Goal: Information Seeking & Learning: Learn about a topic

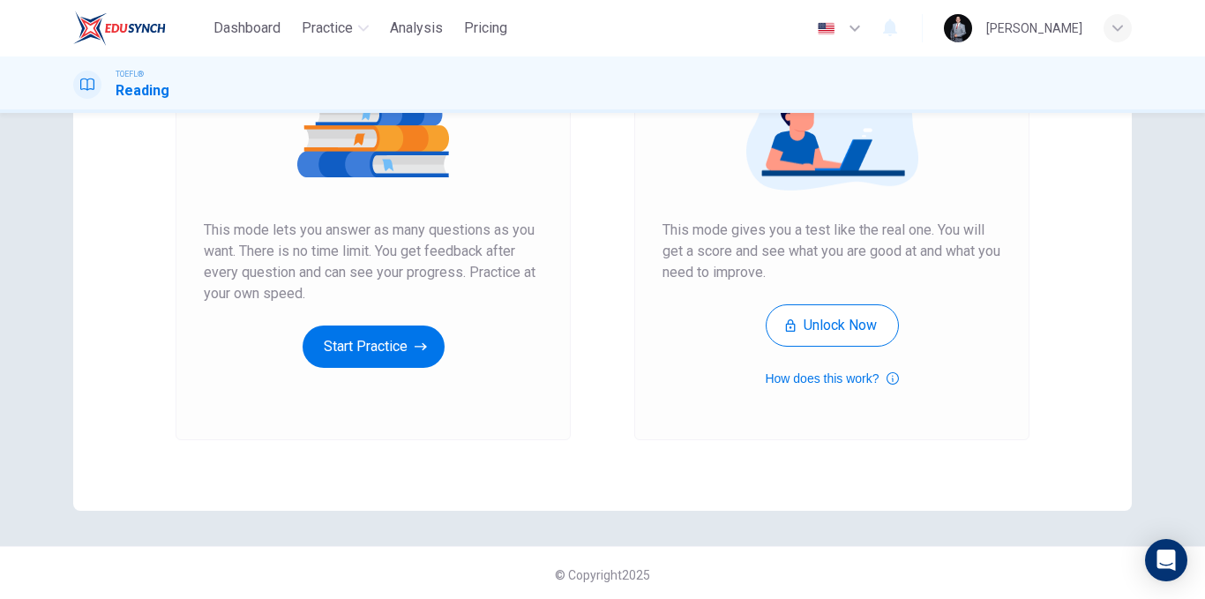
scroll to position [254, 0]
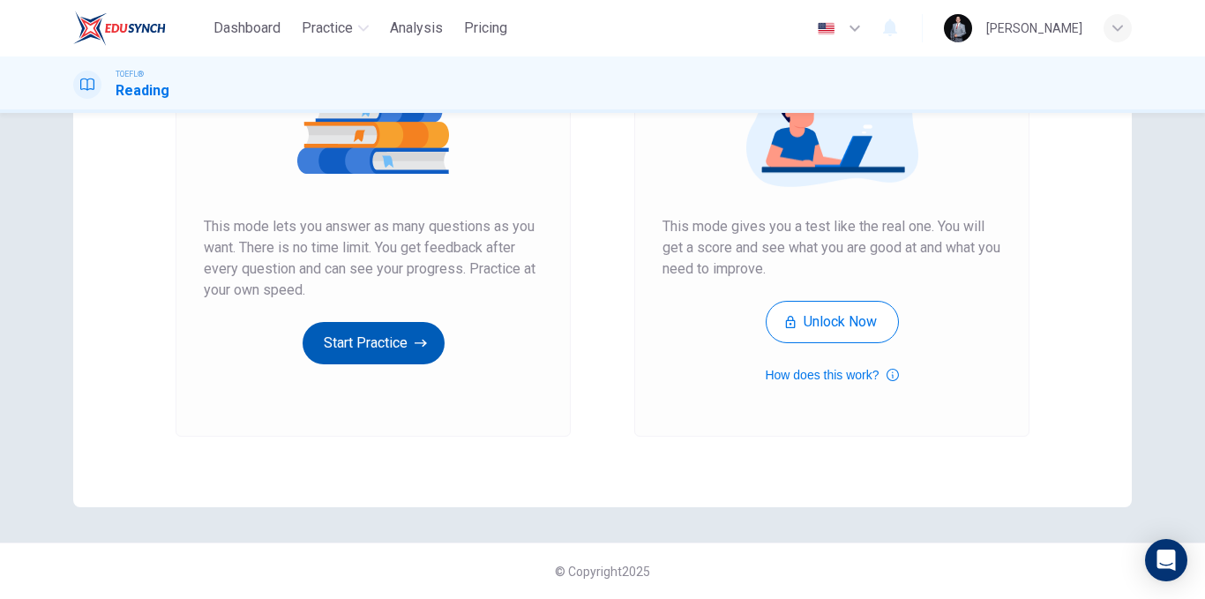
click at [378, 344] on button "Start Practice" at bounding box center [374, 343] width 142 height 42
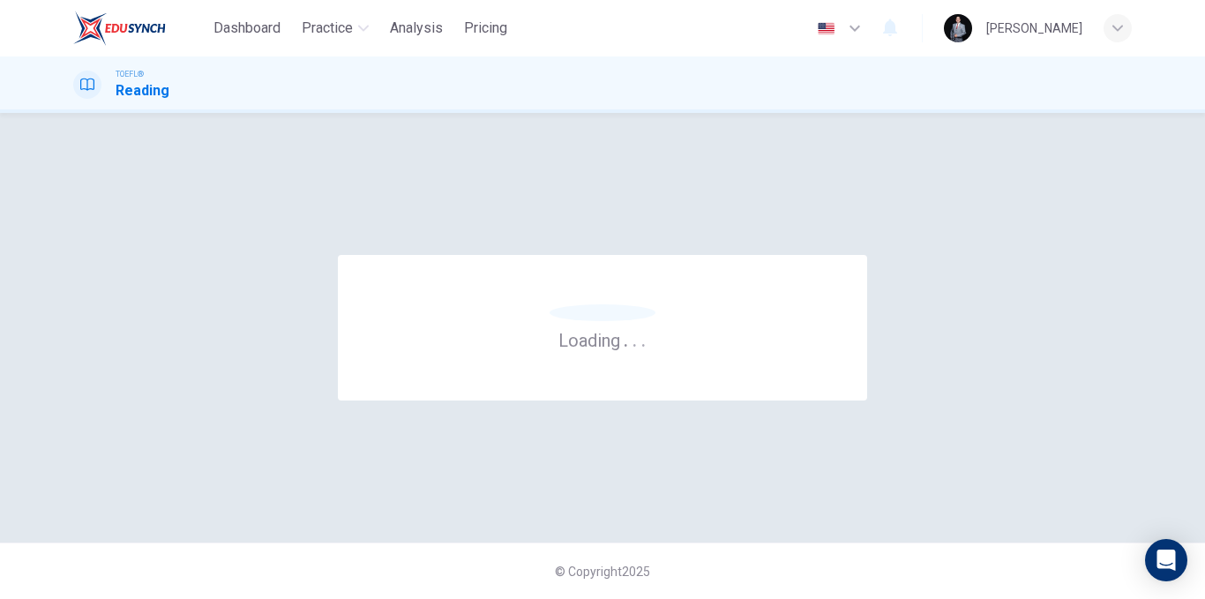
scroll to position [0, 0]
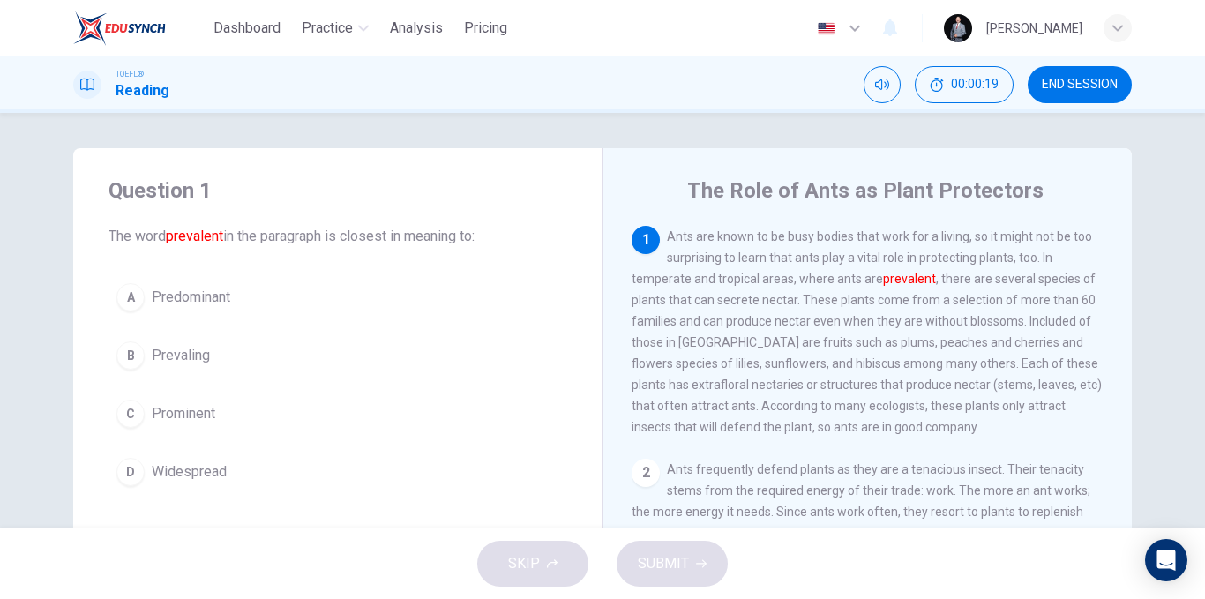
drag, startPoint x: 811, startPoint y: 191, endPoint x: 905, endPoint y: 183, distance: 94.7
click at [890, 191] on h4 "The Role of Ants as Plant Protectors" at bounding box center [865, 190] width 356 height 28
drag, startPoint x: 905, startPoint y: 183, endPoint x: 948, endPoint y: 196, distance: 45.0
click at [948, 196] on h4 "The Role of Ants as Plant Protectors" at bounding box center [865, 190] width 356 height 28
drag, startPoint x: 163, startPoint y: 230, endPoint x: 236, endPoint y: 231, distance: 73.2
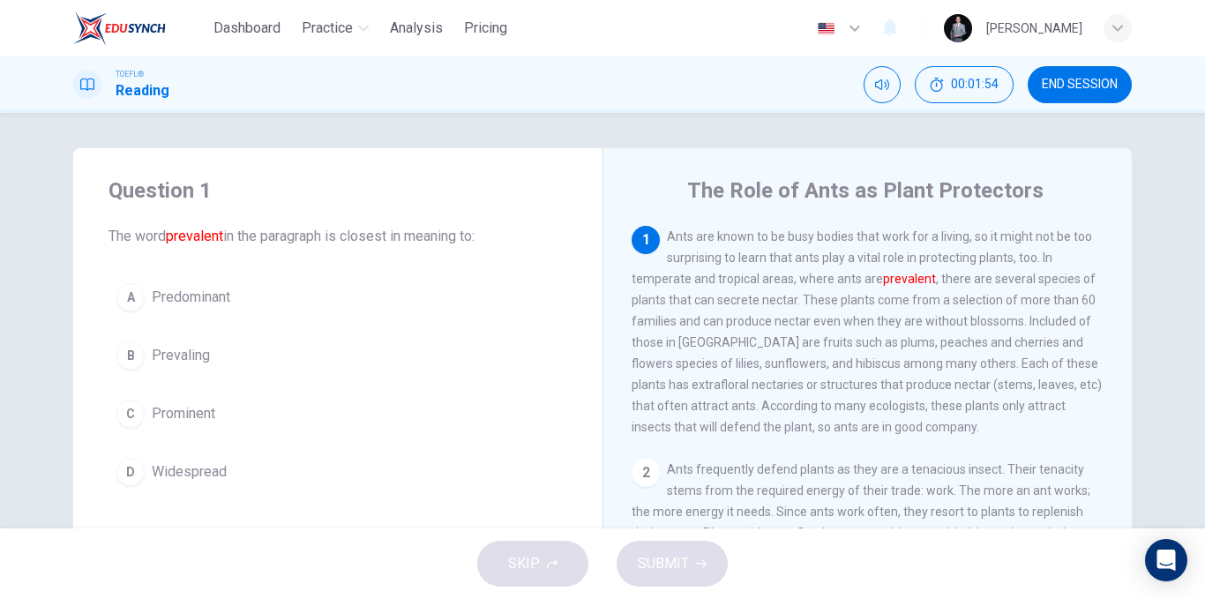
click at [236, 231] on span "The word prevalent in the paragraph is closest in meaning to:" at bounding box center [338, 236] width 459 height 21
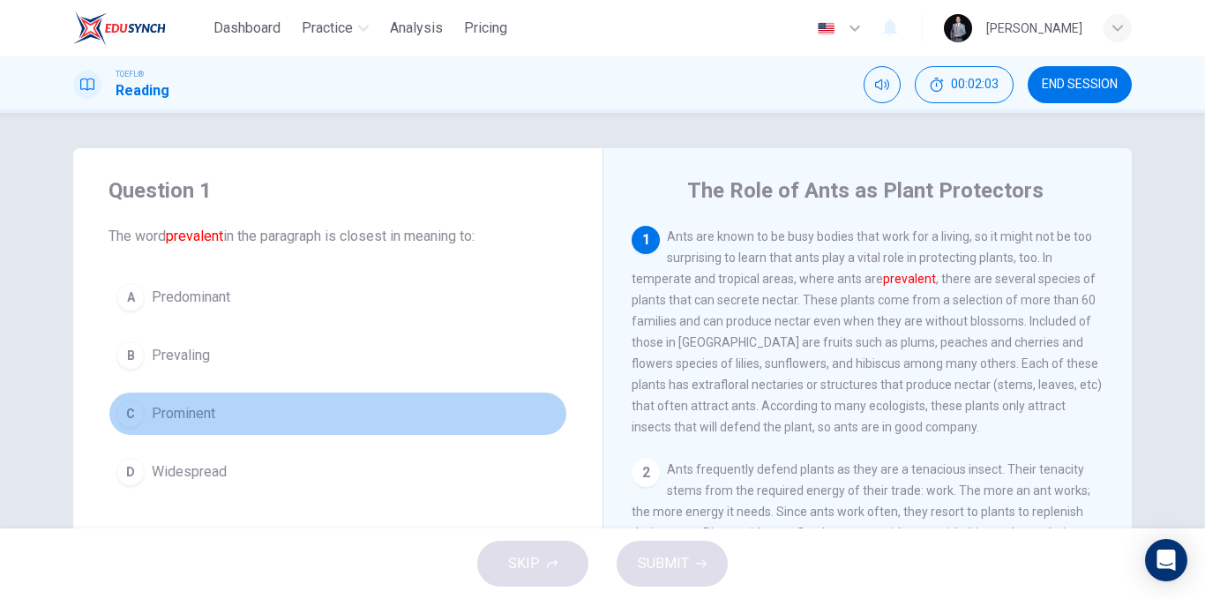
click at [226, 413] on button "C Prominent" at bounding box center [338, 414] width 459 height 44
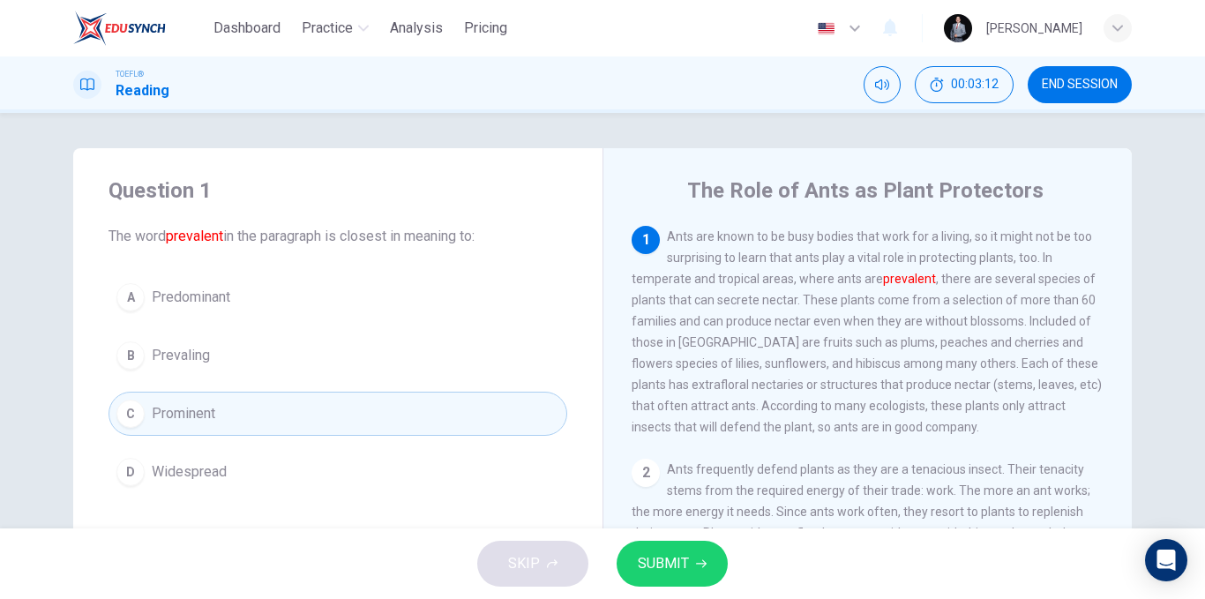
click at [693, 563] on button "SUBMIT" at bounding box center [672, 564] width 111 height 46
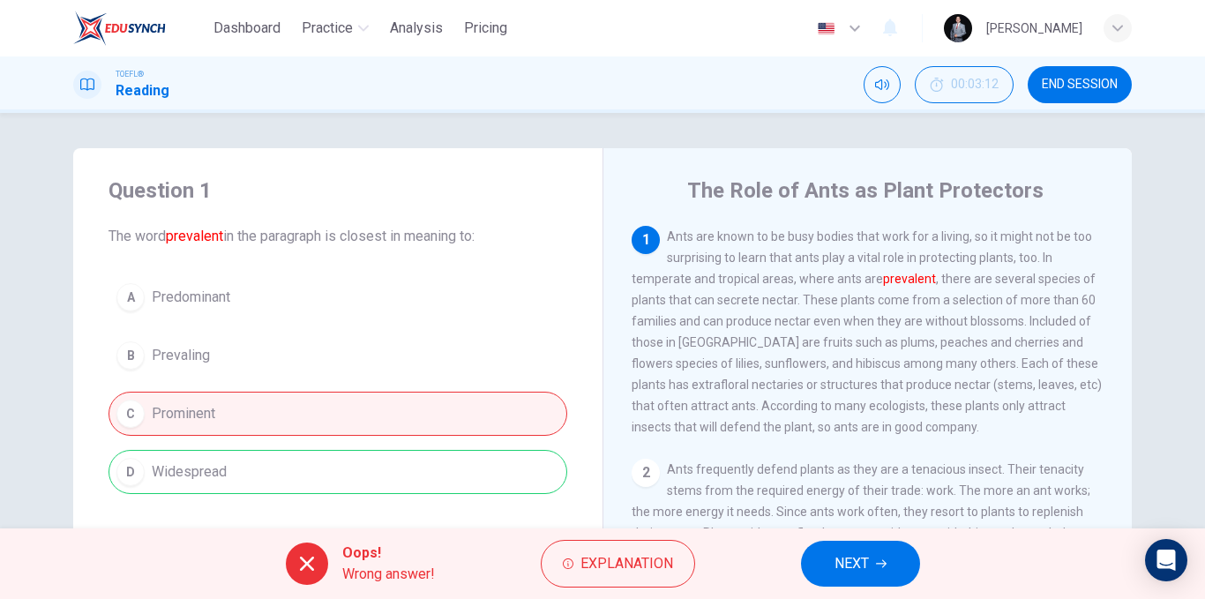
click at [456, 472] on div "A Predominant B Prevaling C Prominent D Widespread" at bounding box center [338, 384] width 459 height 219
click at [882, 555] on button "NEXT" at bounding box center [860, 564] width 119 height 46
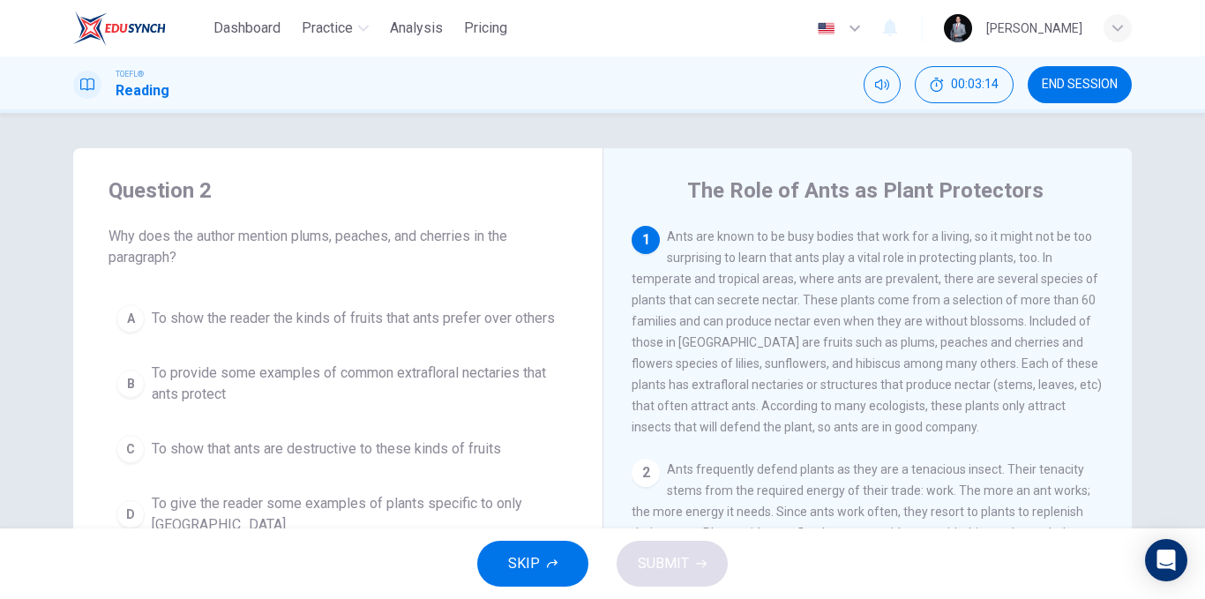
drag, startPoint x: 129, startPoint y: 245, endPoint x: 273, endPoint y: 244, distance: 144.7
click at [264, 248] on span "Why does the author mention plums, peaches, and cherries in the paragraph?" at bounding box center [338, 247] width 459 height 42
drag, startPoint x: 968, startPoint y: 368, endPoint x: 875, endPoint y: 333, distance: 99.1
click at [875, 333] on div "1 Ants are known to be busy bodies that work for a living, so it might not be t…" at bounding box center [868, 332] width 473 height 212
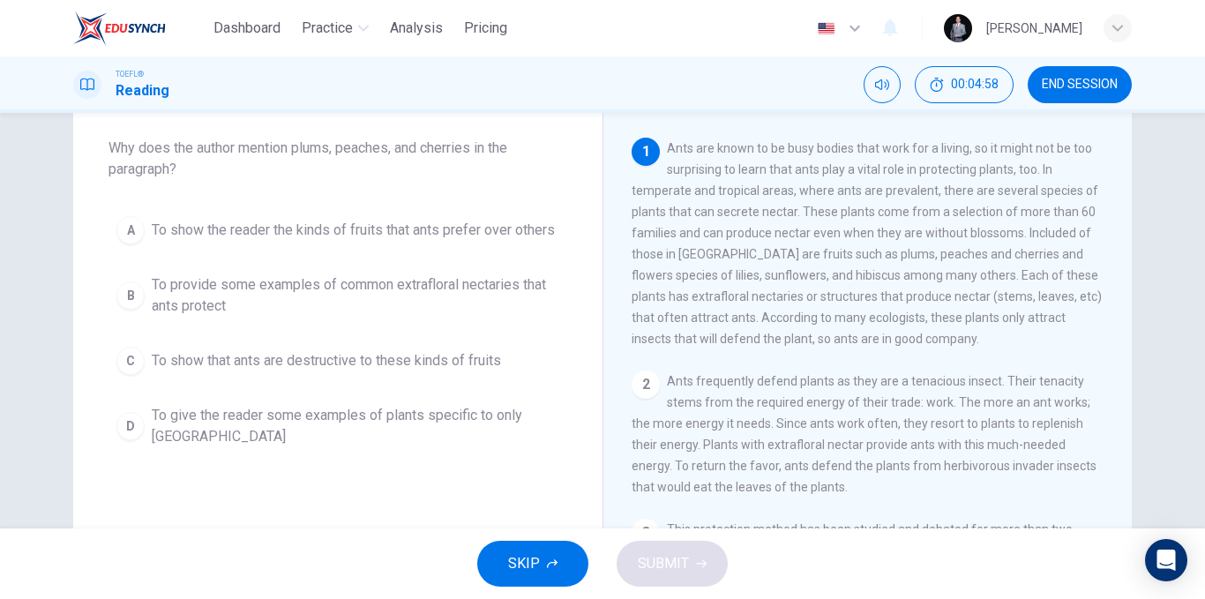
click at [492, 224] on span "To show the reader the kinds of fruits that ants prefer over others" at bounding box center [353, 230] width 403 height 21
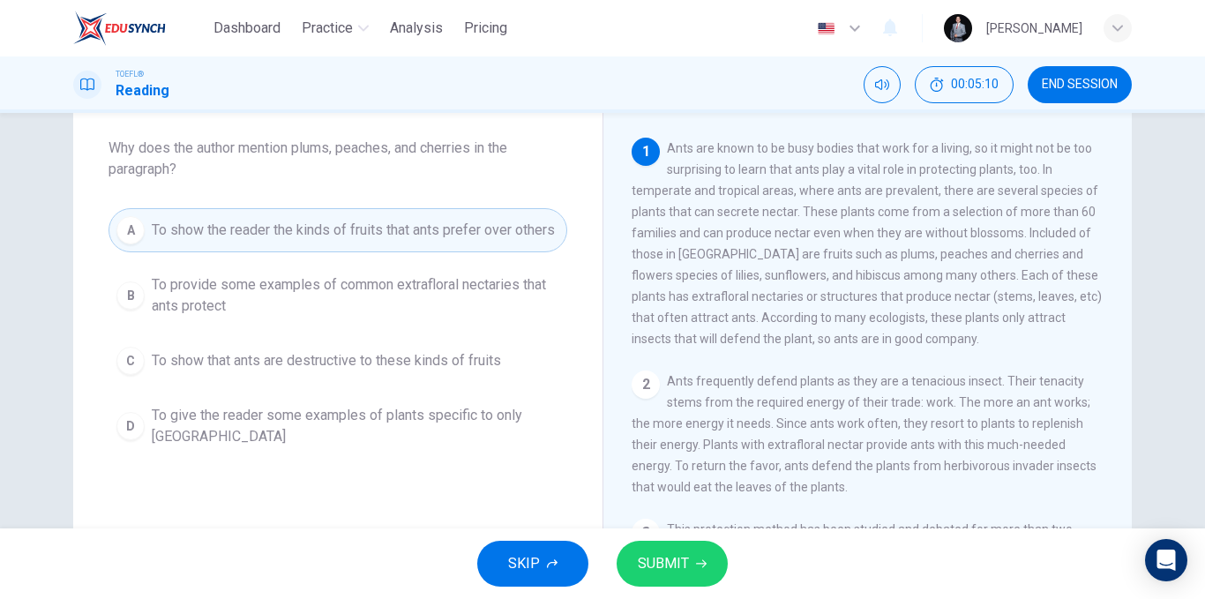
click at [224, 299] on span "To provide some examples of common extrafloral nectaries that ants protect" at bounding box center [356, 295] width 408 height 42
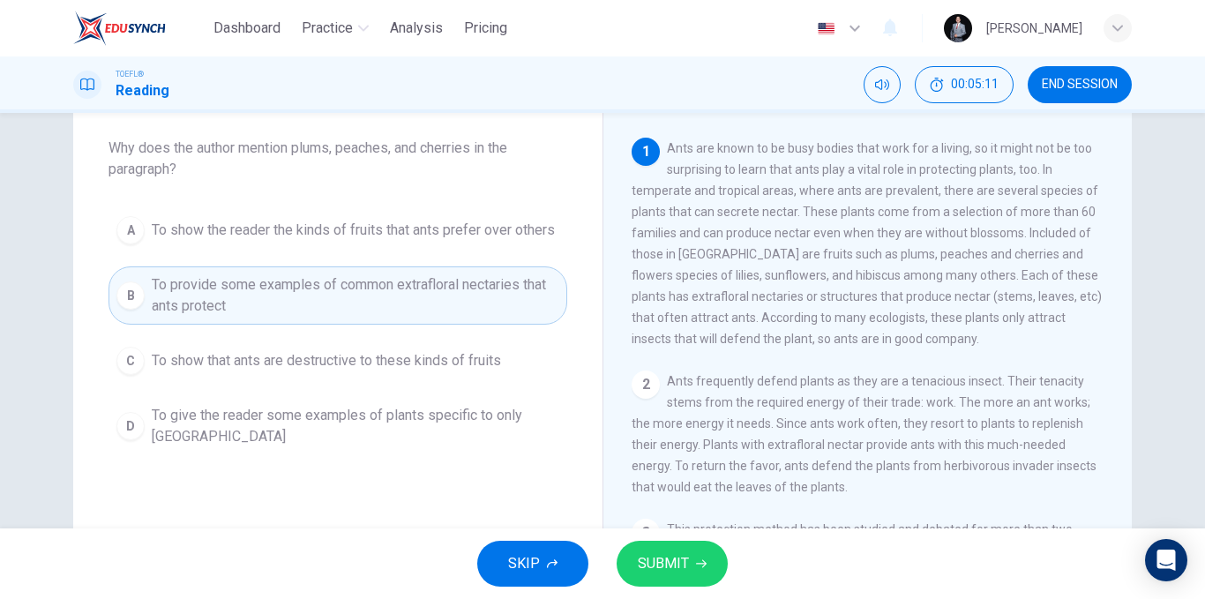
click at [402, 220] on span "To show the reader the kinds of fruits that ants prefer over others" at bounding box center [353, 230] width 403 height 21
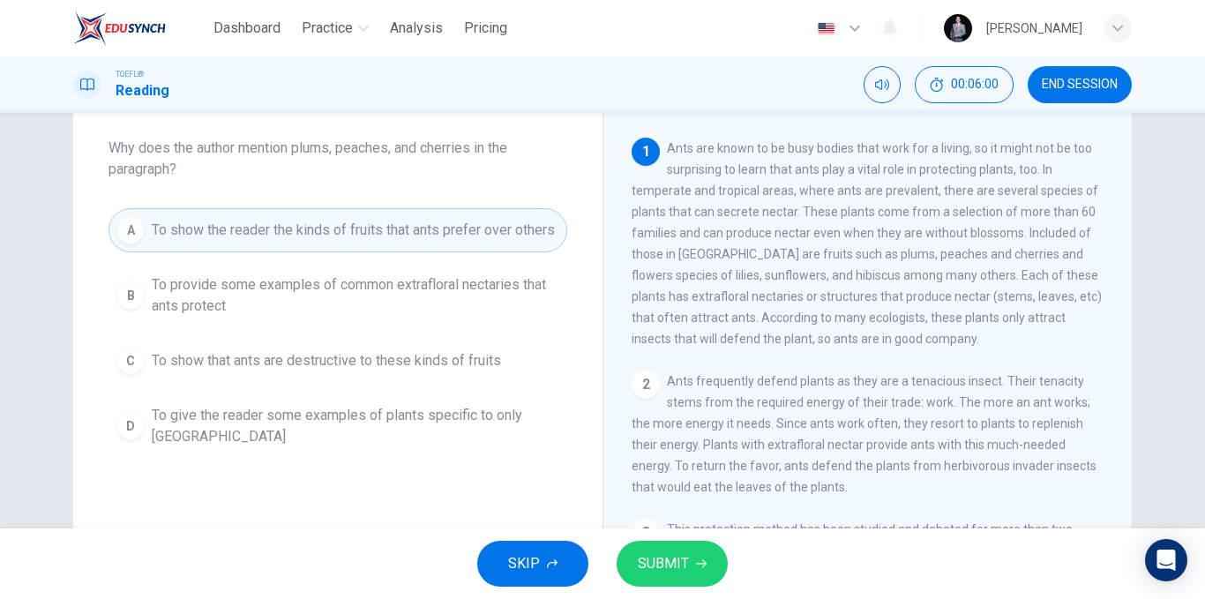
drag, startPoint x: 715, startPoint y: 322, endPoint x: 625, endPoint y: 314, distance: 90.3
click at [625, 314] on div "The Role of Ants as Plant Protectors 1 Ants are known to be busy bodies that wo…" at bounding box center [867, 366] width 529 height 613
click at [280, 426] on span "To give the reader some examples of plants specific to only [GEOGRAPHIC_DATA]" at bounding box center [356, 426] width 408 height 42
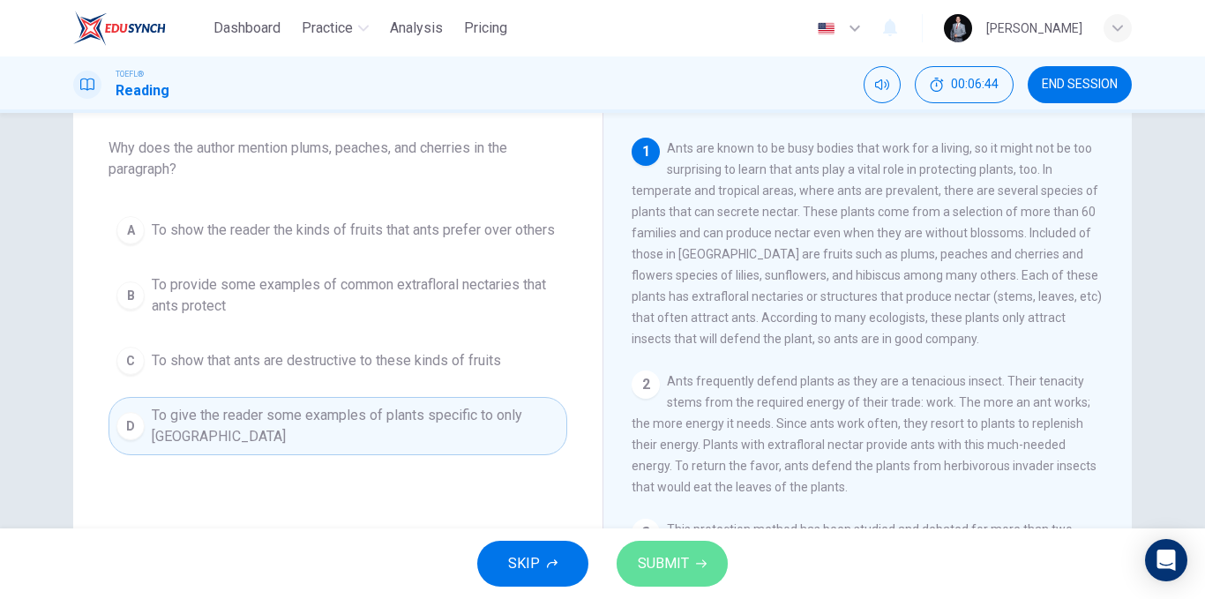
click at [689, 558] on button "SUBMIT" at bounding box center [672, 564] width 111 height 46
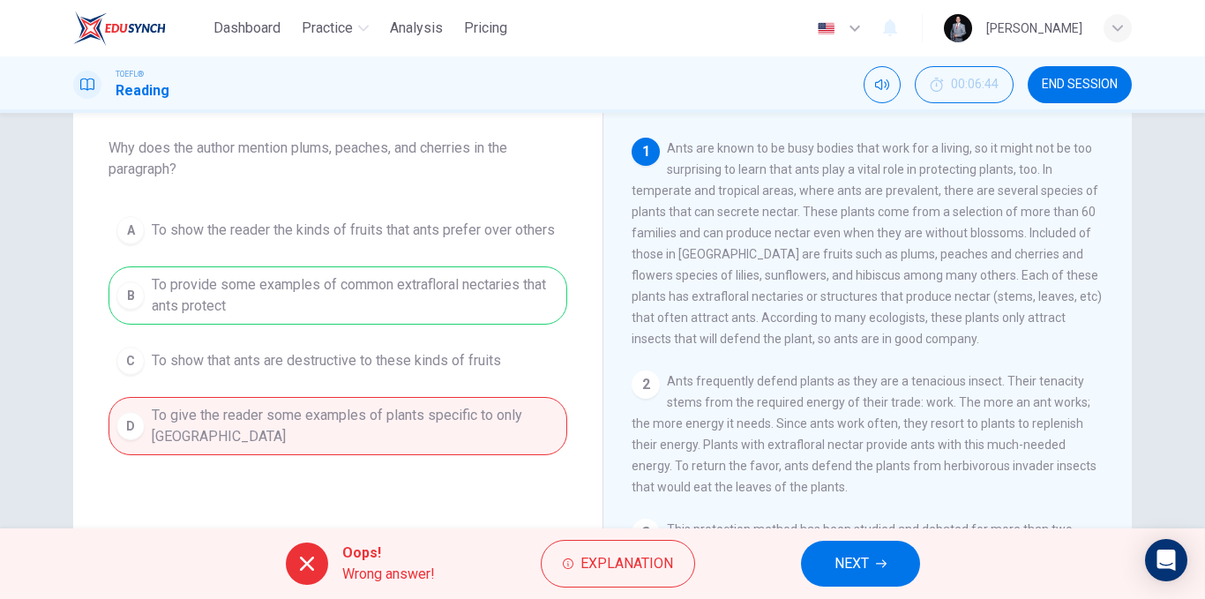
drag, startPoint x: 434, startPoint y: 296, endPoint x: 502, endPoint y: 298, distance: 68.0
click at [502, 298] on div "A To show the reader the kinds of fruits that ants prefer over others B To prov…" at bounding box center [338, 331] width 459 height 247
click at [842, 561] on span "NEXT" at bounding box center [852, 563] width 34 height 25
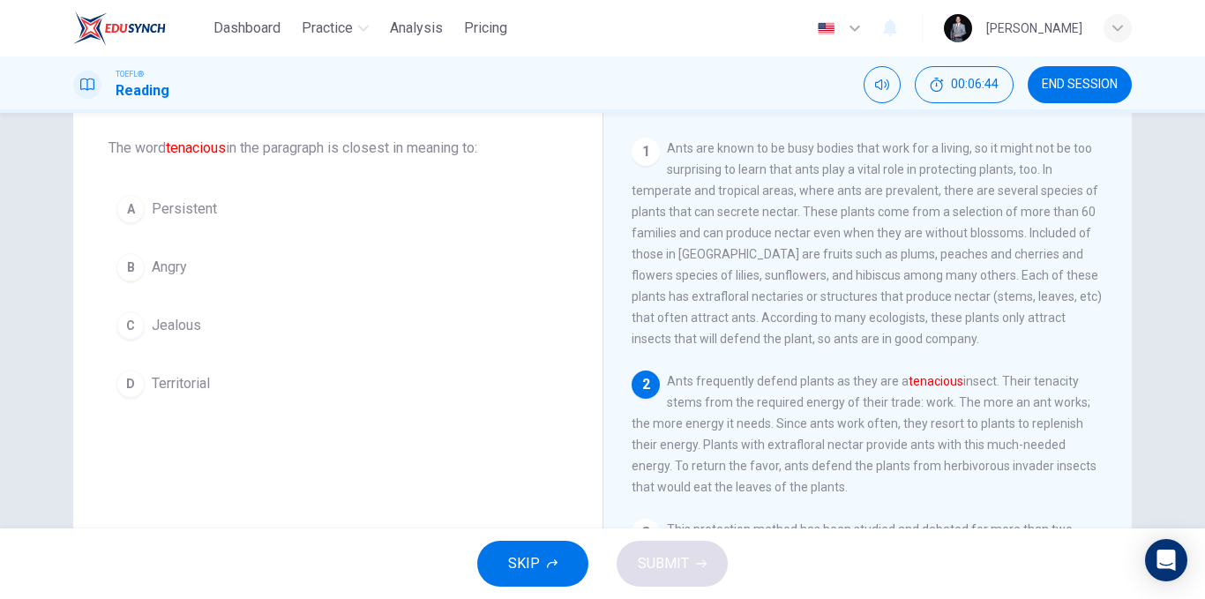
scroll to position [43, 0]
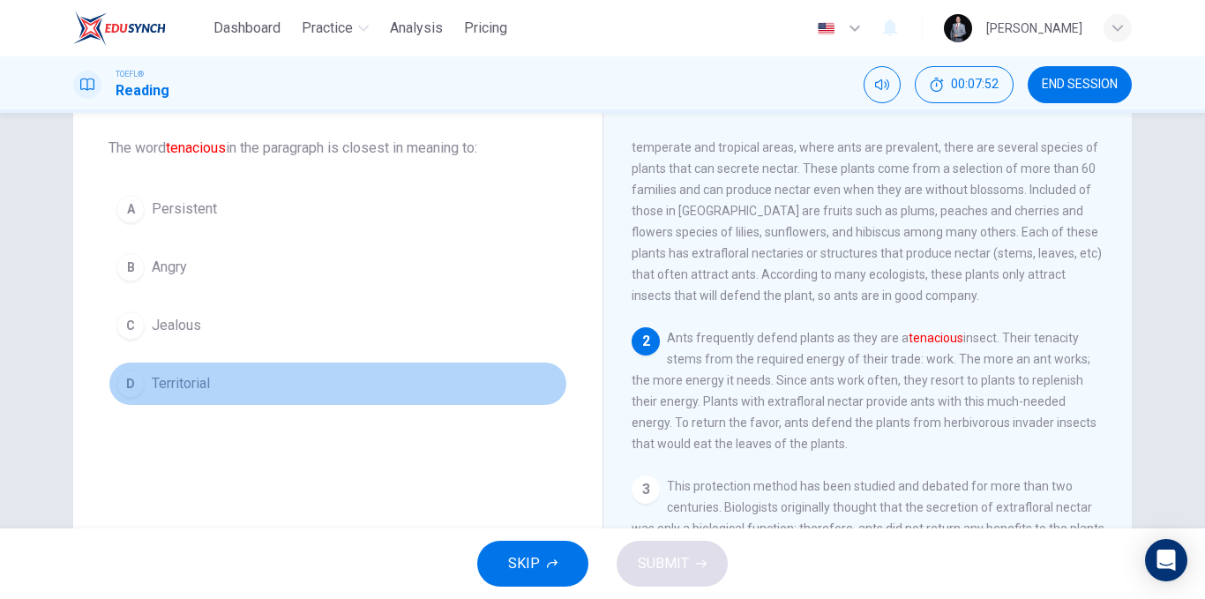
click at [236, 379] on button "D Territorial" at bounding box center [338, 384] width 459 height 44
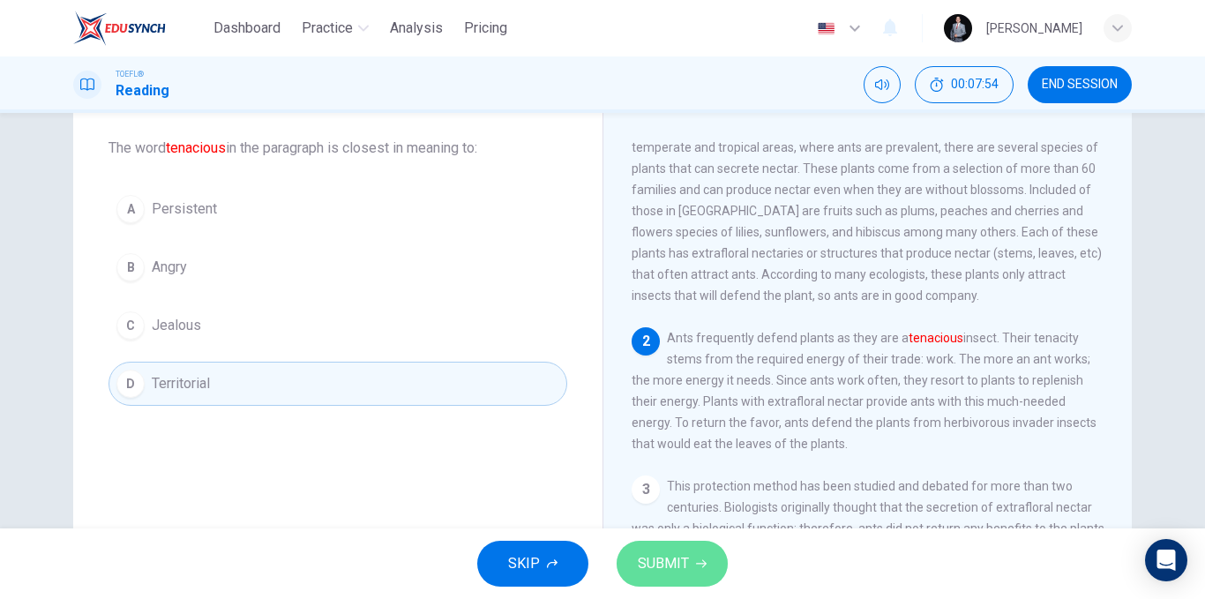
click at [674, 564] on span "SUBMIT" at bounding box center [663, 563] width 51 height 25
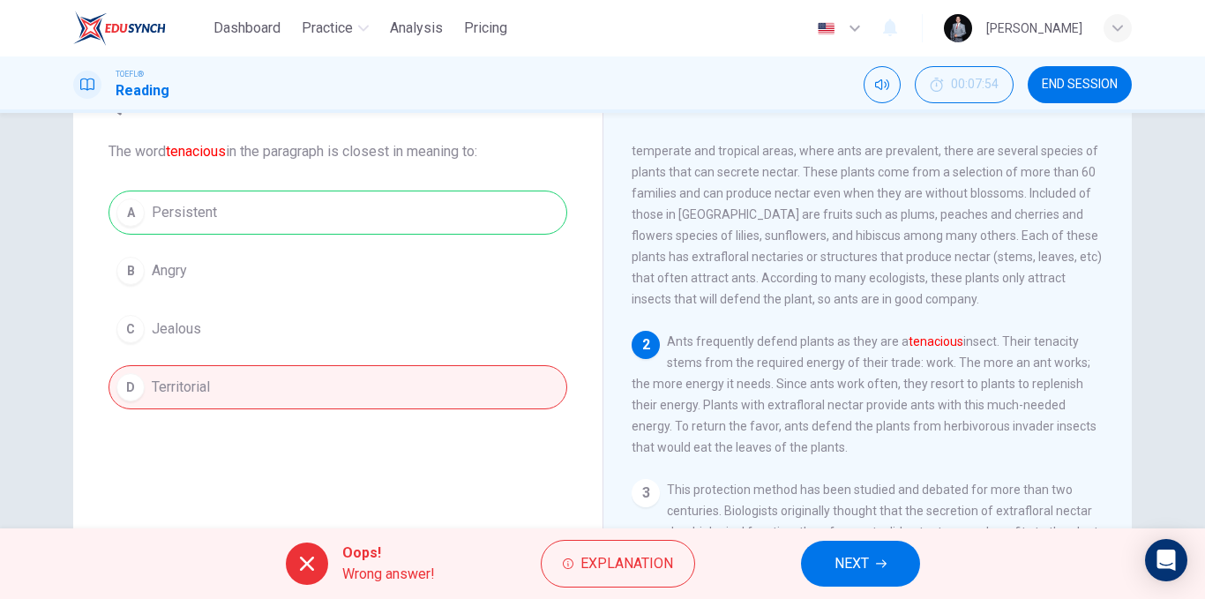
scroll to position [88, 0]
click at [805, 555] on button "NEXT" at bounding box center [860, 564] width 119 height 46
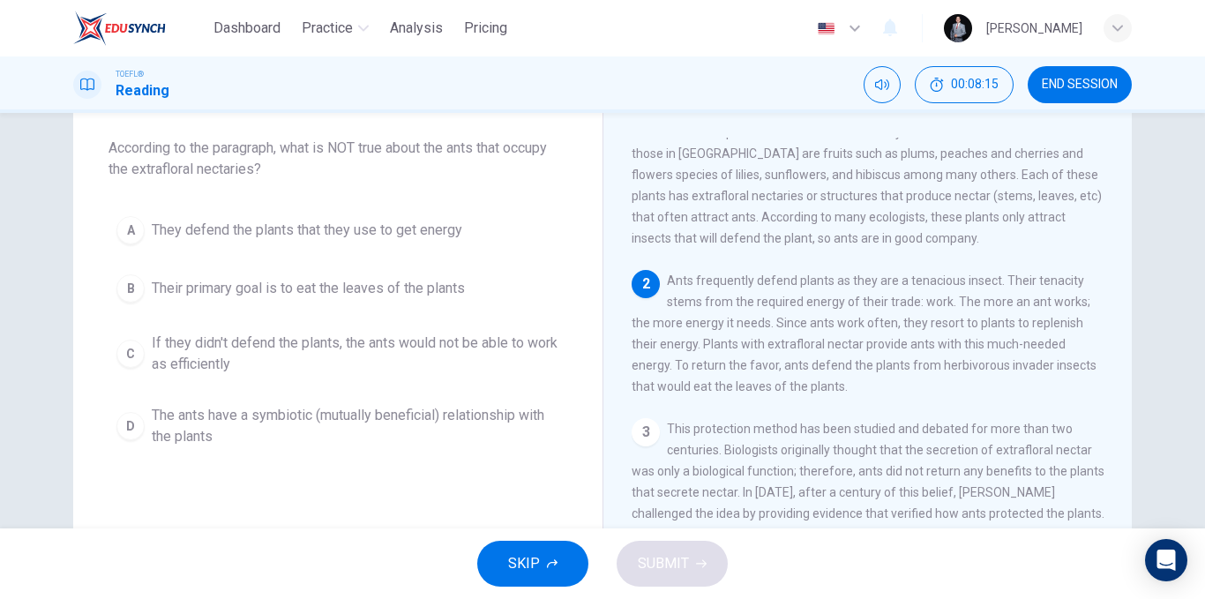
scroll to position [131, 0]
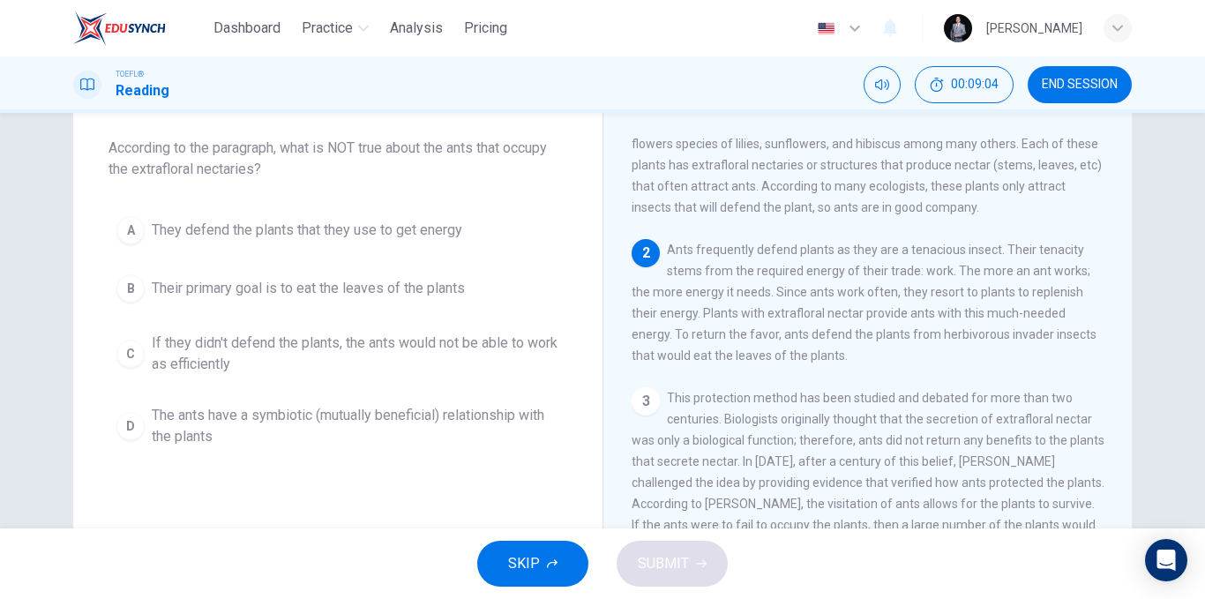
drag, startPoint x: 932, startPoint y: 352, endPoint x: 976, endPoint y: 351, distance: 43.2
click at [972, 352] on span "Ants frequently defend plants as they are a tenacious insect. Their tenacity st…" at bounding box center [864, 303] width 465 height 120
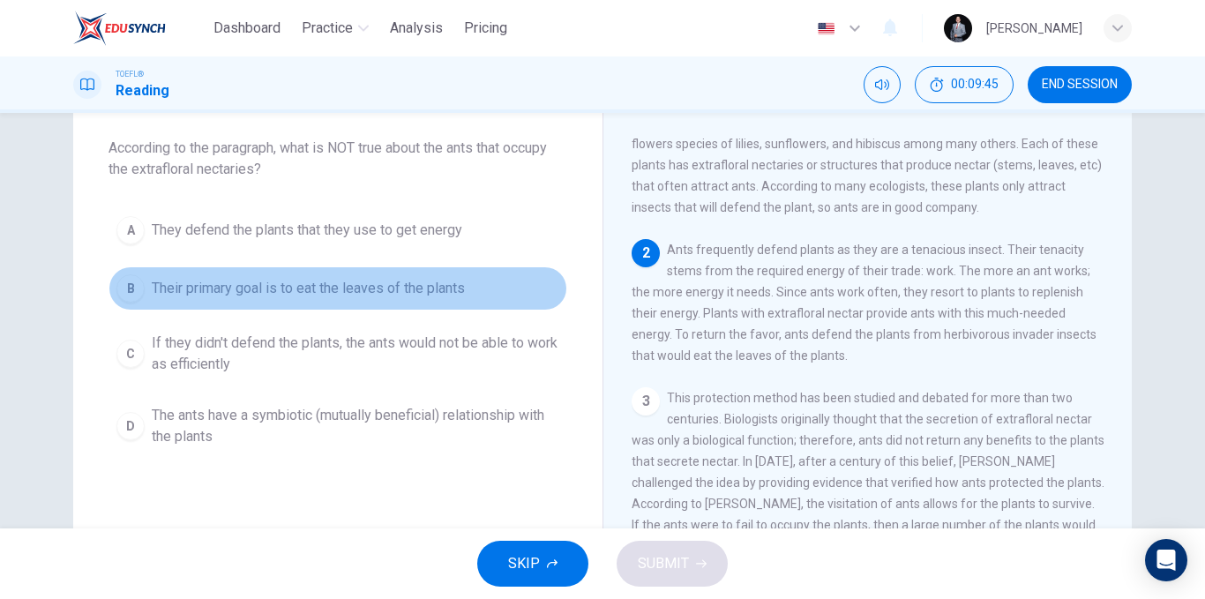
click at [397, 295] on span "Their primary goal is to eat the leaves of the plants" at bounding box center [308, 288] width 313 height 21
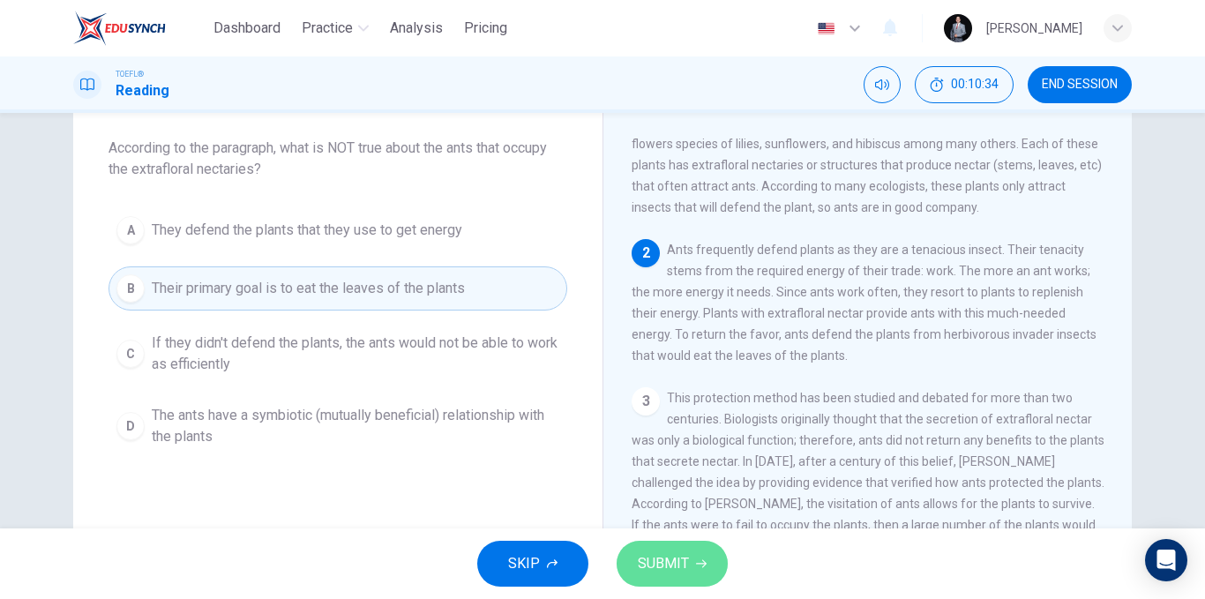
click at [666, 552] on span "SUBMIT" at bounding box center [663, 563] width 51 height 25
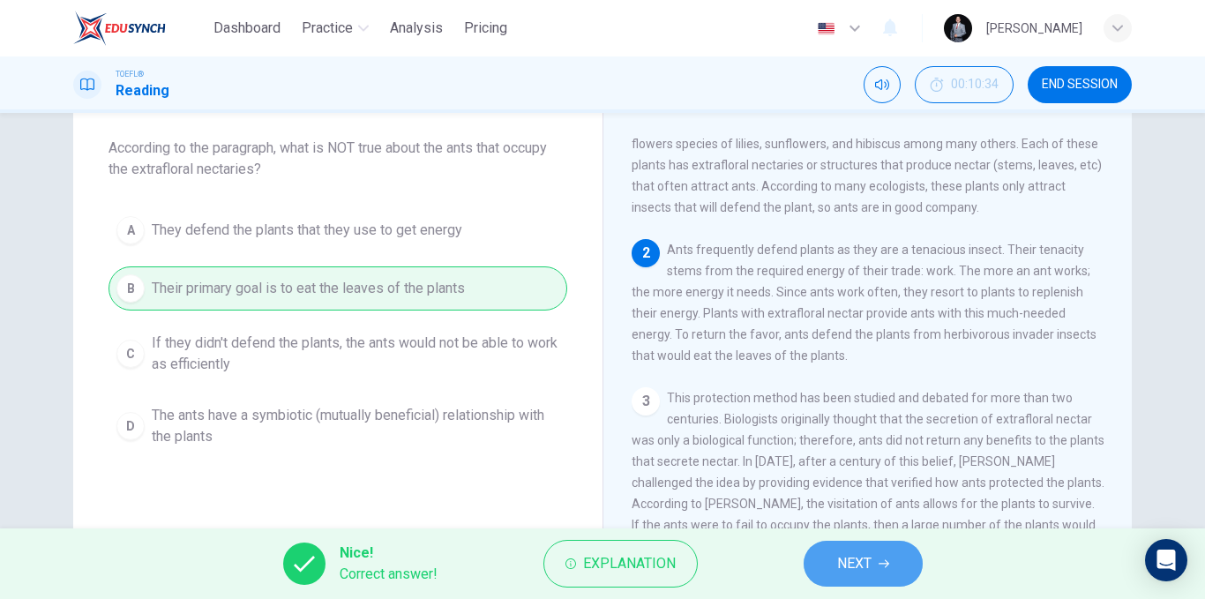
click at [840, 567] on span "NEXT" at bounding box center [854, 563] width 34 height 25
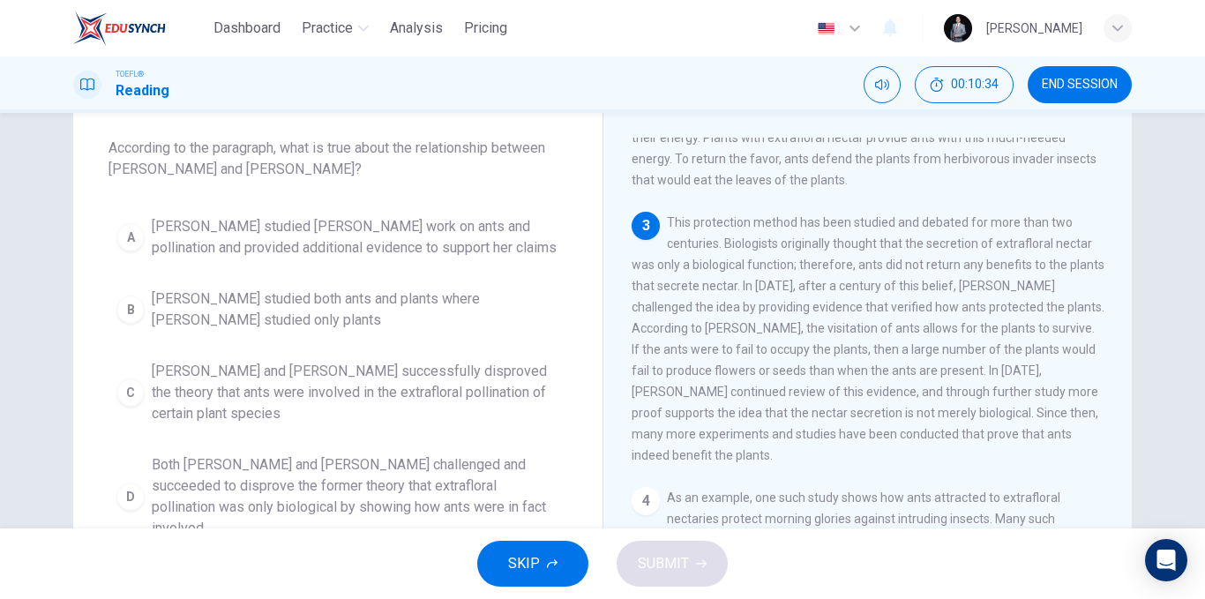
scroll to position [329, 0]
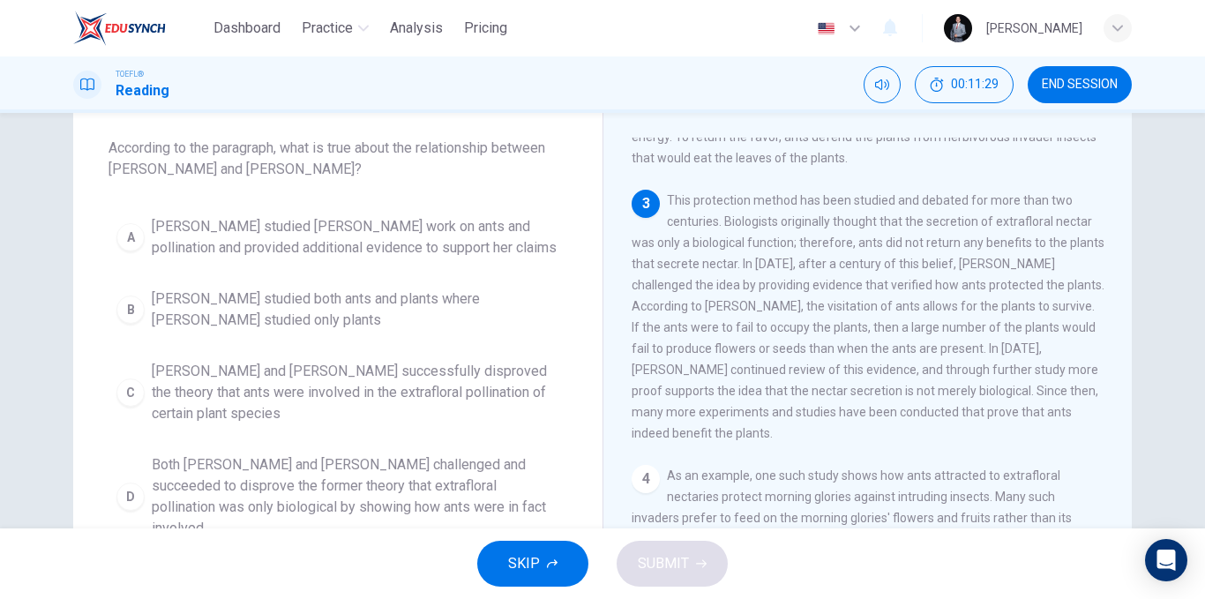
drag, startPoint x: 980, startPoint y: 309, endPoint x: 940, endPoint y: 299, distance: 41.7
click at [940, 299] on span "This protection method has been studied and debated for more than two centuries…" at bounding box center [868, 316] width 473 height 247
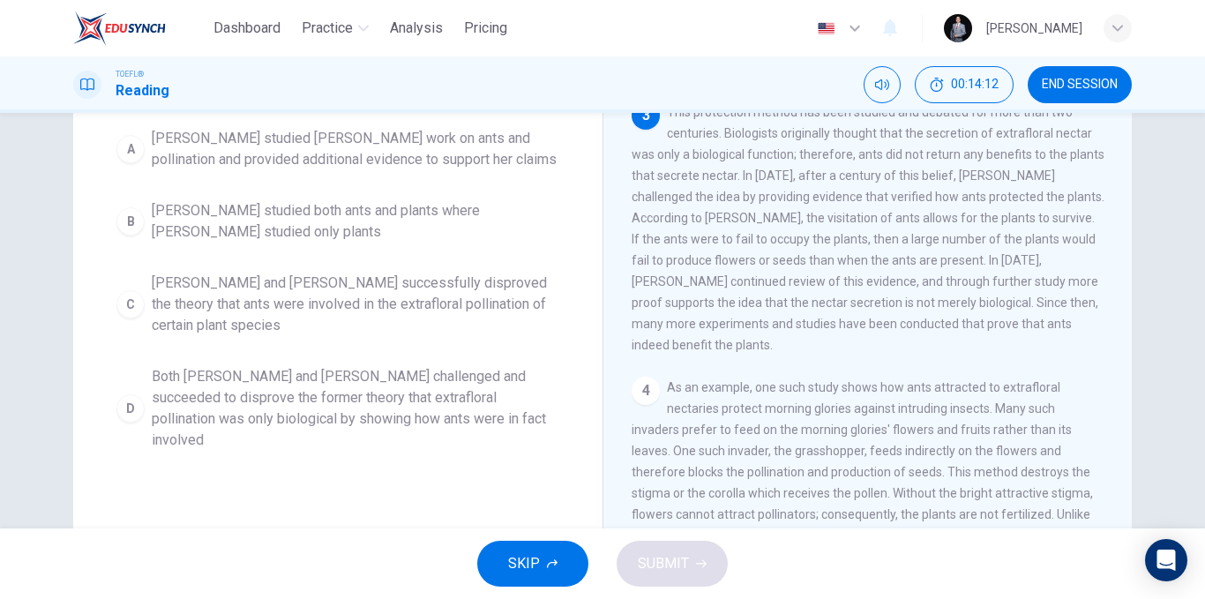
scroll to position [88, 0]
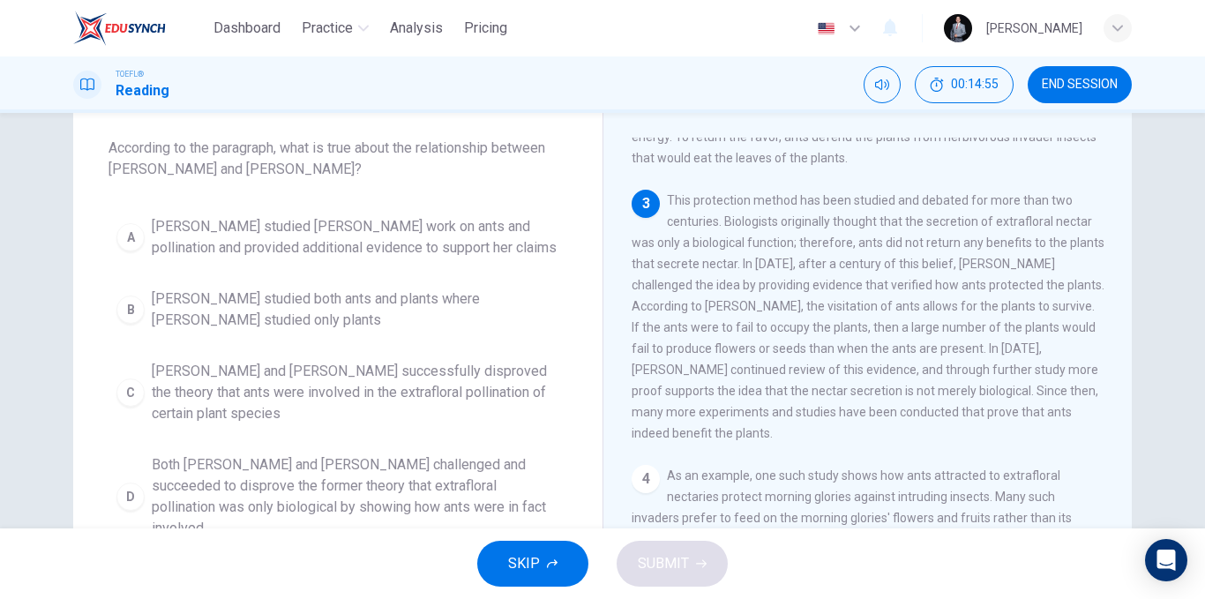
drag, startPoint x: 788, startPoint y: 409, endPoint x: 920, endPoint y: 403, distance: 132.5
click at [919, 404] on div "3 This protection method has been studied and debated for more than two centuri…" at bounding box center [868, 317] width 473 height 254
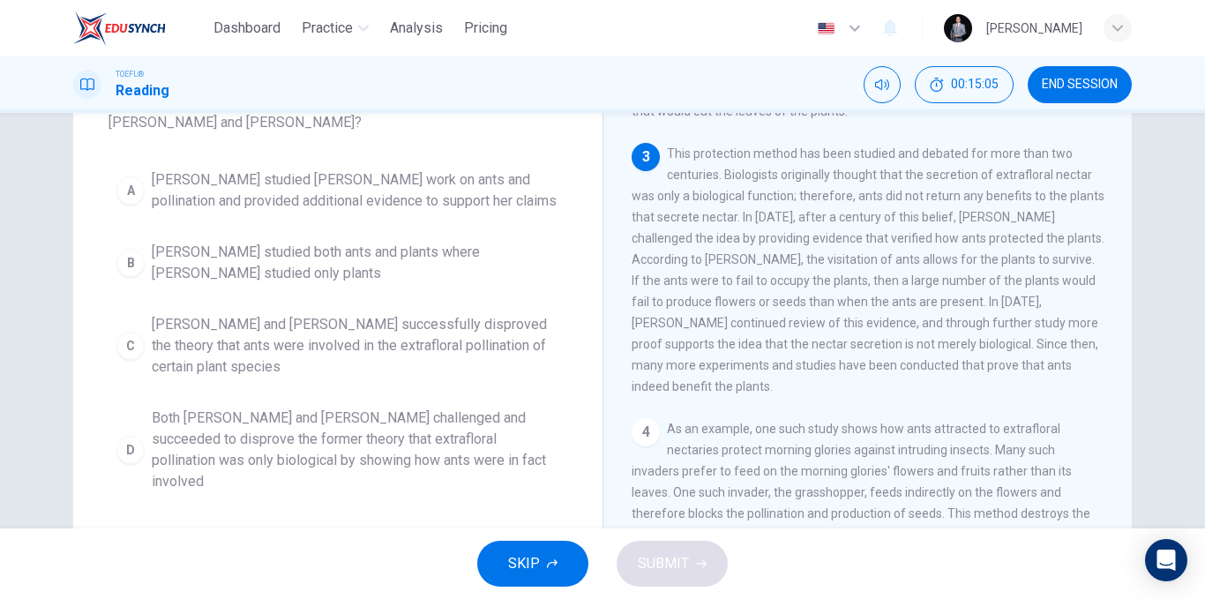
scroll to position [176, 0]
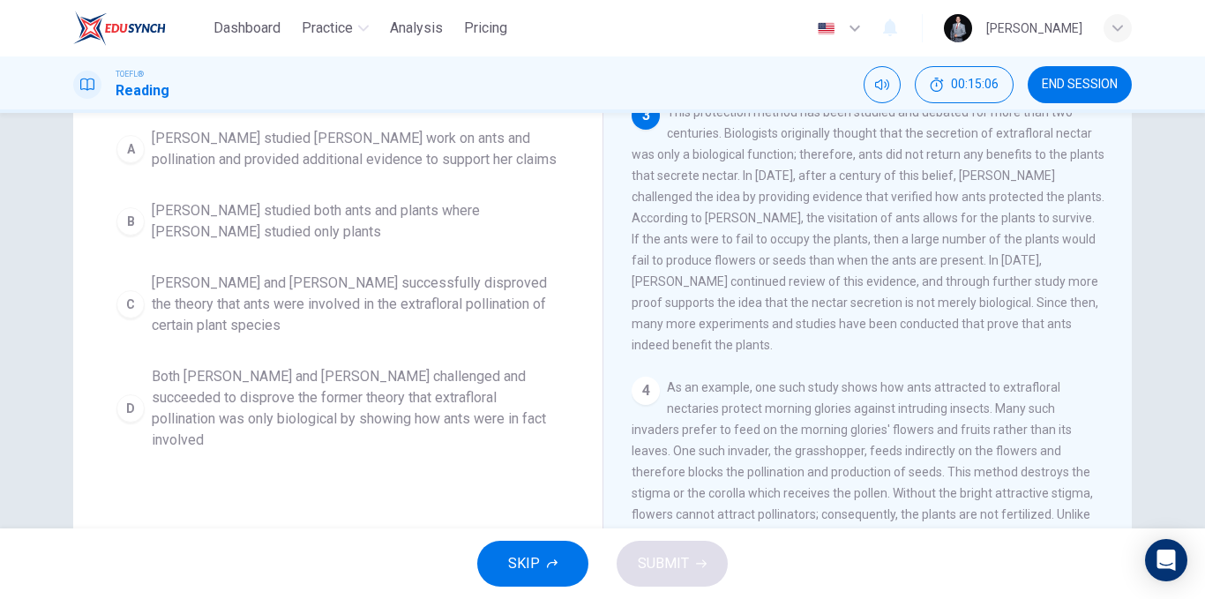
click at [442, 300] on span "[PERSON_NAME] and [PERSON_NAME] successfully disproved the theory that ants wer…" at bounding box center [356, 305] width 408 height 64
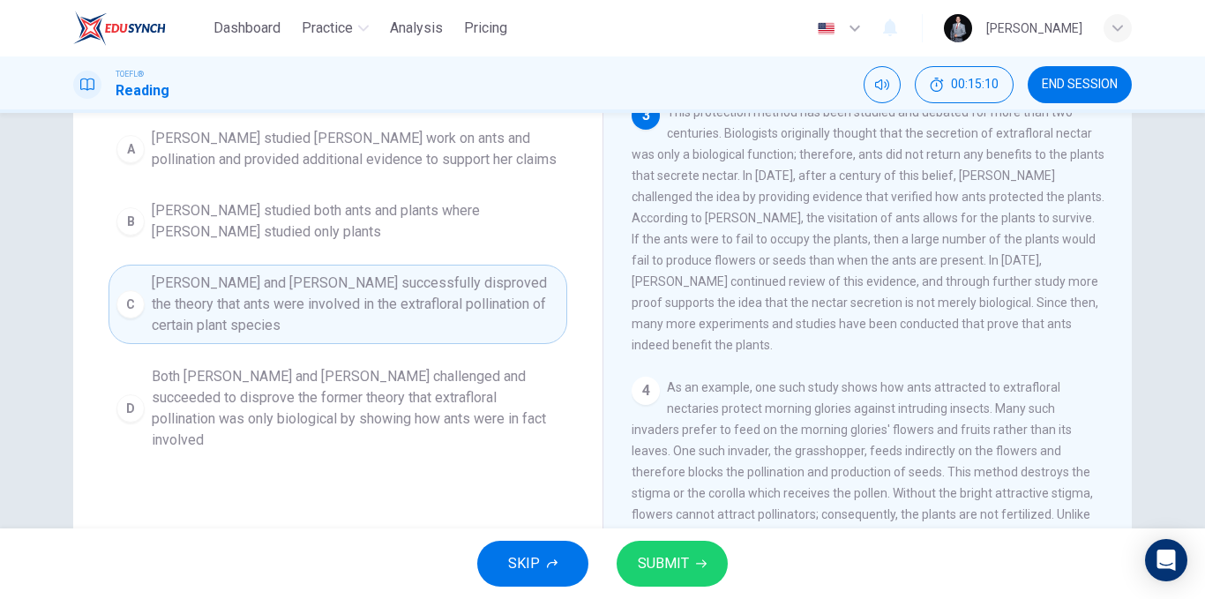
click at [639, 559] on span "SUBMIT" at bounding box center [663, 563] width 51 height 25
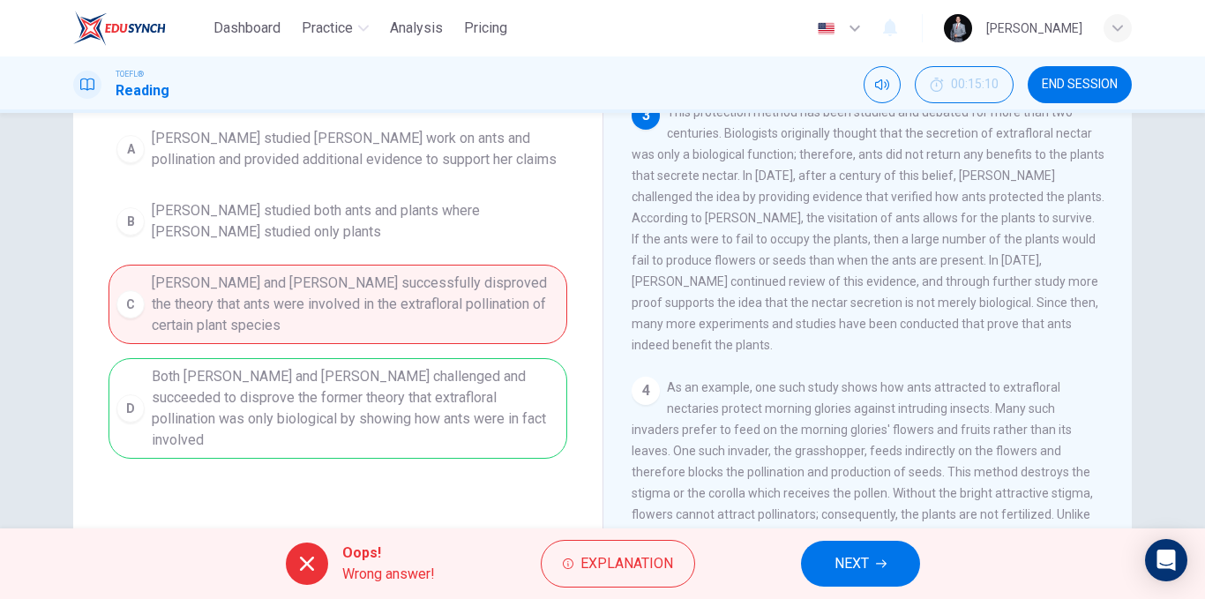
drag, startPoint x: 249, startPoint y: 403, endPoint x: 372, endPoint y: 393, distance: 123.9
click at [372, 393] on div "A [PERSON_NAME] studied [PERSON_NAME] work on ants and pollination and provided…" at bounding box center [338, 289] width 459 height 339
click at [823, 558] on button "NEXT" at bounding box center [860, 564] width 119 height 46
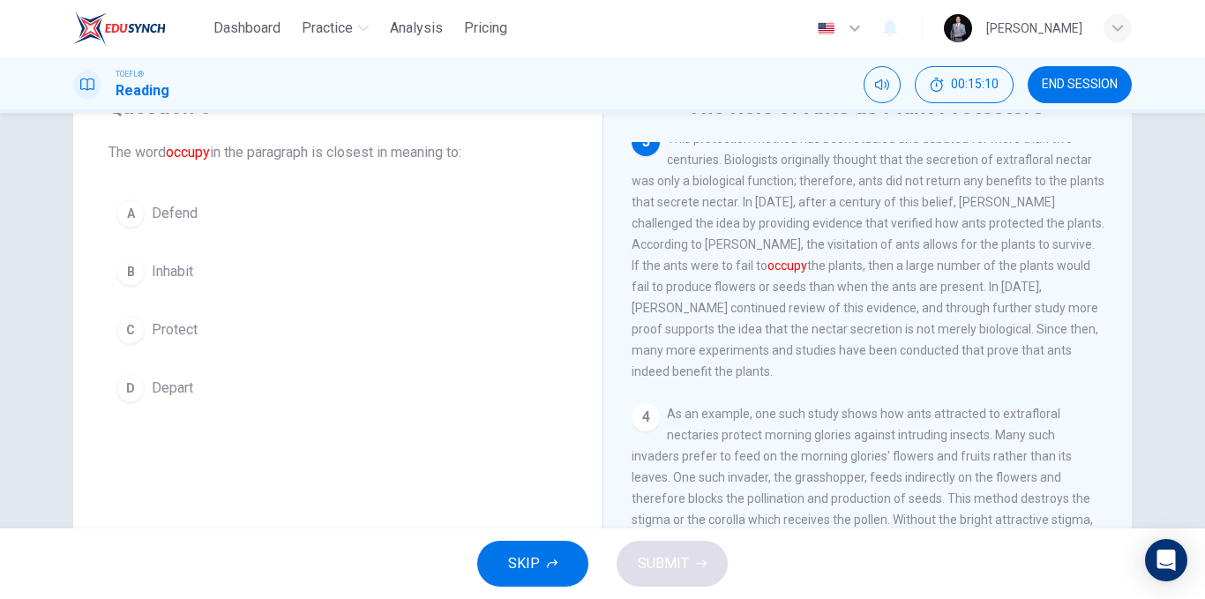
scroll to position [0, 0]
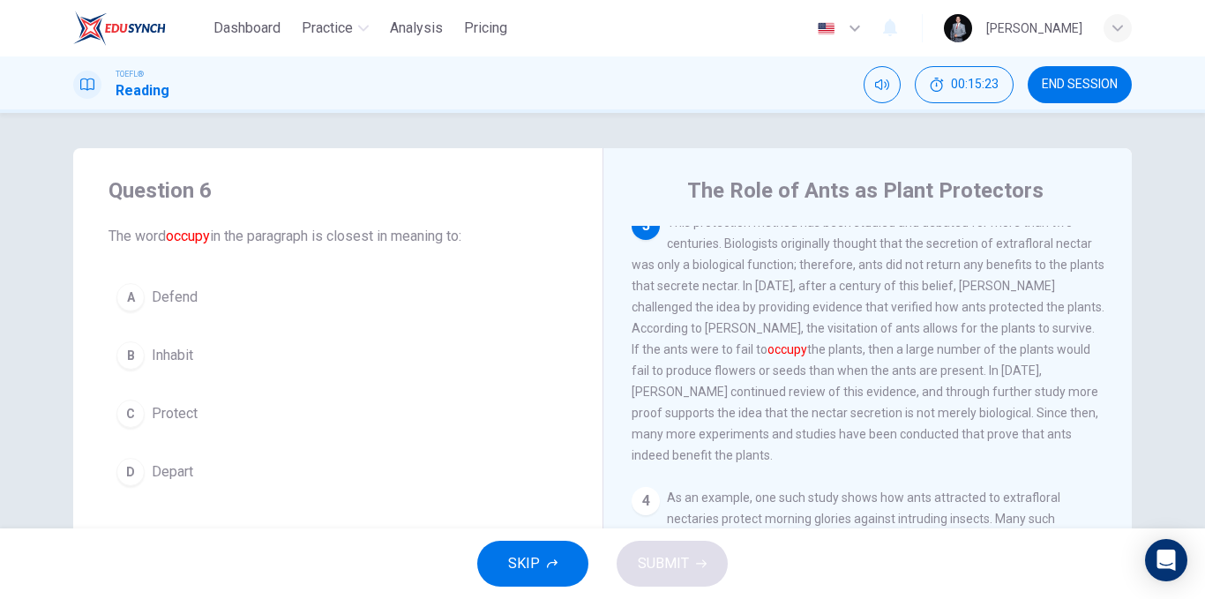
click at [199, 296] on button "A Defend" at bounding box center [338, 297] width 459 height 44
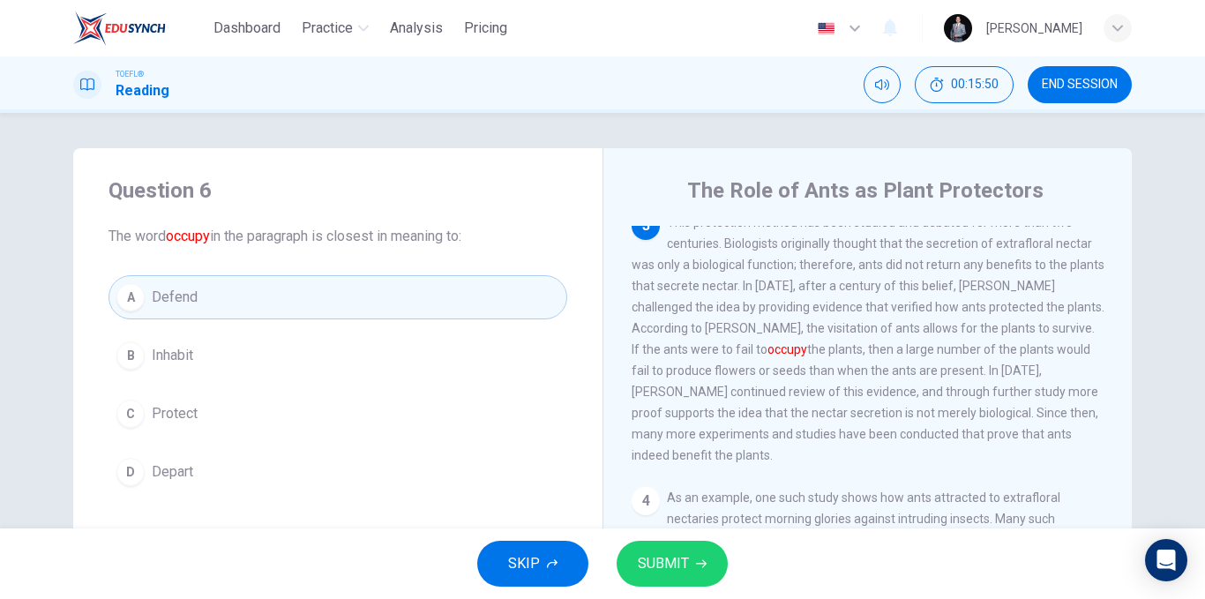
click at [205, 409] on button "C Protect" at bounding box center [338, 414] width 459 height 44
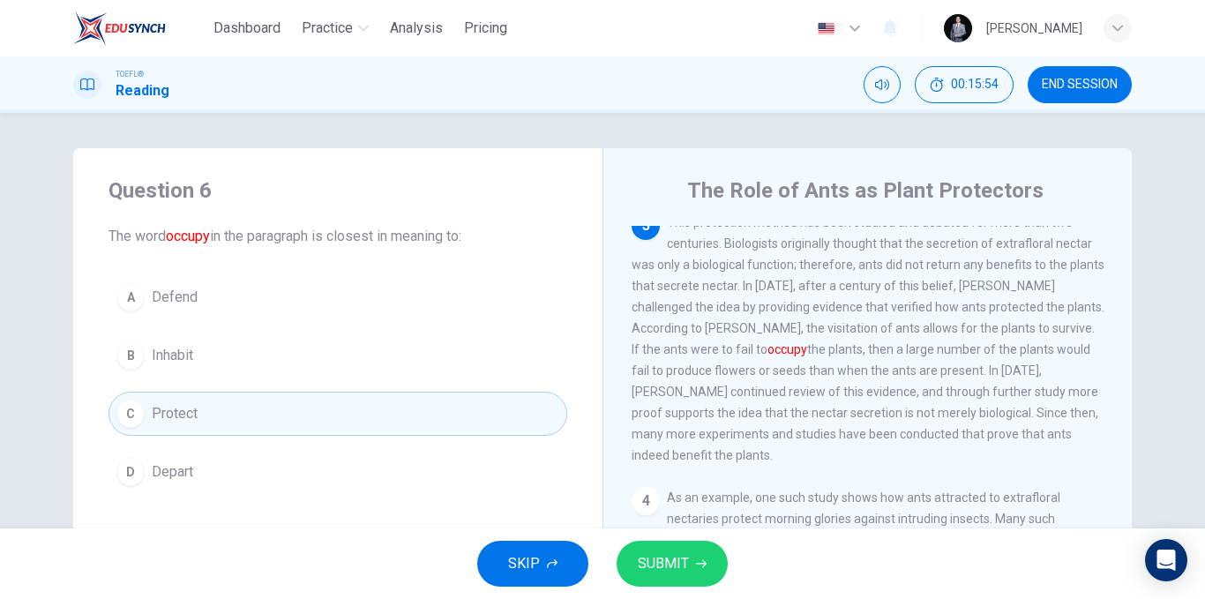
click at [690, 563] on button "SUBMIT" at bounding box center [672, 564] width 111 height 46
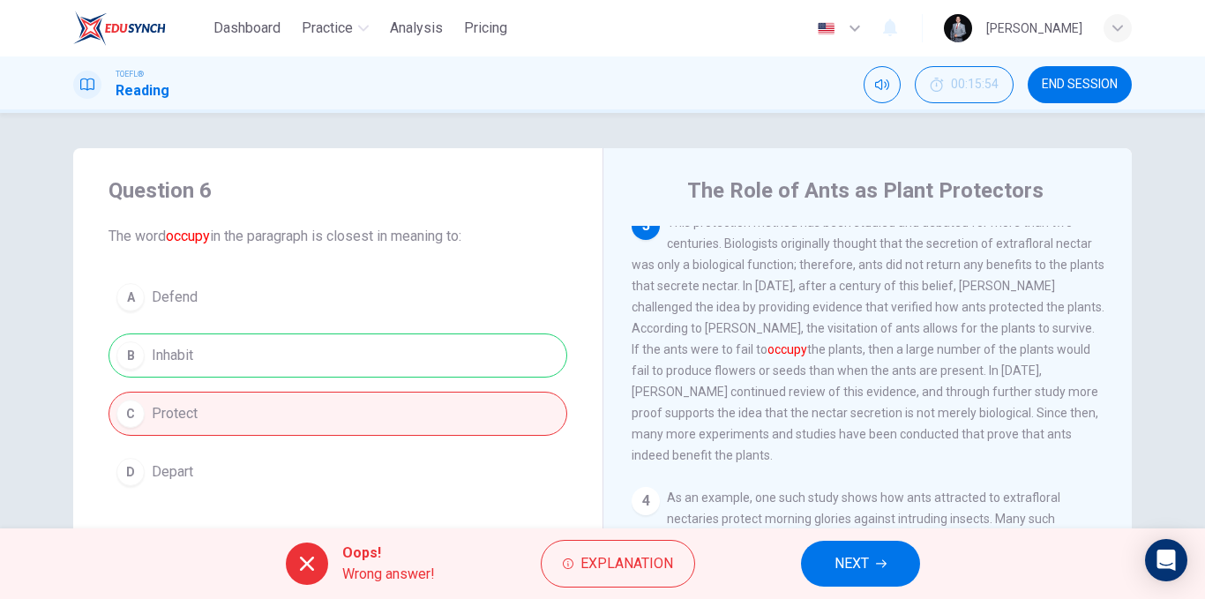
click at [845, 561] on span "NEXT" at bounding box center [852, 563] width 34 height 25
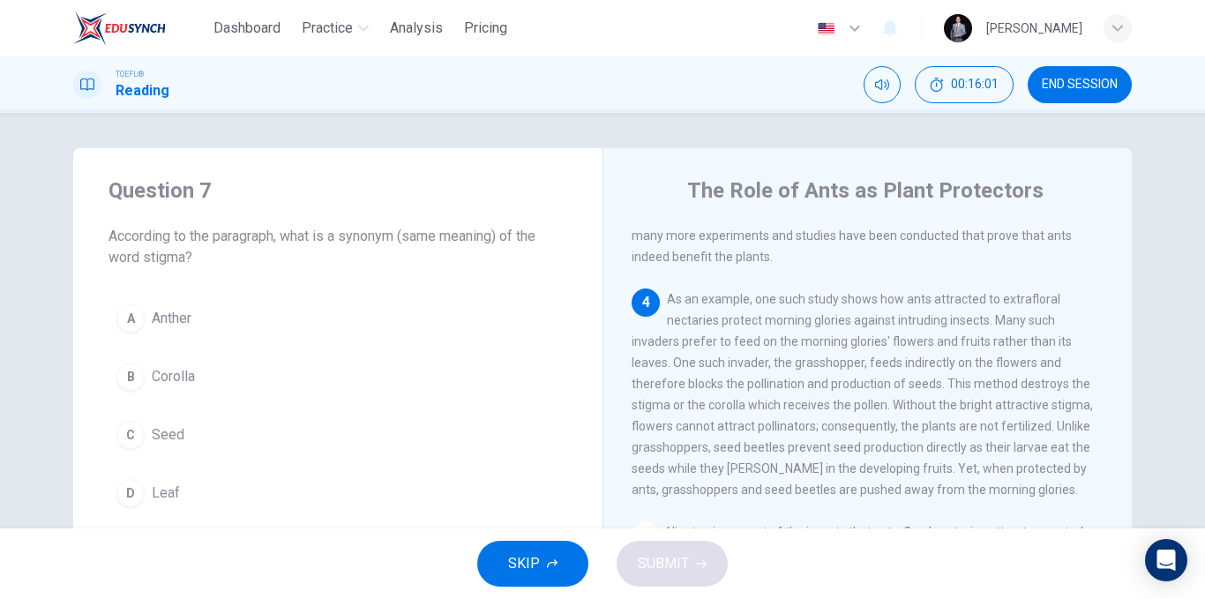
scroll to position [635, 0]
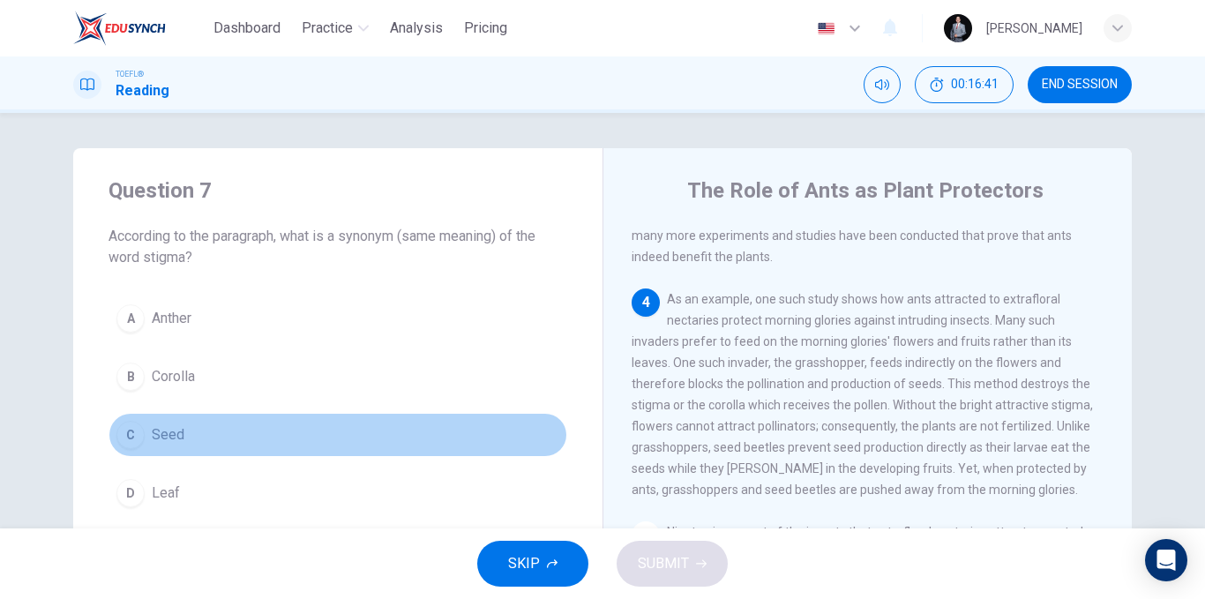
click at [173, 430] on span "Seed" at bounding box center [168, 434] width 33 height 21
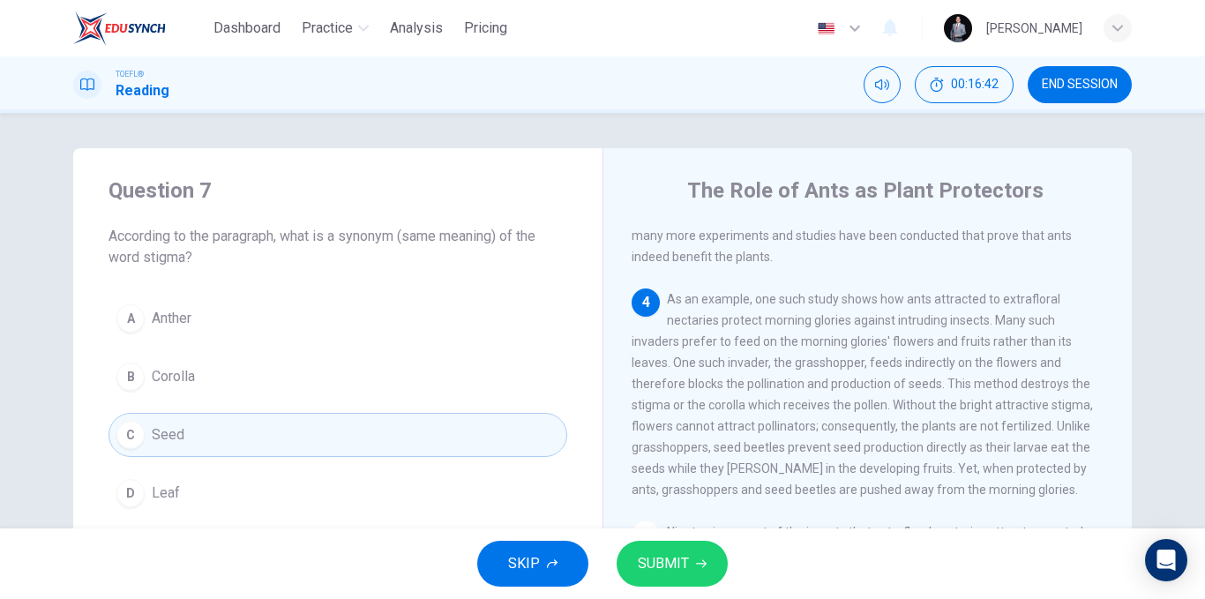
click at [653, 562] on span "SUBMIT" at bounding box center [663, 563] width 51 height 25
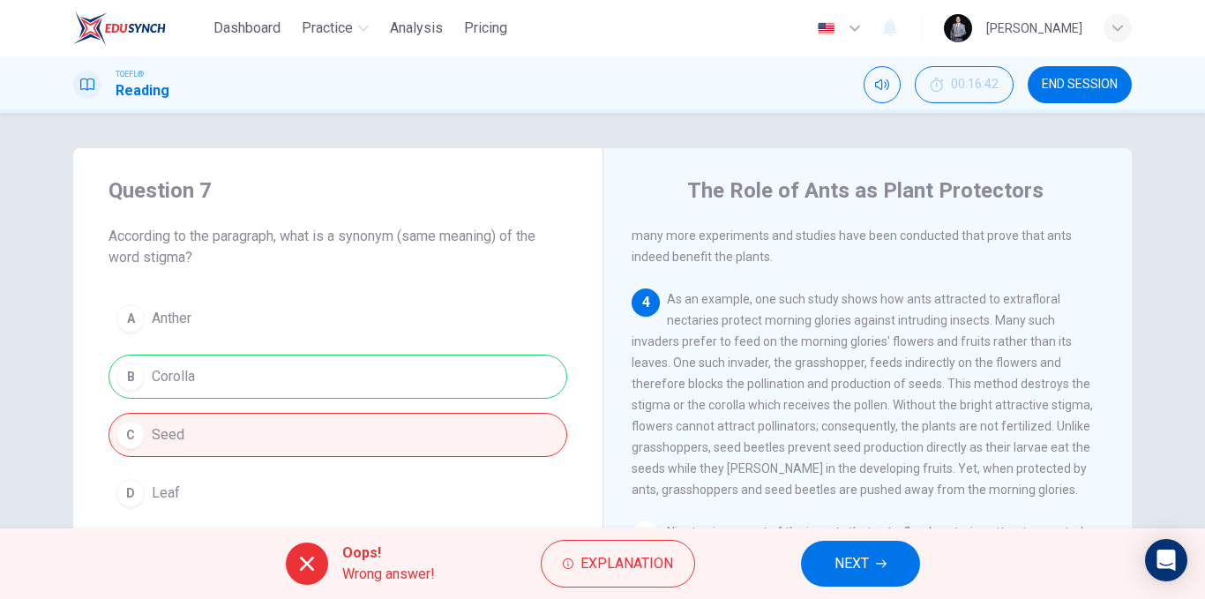
scroll to position [88, 0]
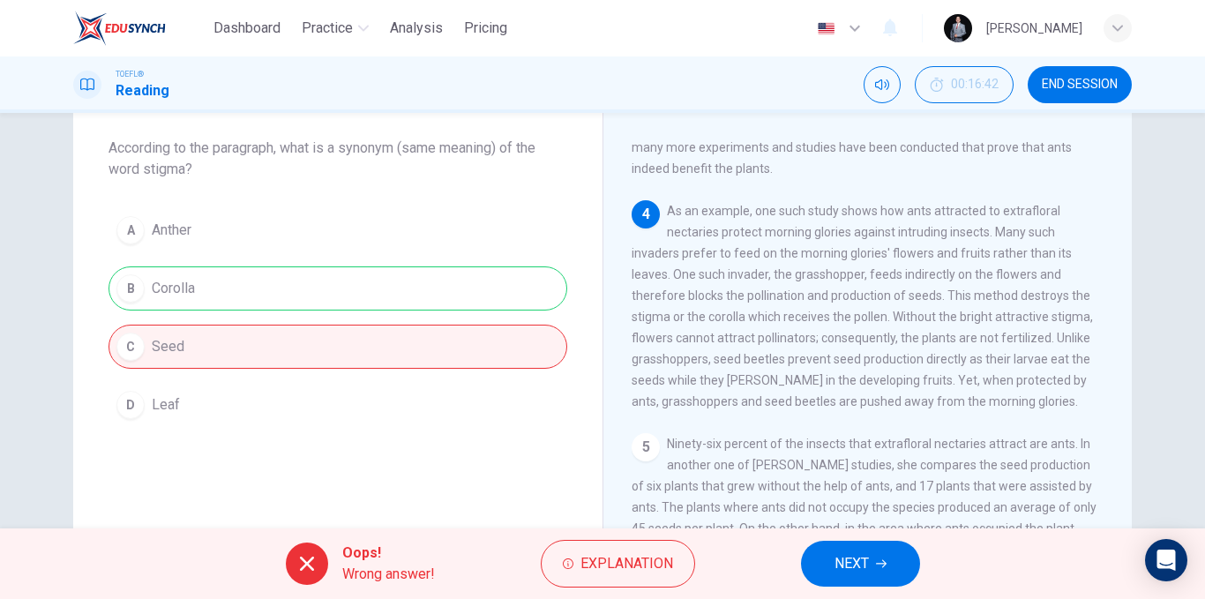
drag, startPoint x: 937, startPoint y: 275, endPoint x: 839, endPoint y: 280, distance: 98.0
click at [839, 280] on span "As an example, one such study shows how ants attracted to extrafloral nectaries…" at bounding box center [862, 306] width 461 height 205
drag, startPoint x: 737, startPoint y: 310, endPoint x: 700, endPoint y: 311, distance: 36.2
click at [700, 311] on span "As an example, one such study shows how ants attracted to extrafloral nectaries…" at bounding box center [862, 306] width 461 height 205
drag, startPoint x: 732, startPoint y: 311, endPoint x: 697, endPoint y: 307, distance: 35.5
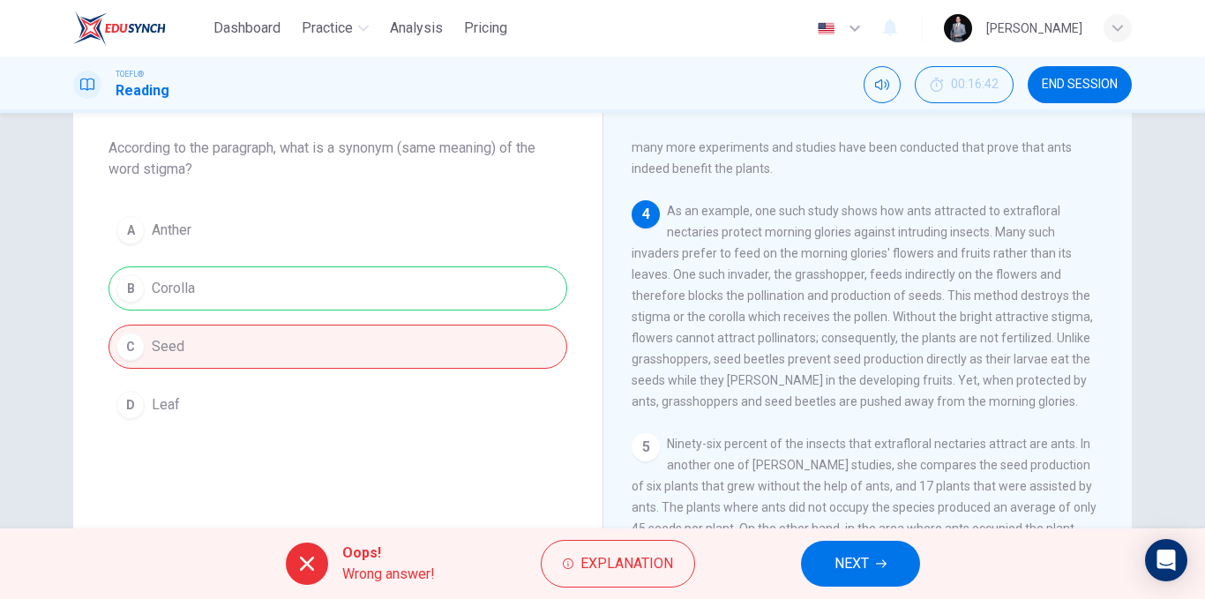
click at [697, 307] on span "As an example, one such study shows how ants attracted to extrafloral nectaries…" at bounding box center [862, 306] width 461 height 205
drag, startPoint x: 632, startPoint y: 307, endPoint x: 749, endPoint y: 312, distance: 117.4
click at [749, 312] on div "4 As an example, one such study shows how ants attracted to extrafloral nectari…" at bounding box center [868, 306] width 473 height 212
click at [856, 559] on span "NEXT" at bounding box center [852, 563] width 34 height 25
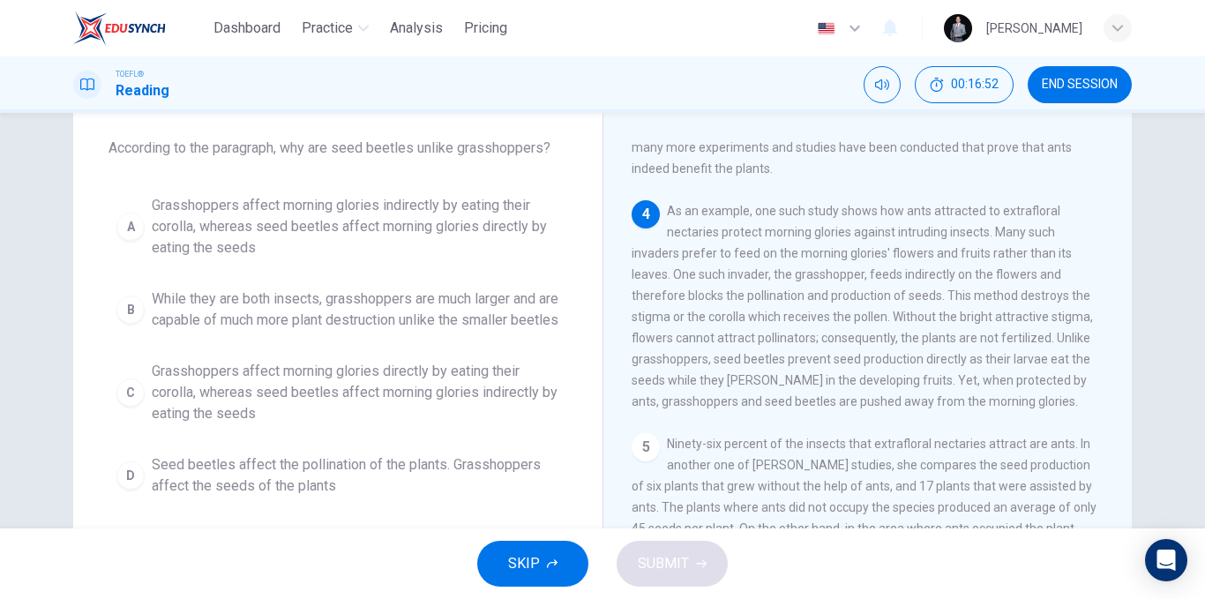
drag, startPoint x: 292, startPoint y: 151, endPoint x: 377, endPoint y: 148, distance: 84.7
click at [377, 148] on span "According to the paragraph, why are seed beetles unlike grasshoppers?" at bounding box center [338, 148] width 459 height 21
drag, startPoint x: 357, startPoint y: 149, endPoint x: 339, endPoint y: 149, distance: 18.5
click at [349, 149] on span "According to the paragraph, why are seed beetles unlike grasshoppers?" at bounding box center [338, 148] width 459 height 21
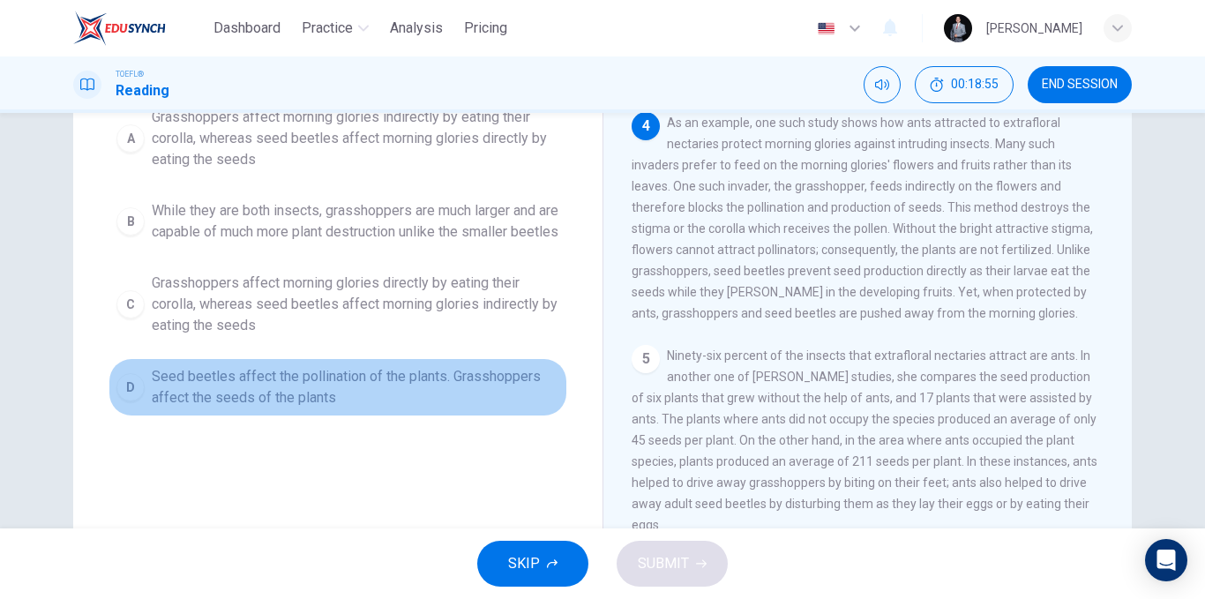
click at [424, 397] on span "Seed beetles affect the pollination of the plants. Grasshoppers affect the seed…" at bounding box center [356, 387] width 408 height 42
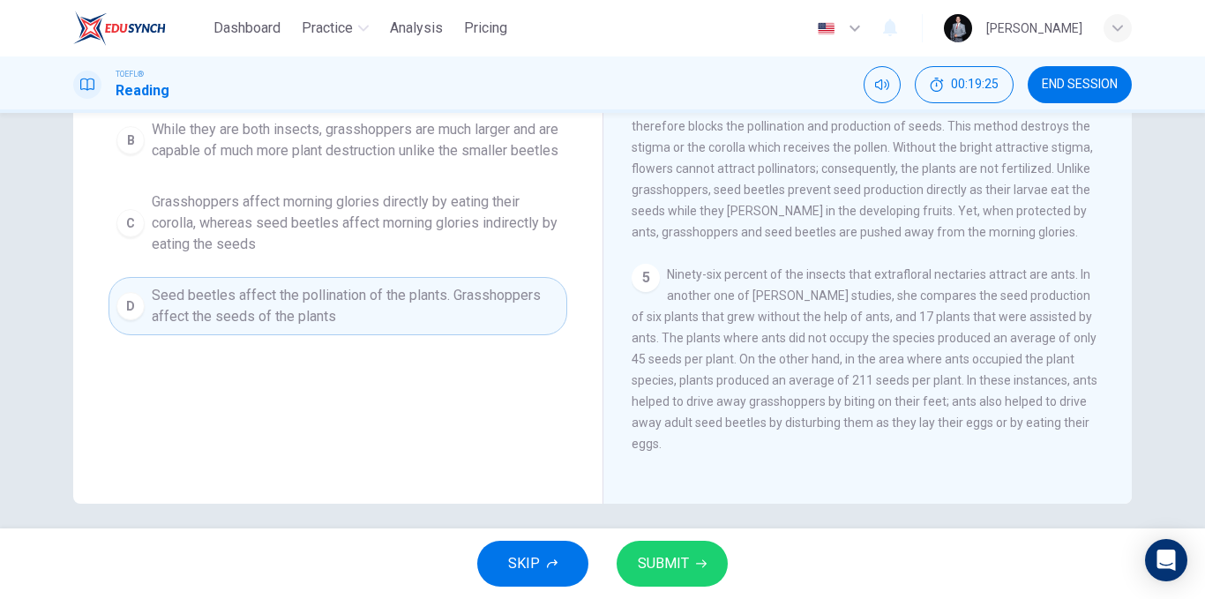
scroll to position [265, 0]
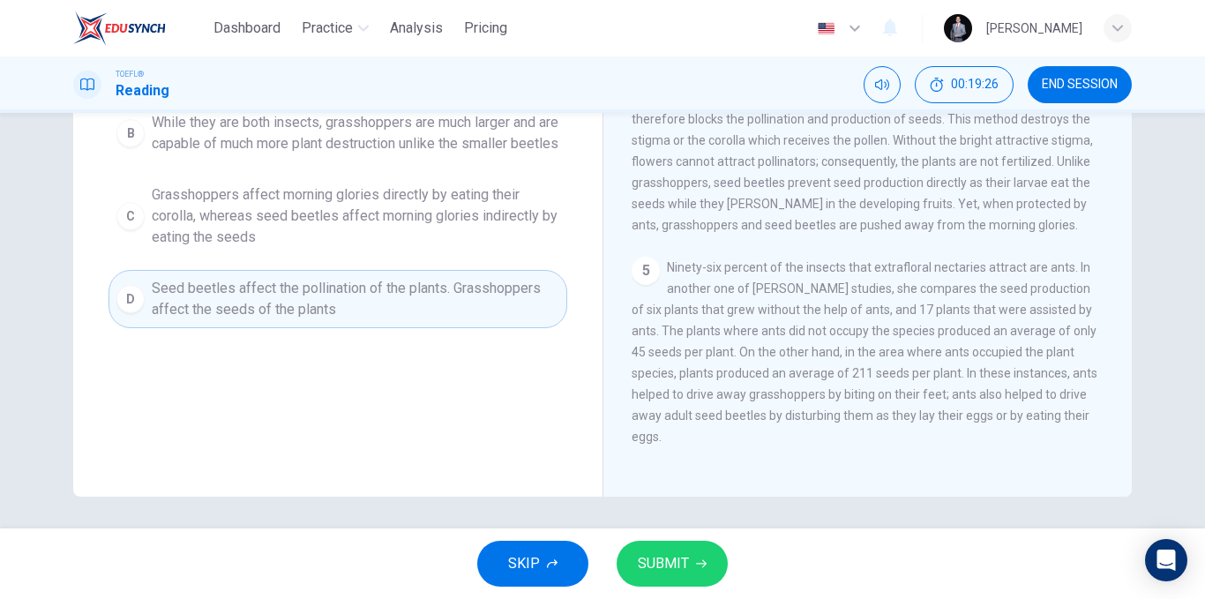
click at [696, 561] on icon "button" at bounding box center [701, 563] width 11 height 11
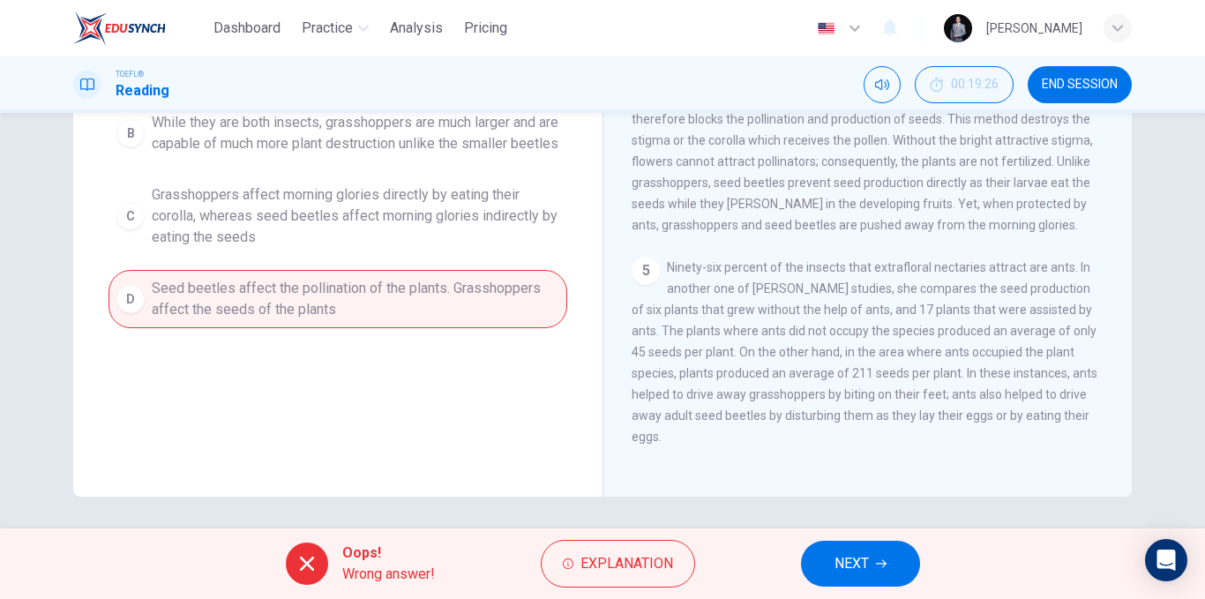
scroll to position [0, 0]
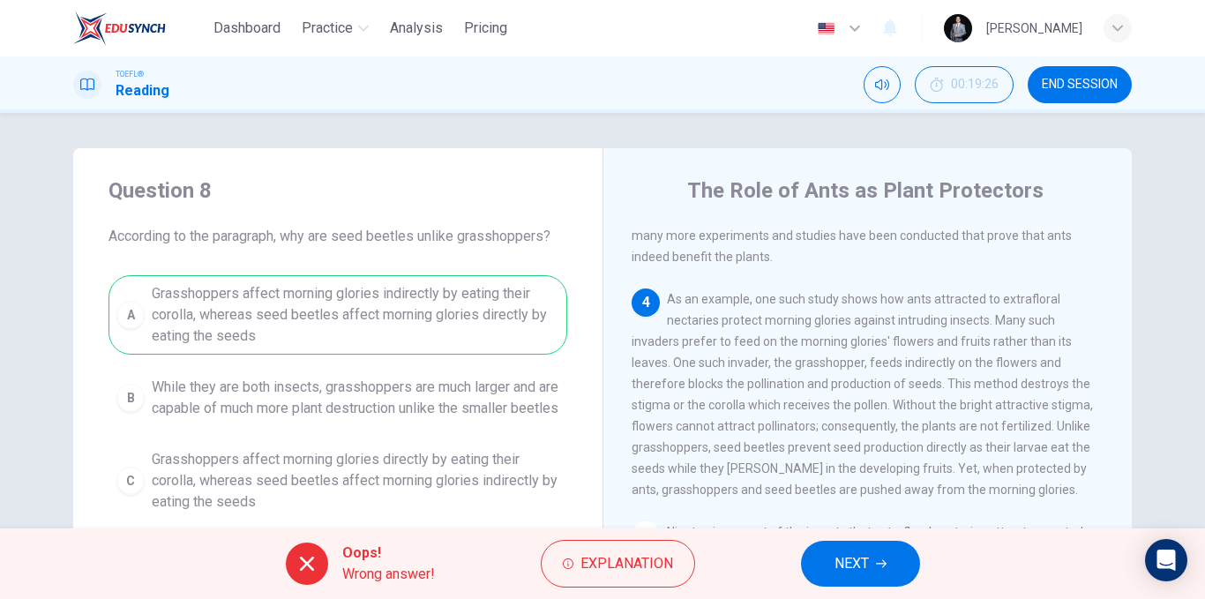
click at [405, 307] on div "A Grasshoppers affect morning glories indirectly by eating their corolla, where…" at bounding box center [338, 434] width 459 height 318
click at [408, 306] on div "A Grasshoppers affect morning glories indirectly by eating their corolla, where…" at bounding box center [338, 434] width 459 height 318
click at [401, 304] on div "A Grasshoppers affect morning glories indirectly by eating their corolla, where…" at bounding box center [338, 434] width 459 height 318
drag, startPoint x: 401, startPoint y: 303, endPoint x: 416, endPoint y: 298, distance: 16.7
click at [413, 299] on div "A Grasshoppers affect morning glories indirectly by eating their corolla, where…" at bounding box center [338, 434] width 459 height 318
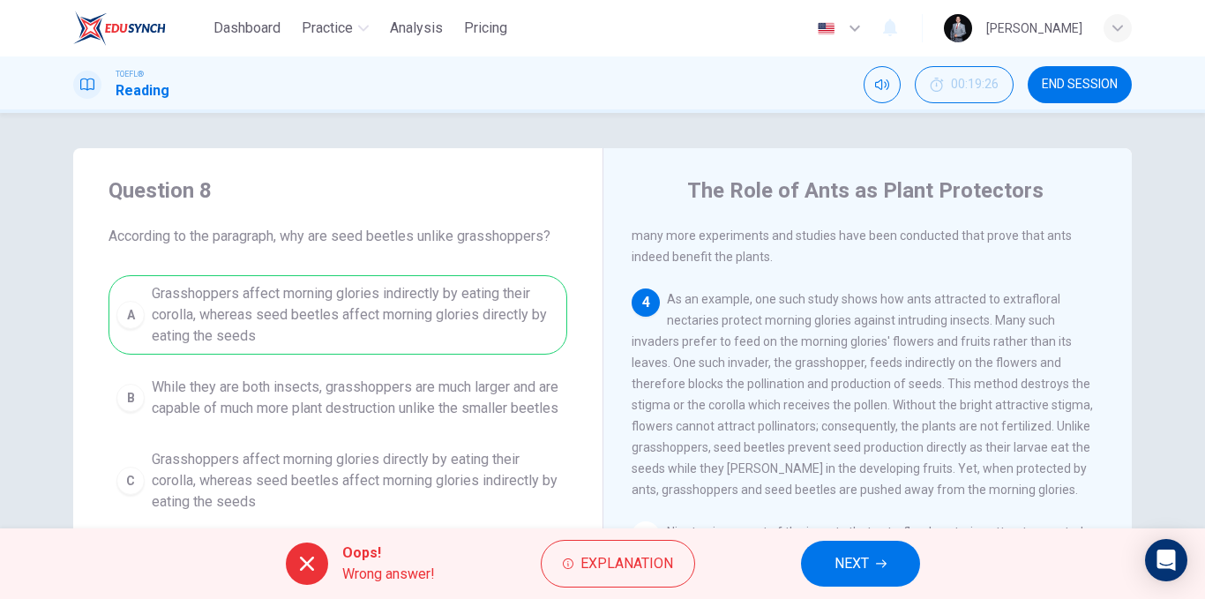
drag, startPoint x: 420, startPoint y: 298, endPoint x: 430, endPoint y: 296, distance: 10.1
click at [430, 296] on div "A Grasshoppers affect morning glories indirectly by eating their corolla, where…" at bounding box center [338, 434] width 459 height 318
click at [841, 566] on span "NEXT" at bounding box center [852, 563] width 34 height 25
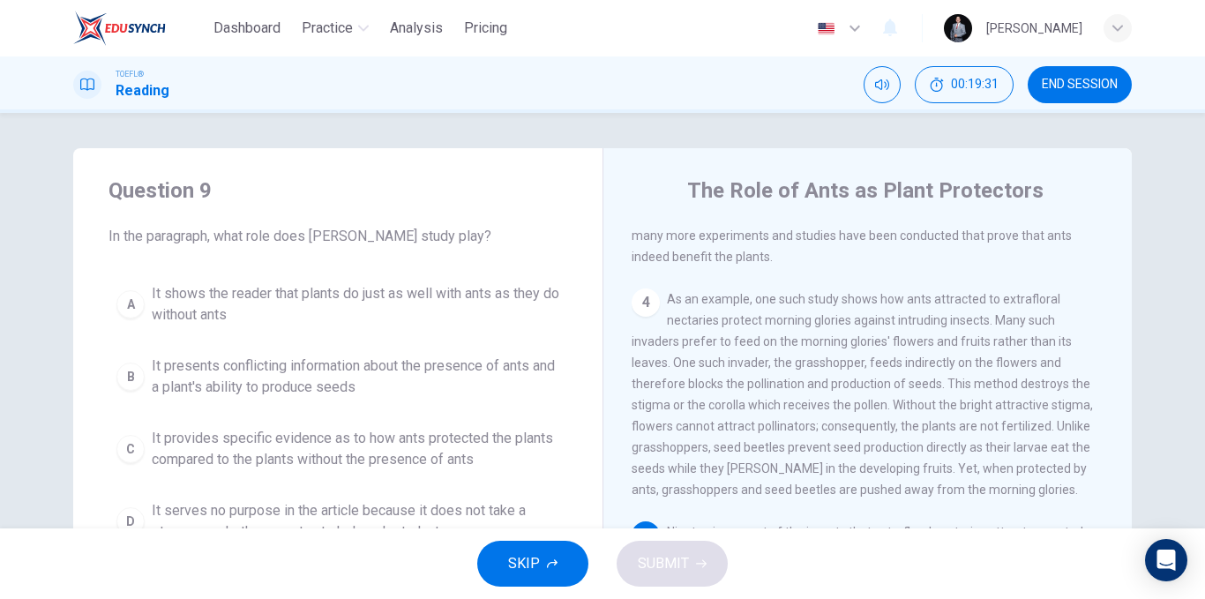
click at [1088, 84] on span "END SESSION" at bounding box center [1080, 85] width 76 height 14
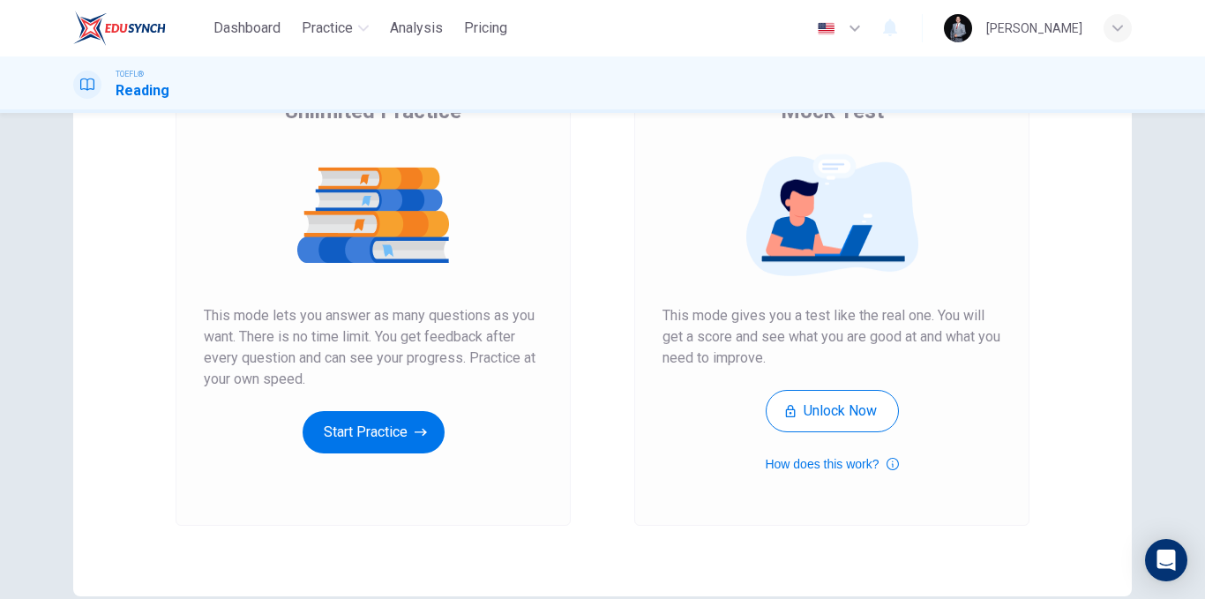
scroll to position [254, 0]
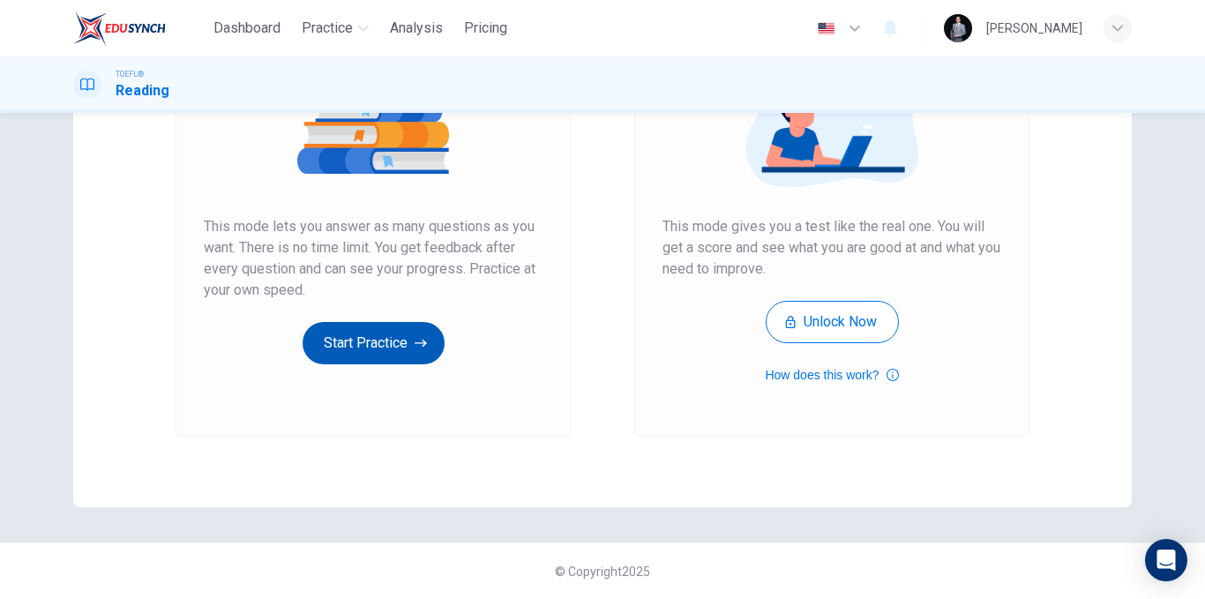
click at [349, 357] on button "Start Practice" at bounding box center [374, 343] width 142 height 42
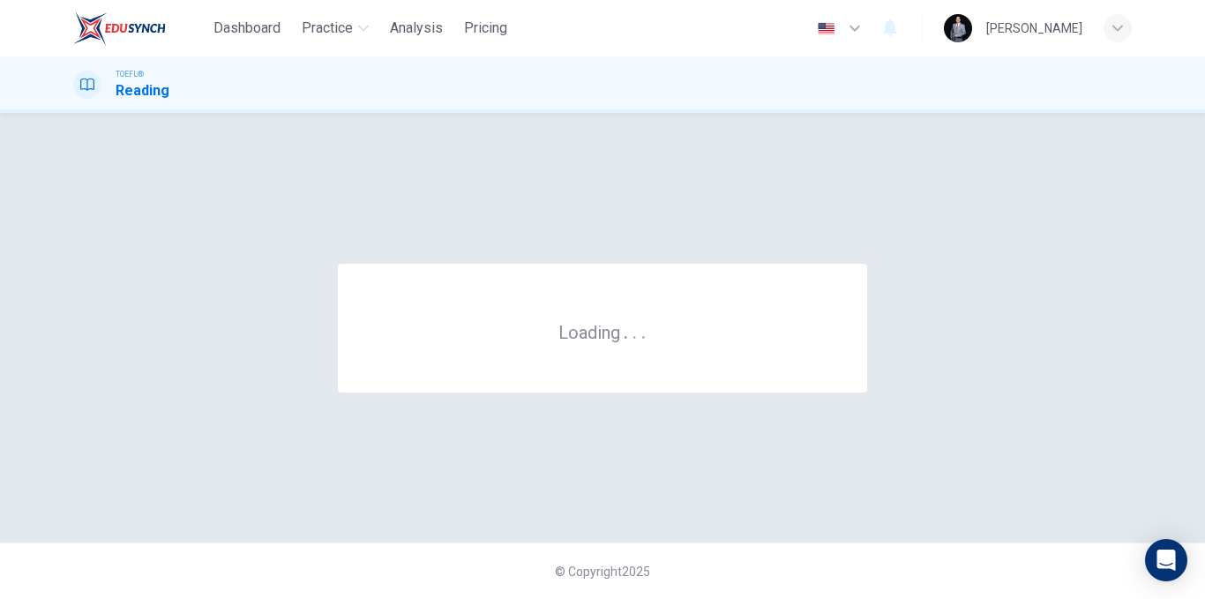
scroll to position [0, 0]
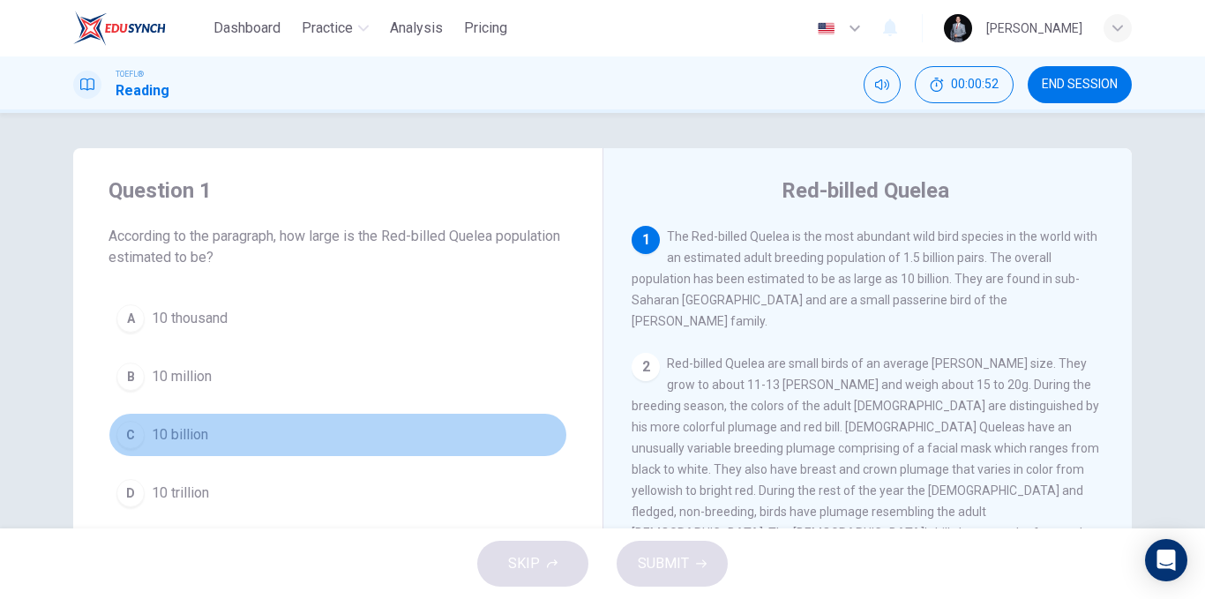
click at [246, 438] on button "C 10 billion" at bounding box center [338, 435] width 459 height 44
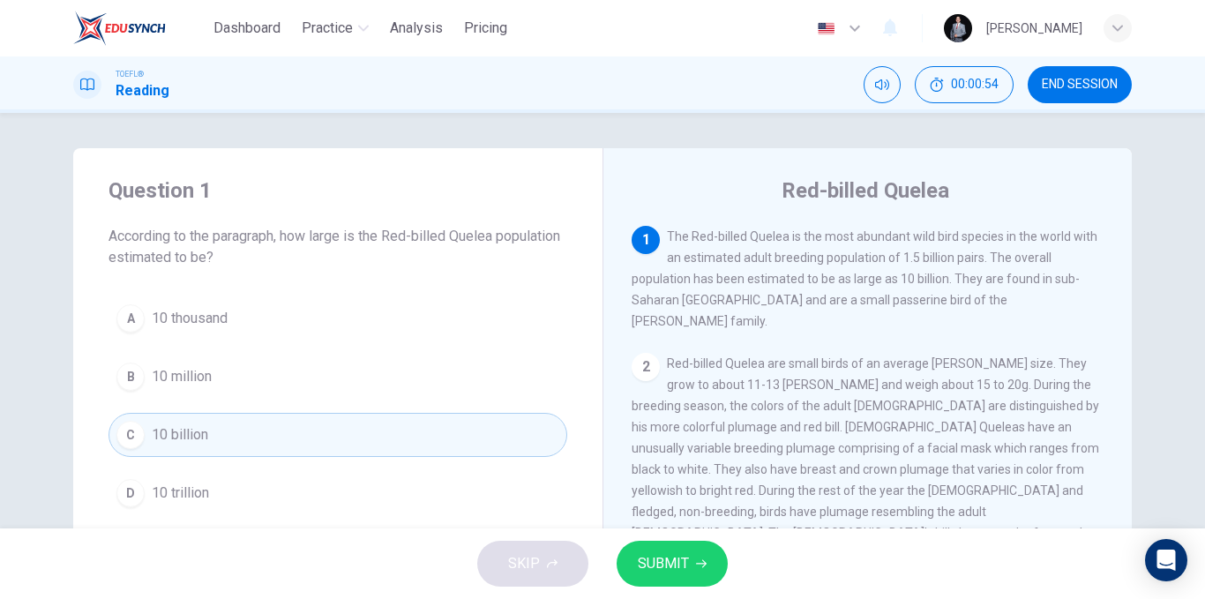
click at [714, 544] on button "SUBMIT" at bounding box center [672, 564] width 111 height 46
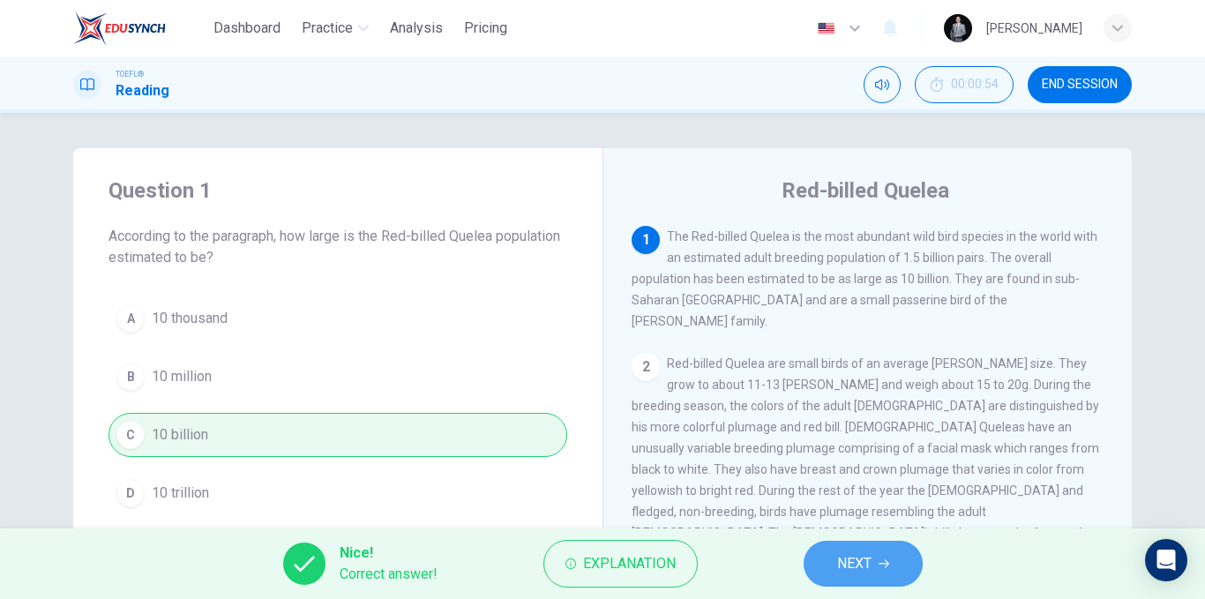
click at [879, 553] on button "NEXT" at bounding box center [863, 564] width 119 height 46
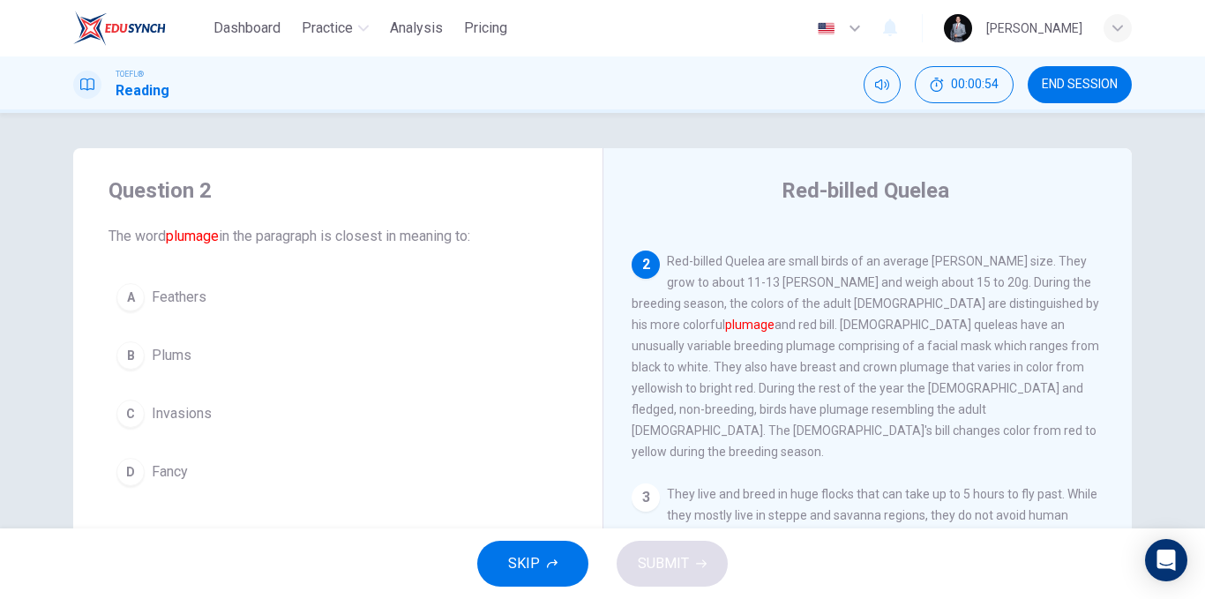
scroll to position [109, 0]
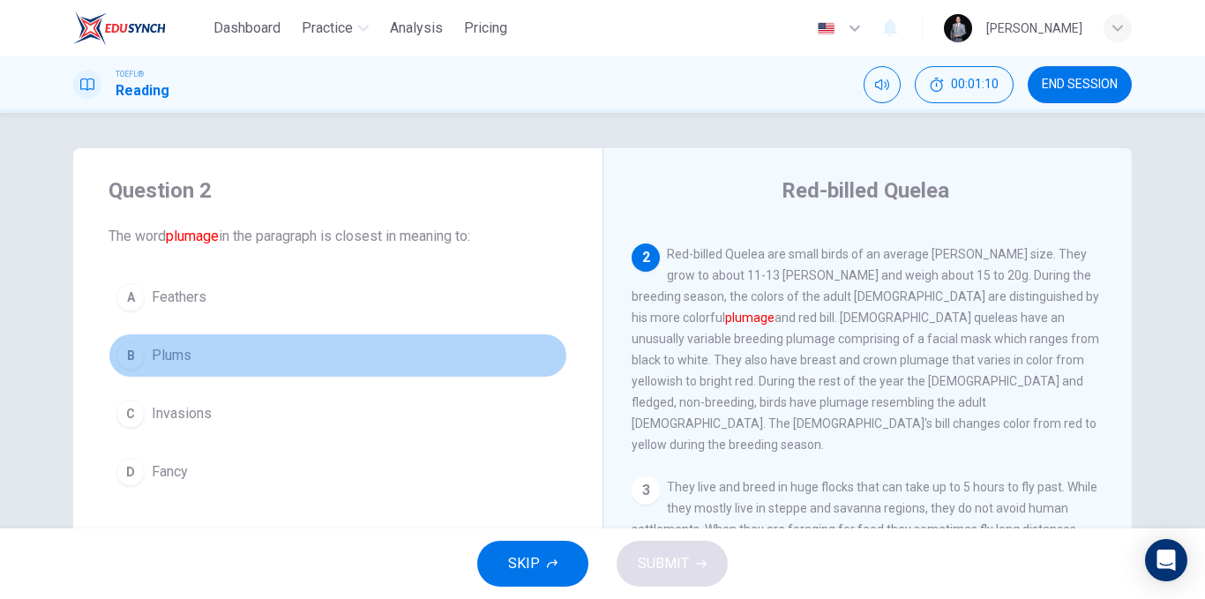
click at [194, 355] on button "B Plums" at bounding box center [338, 355] width 459 height 44
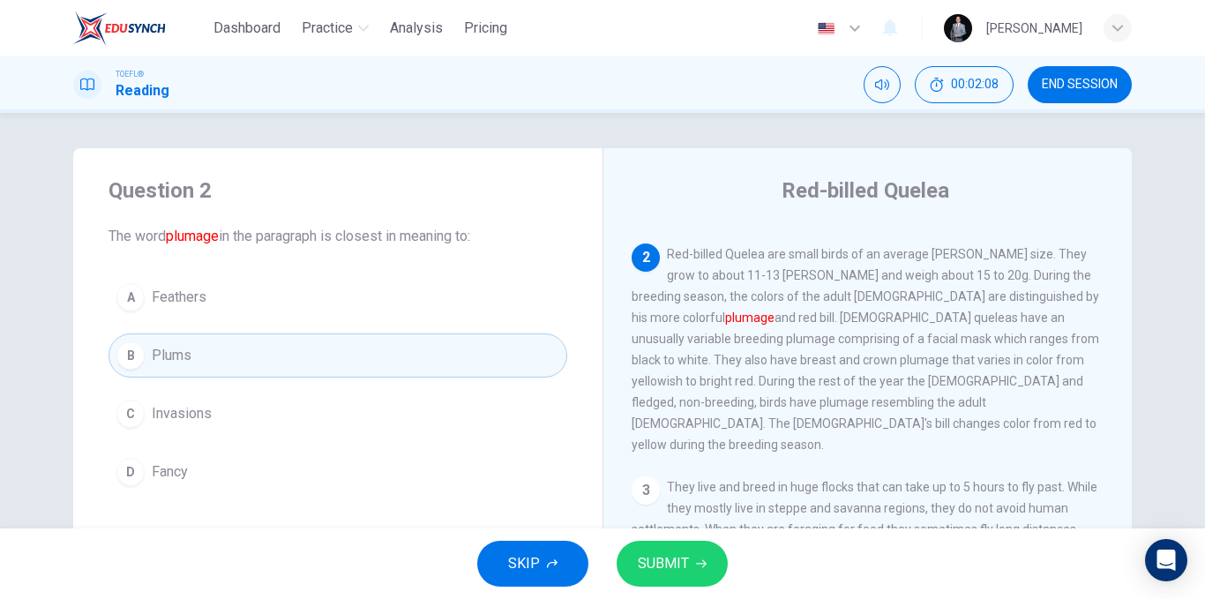
click at [231, 475] on button "D Fancy" at bounding box center [338, 472] width 459 height 44
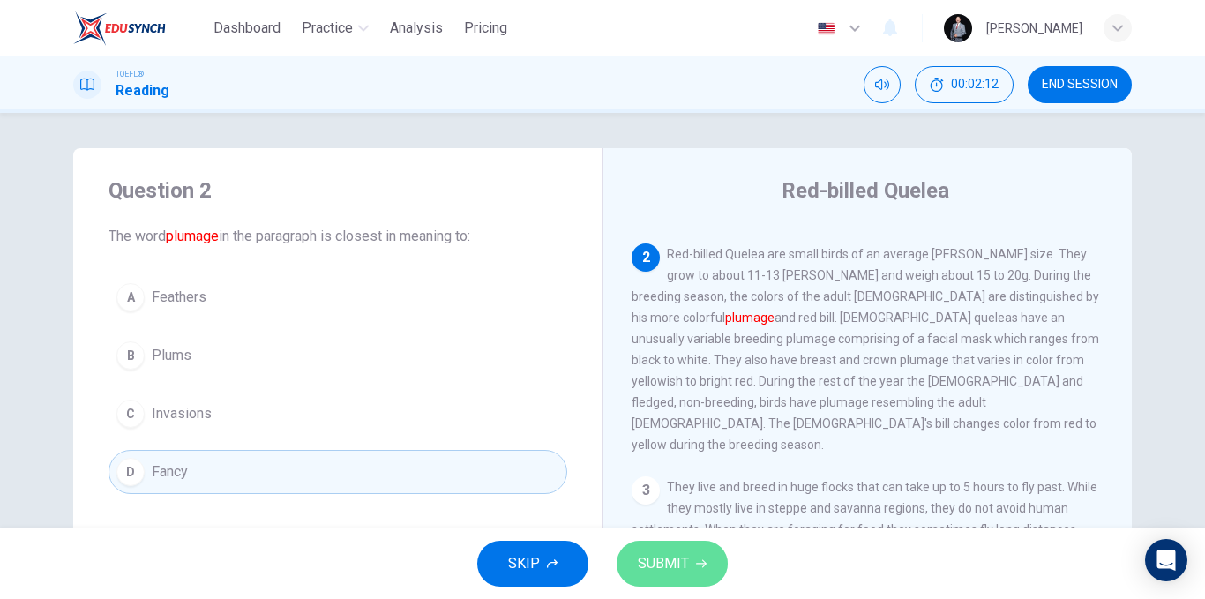
click at [671, 568] on span "SUBMIT" at bounding box center [663, 563] width 51 height 25
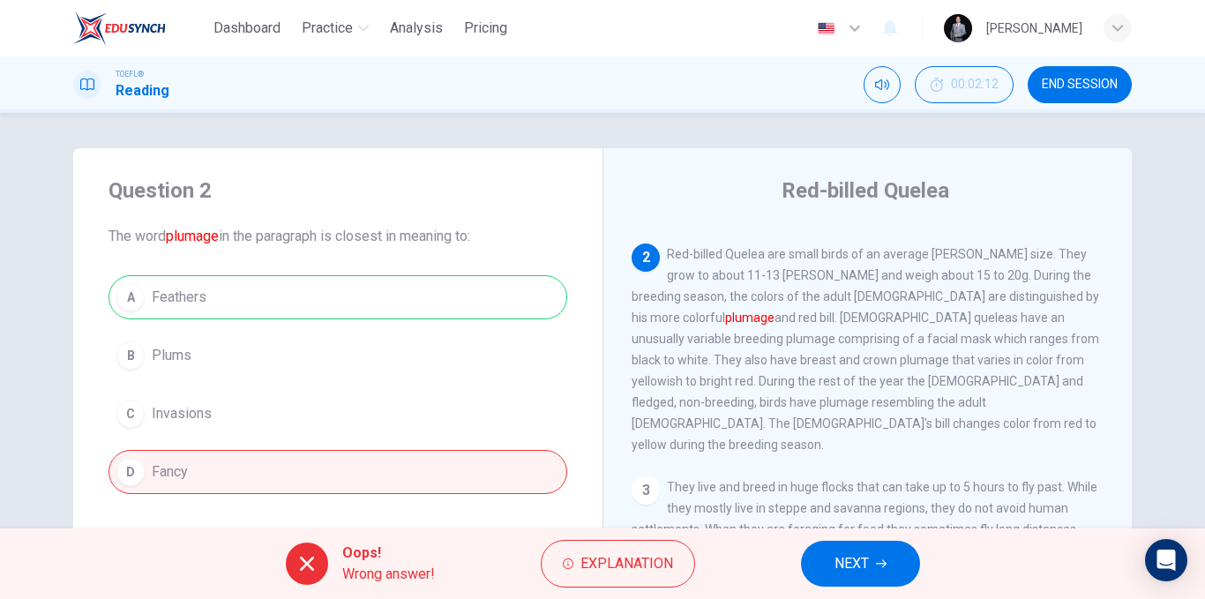
drag, startPoint x: 221, startPoint y: 230, endPoint x: 179, endPoint y: 227, distance: 42.5
click at [178, 227] on span "The word plumage in the paragraph is closest in meaning to:" at bounding box center [338, 236] width 459 height 21
drag, startPoint x: 203, startPoint y: 234, endPoint x: 168, endPoint y: 236, distance: 34.5
click at [168, 236] on font "plumage" at bounding box center [192, 236] width 53 height 17
click at [841, 564] on span "NEXT" at bounding box center [852, 563] width 34 height 25
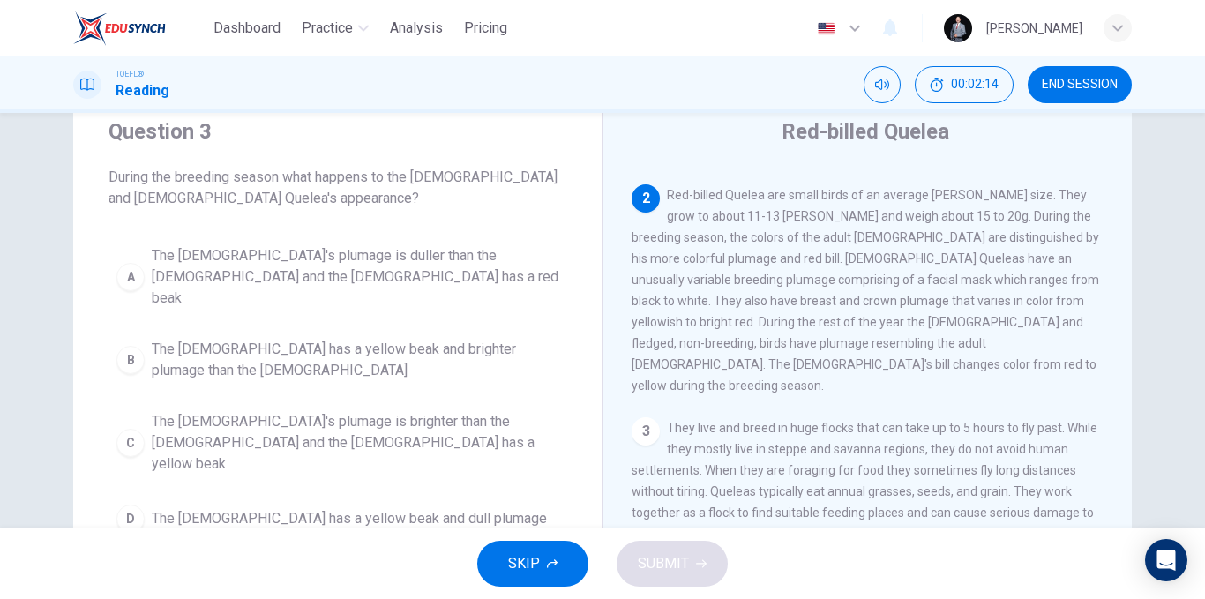
scroll to position [88, 0]
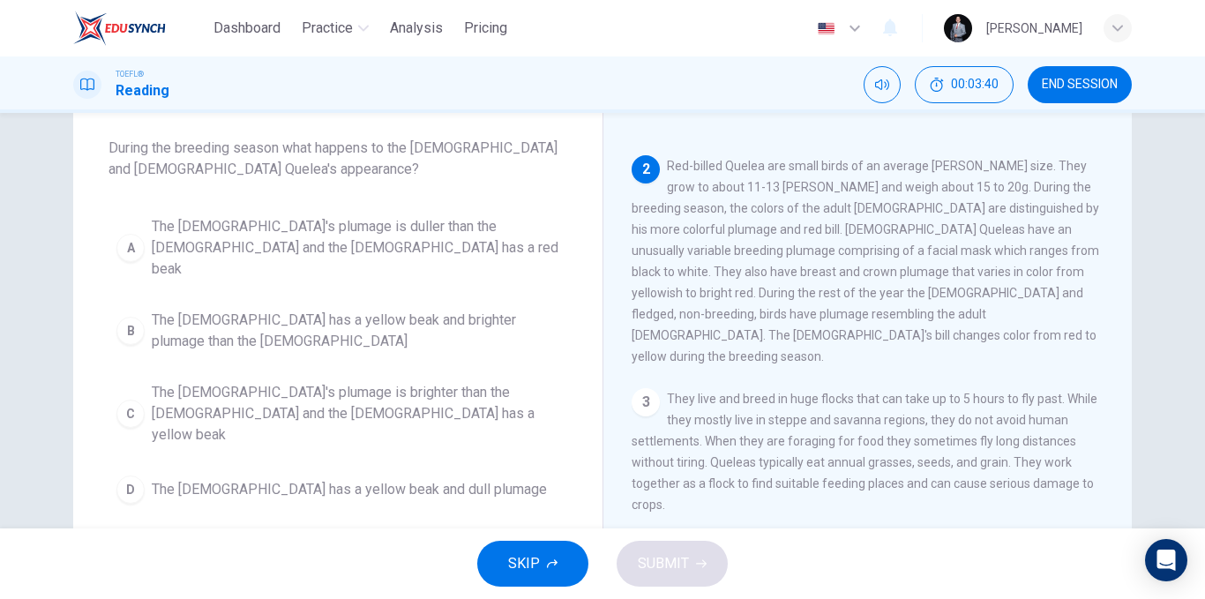
drag, startPoint x: 685, startPoint y: 195, endPoint x: 776, endPoint y: 211, distance: 92.2
click at [776, 211] on span "Red-billed Quelea are small birds of an average weaver-finch size. They grow to…" at bounding box center [866, 261] width 468 height 205
click at [388, 310] on span "The female has a yellow beak and brighter plumage than the males" at bounding box center [356, 331] width 408 height 42
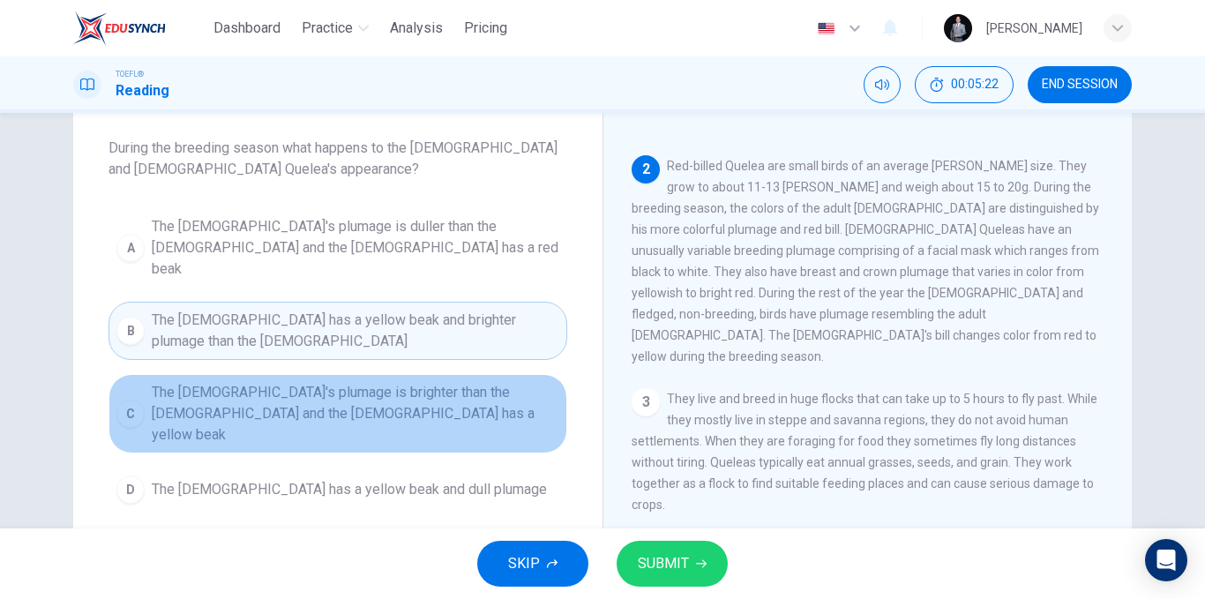
click at [457, 382] on span "The male's plumage is brighter than the female and the female has a yellow beak" at bounding box center [356, 414] width 408 height 64
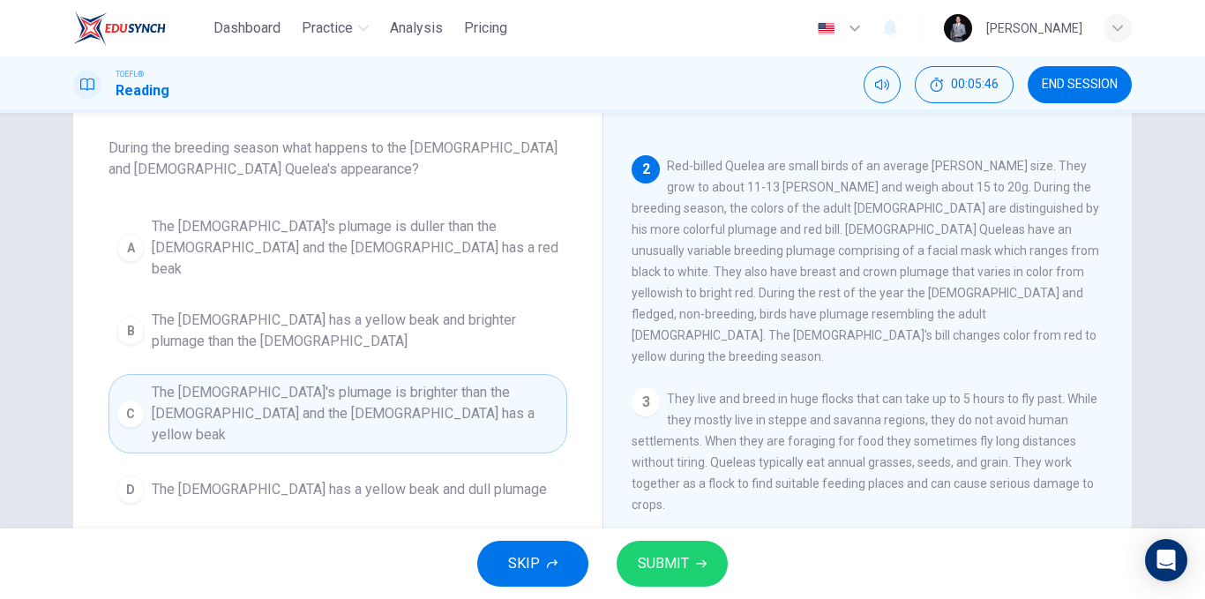
click at [681, 572] on span "SUBMIT" at bounding box center [663, 563] width 51 height 25
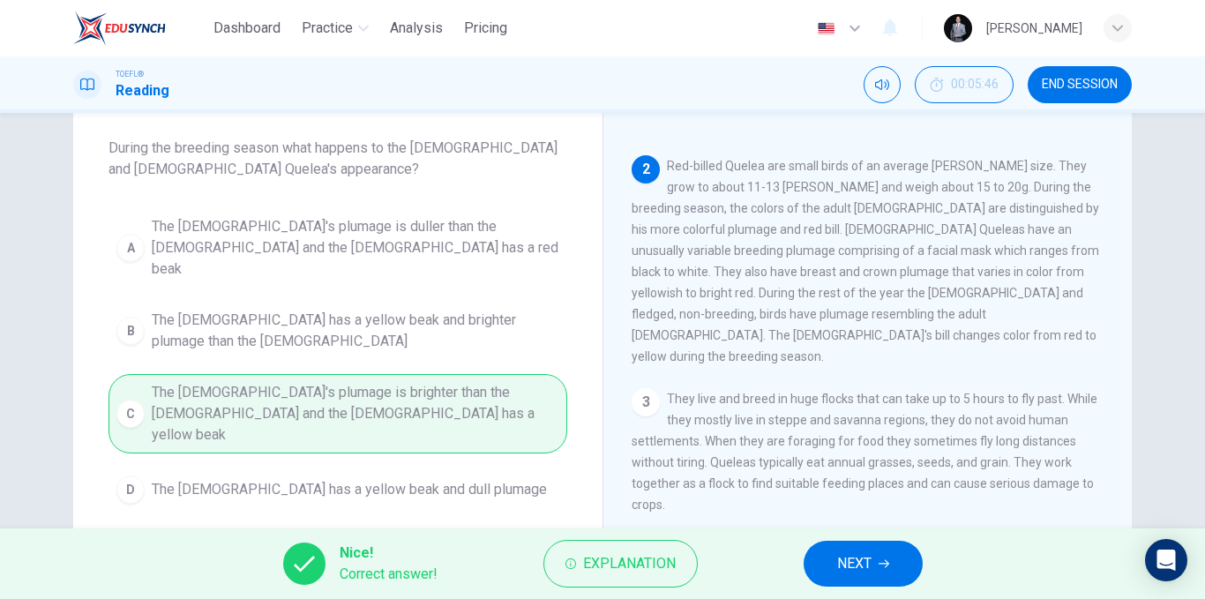
click at [836, 576] on button "NEXT" at bounding box center [863, 564] width 119 height 46
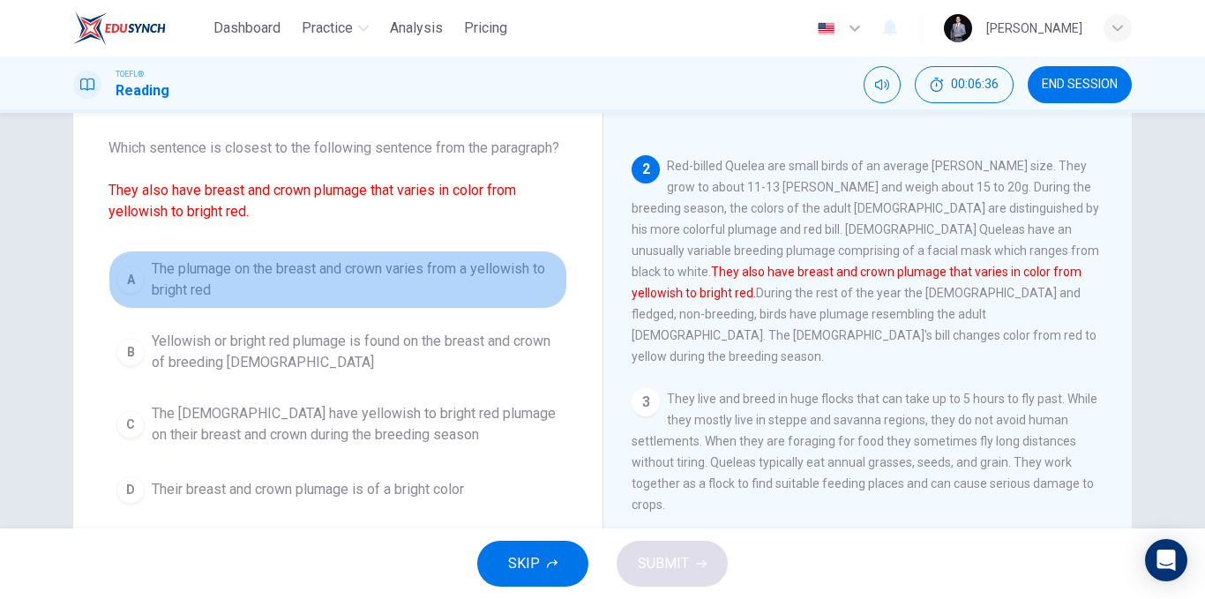
click at [388, 272] on span "The plumage on the breast and crown varies from a yellowish to bright red" at bounding box center [356, 279] width 408 height 42
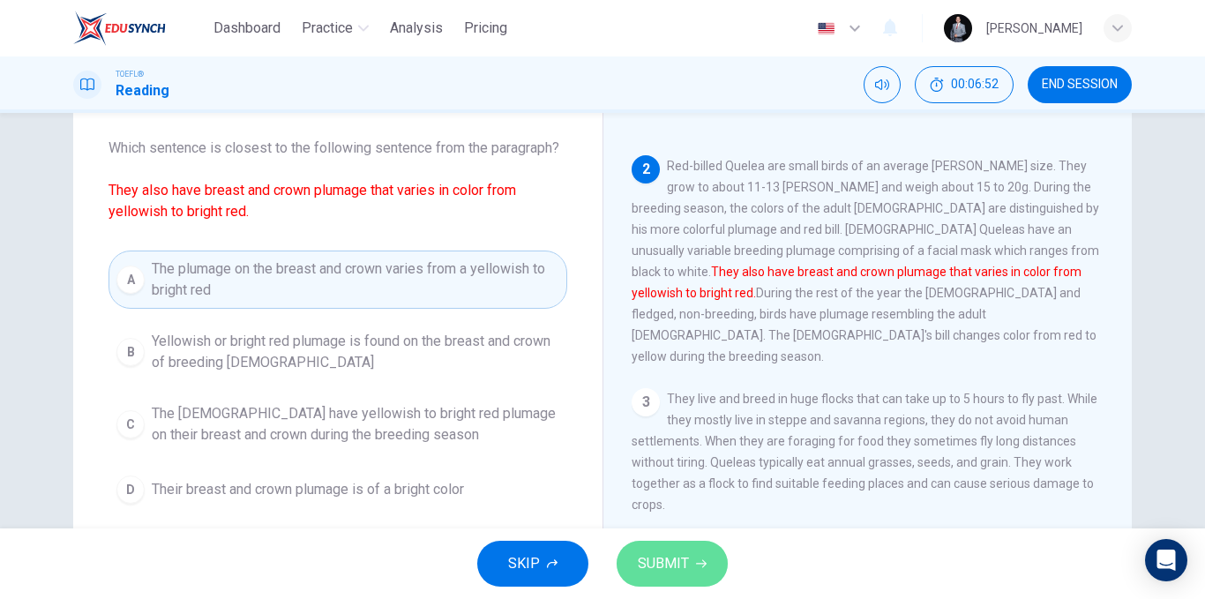
click at [645, 571] on span "SUBMIT" at bounding box center [663, 563] width 51 height 25
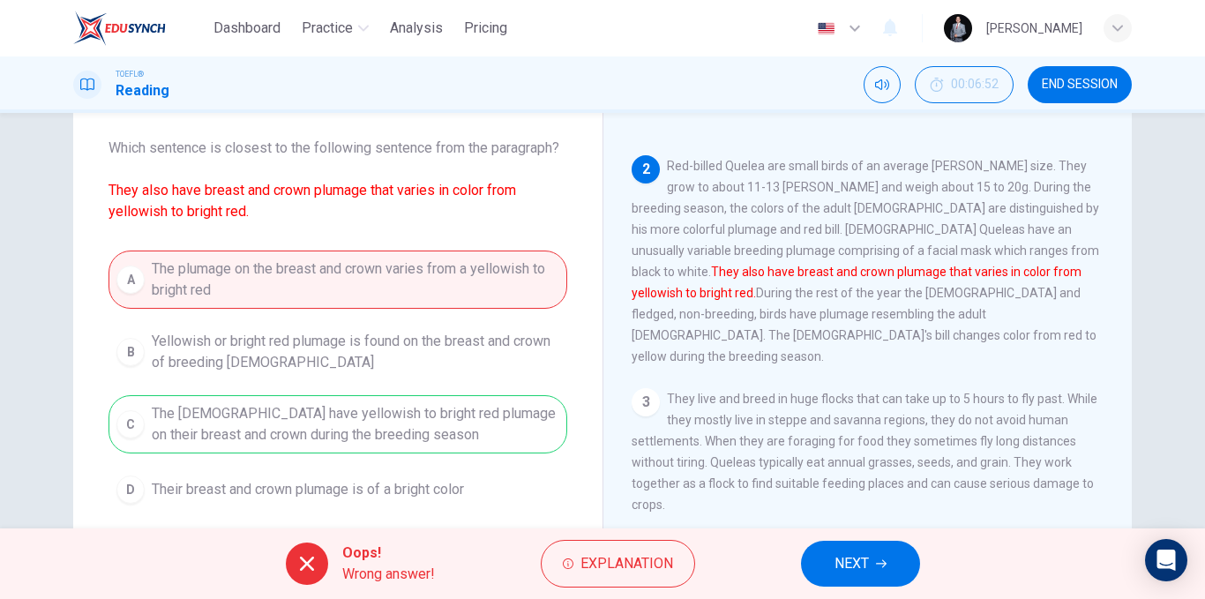
click at [852, 565] on span "NEXT" at bounding box center [852, 563] width 34 height 25
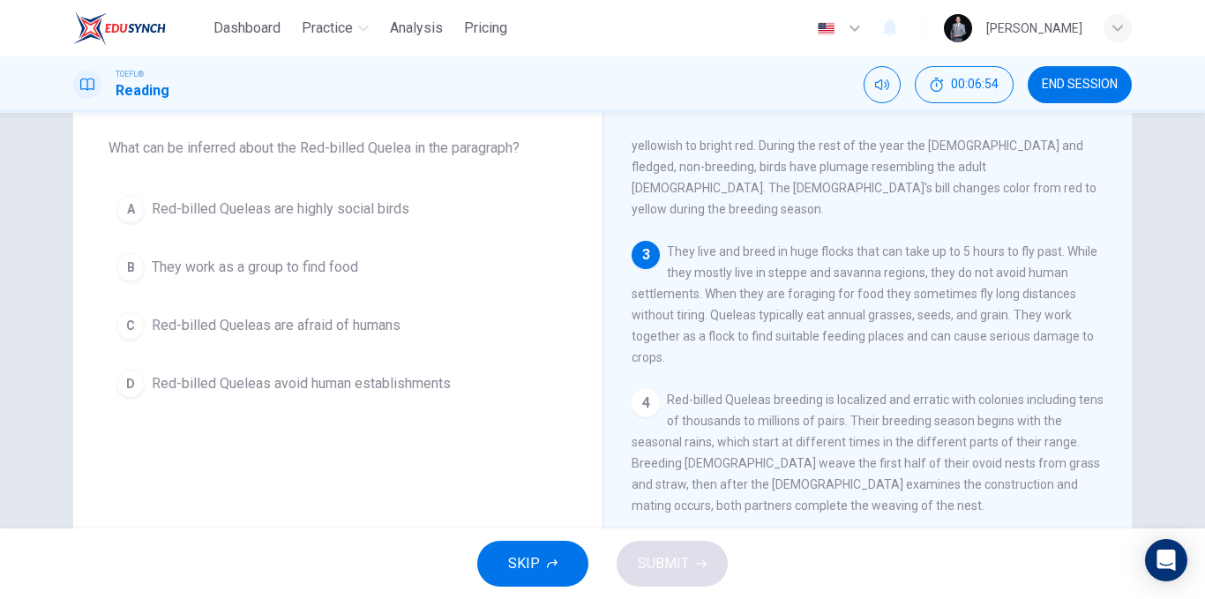
scroll to position [265, 0]
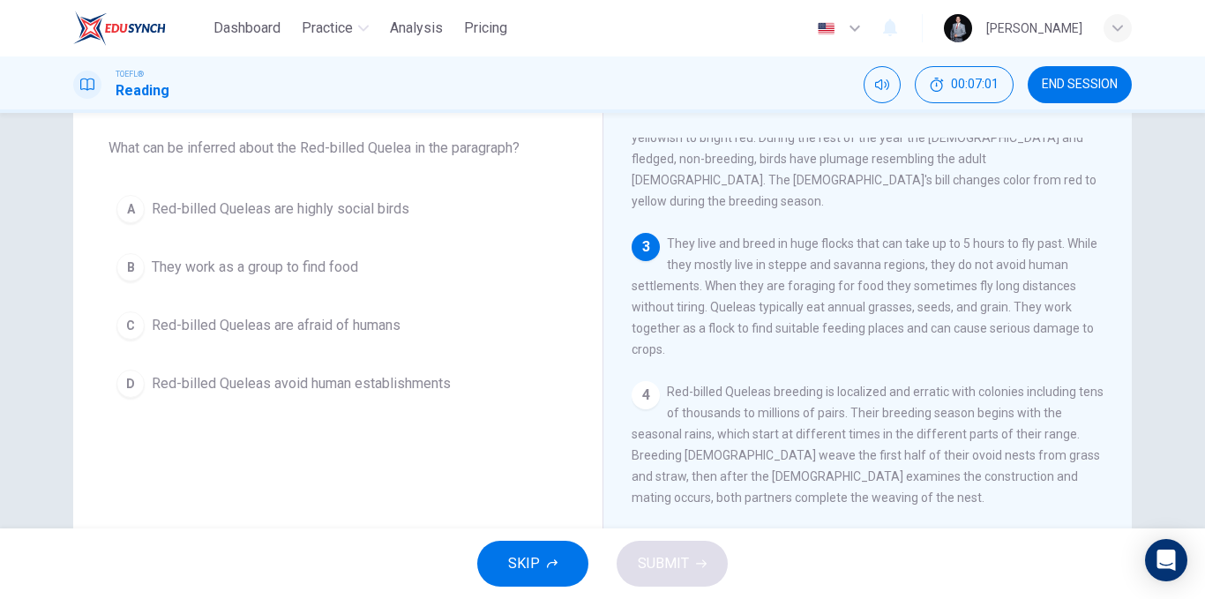
drag, startPoint x: 305, startPoint y: 140, endPoint x: 551, endPoint y: 163, distance: 247.2
click at [551, 163] on div "Question 5 What can be inferred about the Red-billed Quelea in the paragraph? A…" at bounding box center [337, 247] width 529 height 374
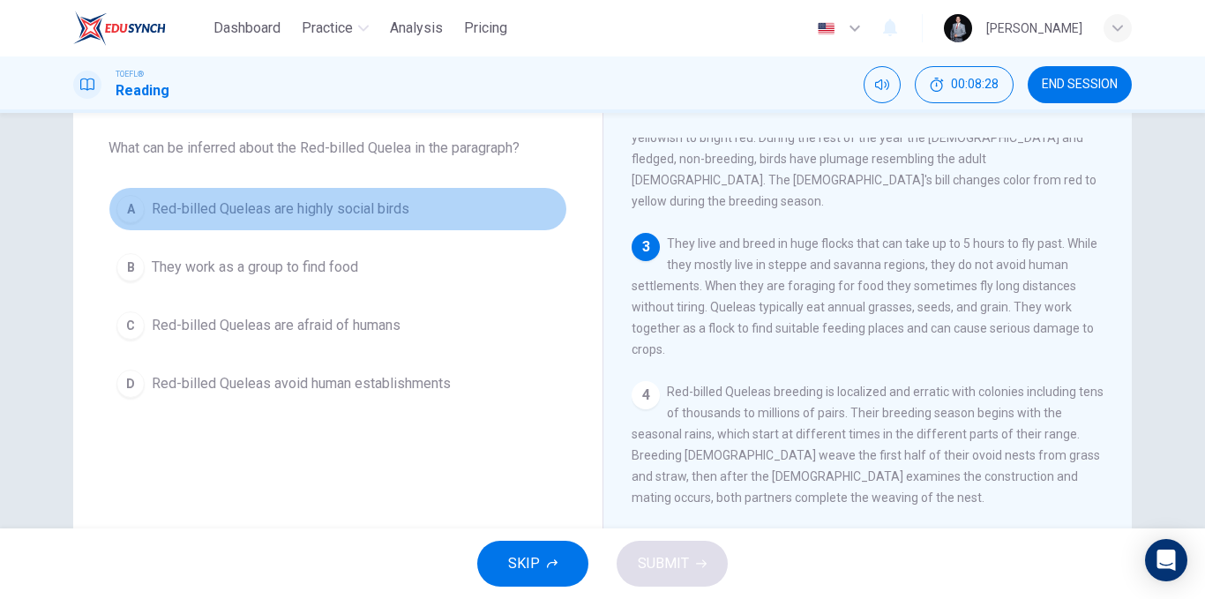
click at [402, 212] on span "Red-billed Queleas are highly social birds" at bounding box center [281, 208] width 258 height 21
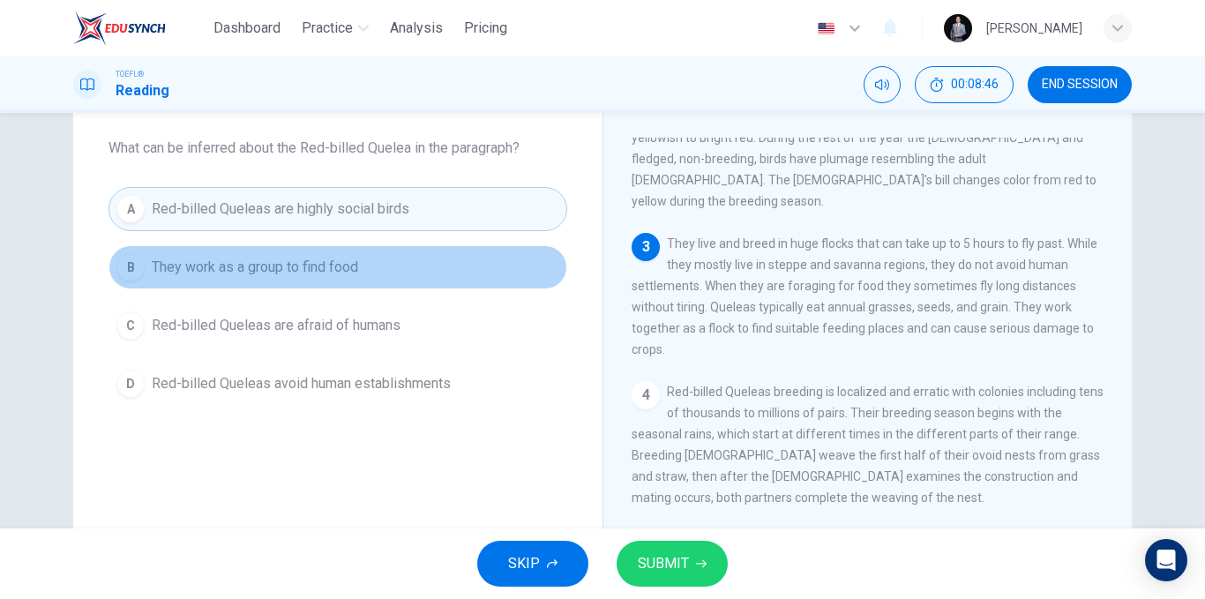
click at [327, 270] on span "They work as a group to find food" at bounding box center [255, 267] width 206 height 21
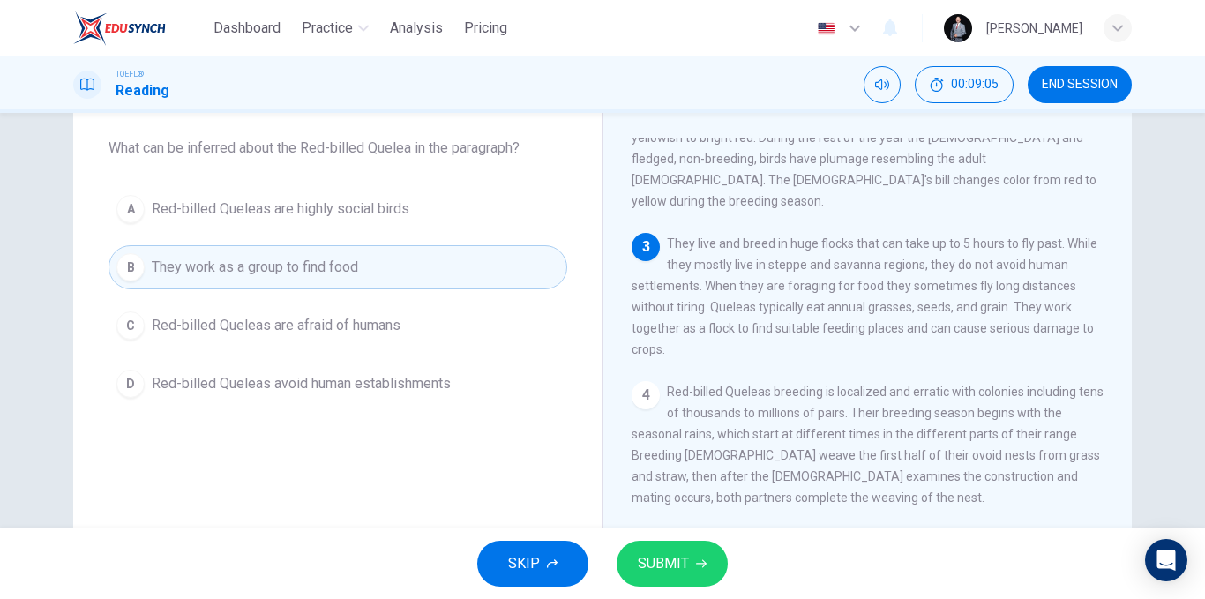
click at [692, 549] on button "SUBMIT" at bounding box center [672, 564] width 111 height 46
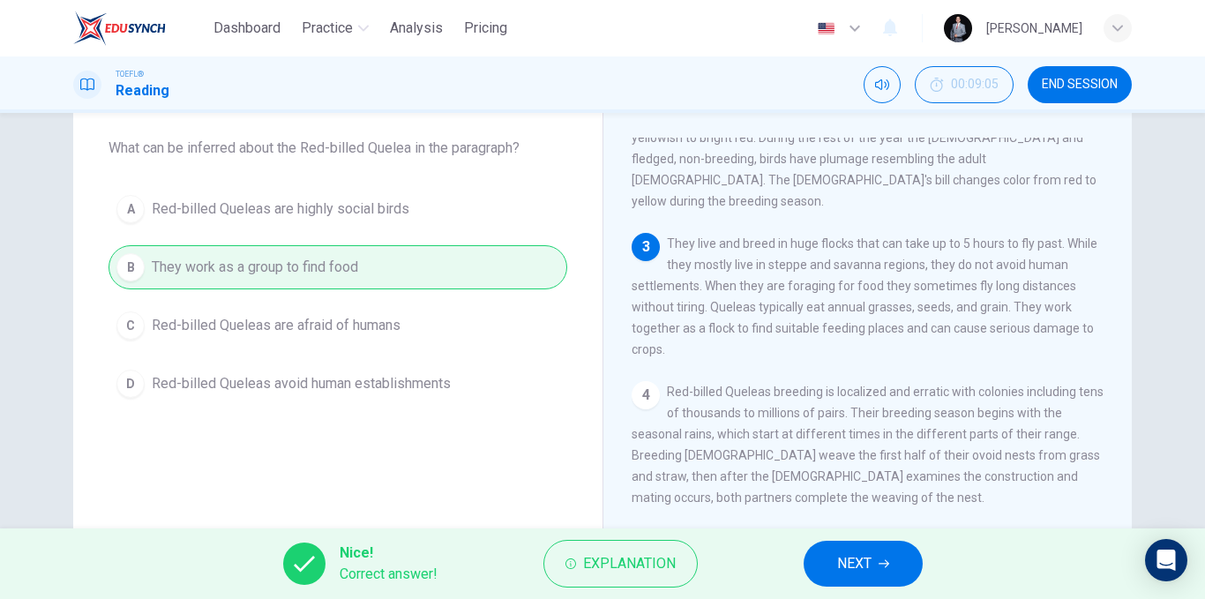
click at [841, 550] on button "NEXT" at bounding box center [863, 564] width 119 height 46
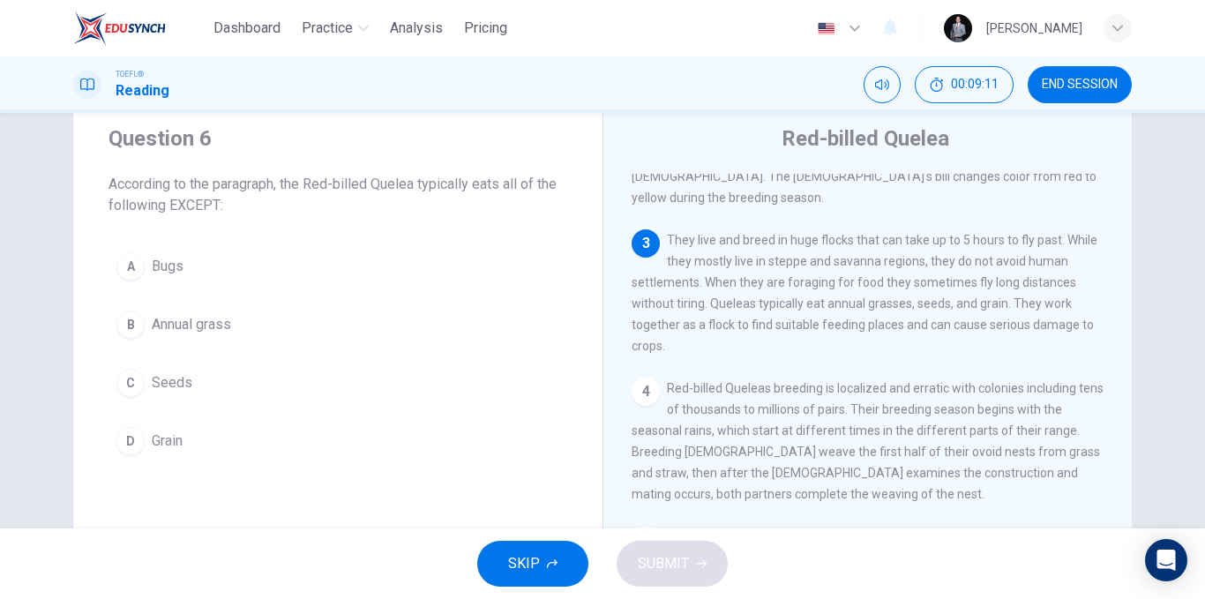
scroll to position [88, 0]
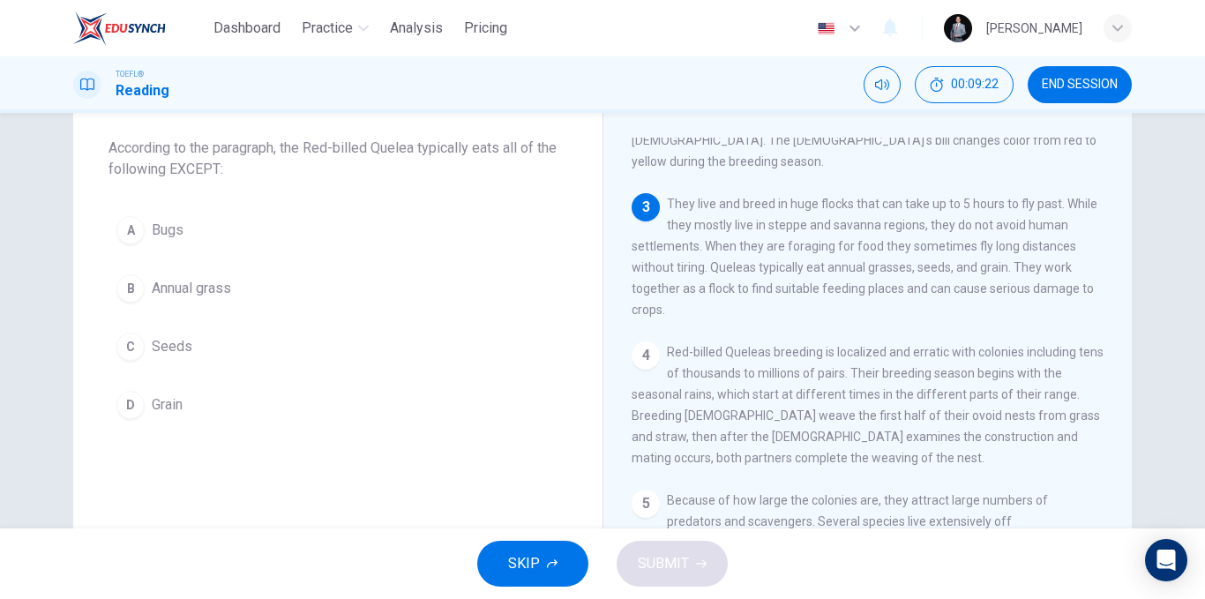
drag, startPoint x: 836, startPoint y: 240, endPoint x: 852, endPoint y: 242, distance: 16.0
click at [852, 242] on span "They live and breed in huge flocks that can take up to 5 hours to fly past. Whi…" at bounding box center [865, 257] width 466 height 120
drag, startPoint x: 874, startPoint y: 248, endPoint x: 919, endPoint y: 247, distance: 45.0
click at [919, 247] on div "3 They live and breed in huge flocks that can take up to 5 hours to fly past. W…" at bounding box center [868, 256] width 473 height 127
drag, startPoint x: 924, startPoint y: 242, endPoint x: 957, endPoint y: 243, distance: 33.6
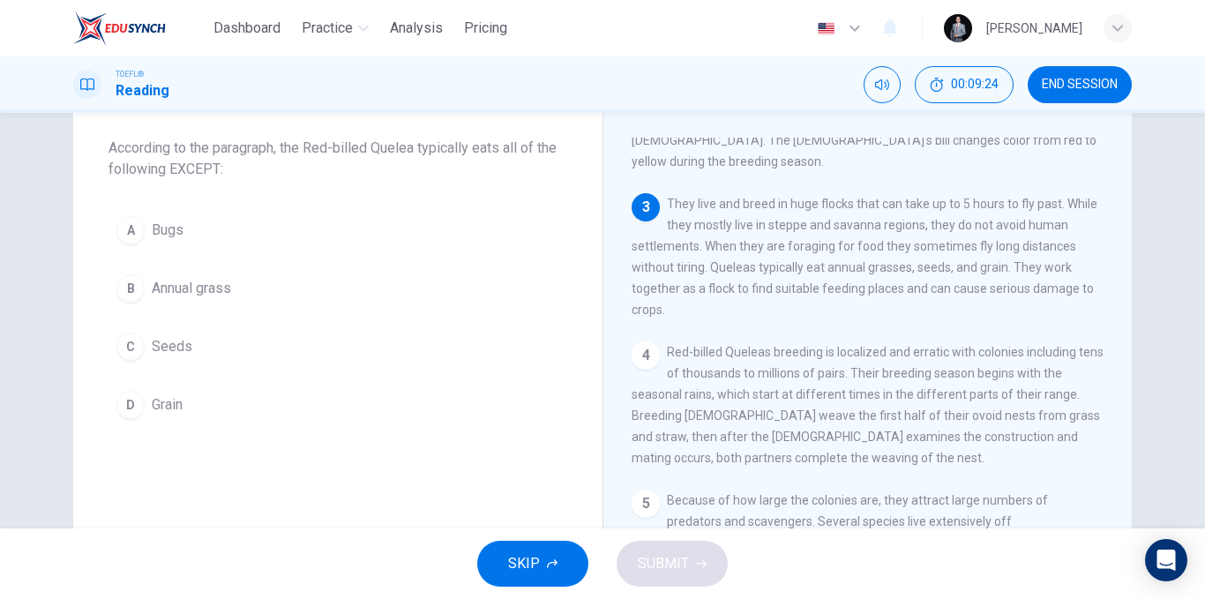
click at [945, 245] on span "They live and breed in huge flocks that can take up to 5 hours to fly past. Whi…" at bounding box center [865, 257] width 466 height 120
drag, startPoint x: 957, startPoint y: 243, endPoint x: 977, endPoint y: 240, distance: 19.7
click at [974, 241] on span "They live and breed in huge flocks that can take up to 5 hours to fly past. Whi…" at bounding box center [865, 257] width 466 height 120
click at [206, 238] on button "A Bugs" at bounding box center [338, 230] width 459 height 44
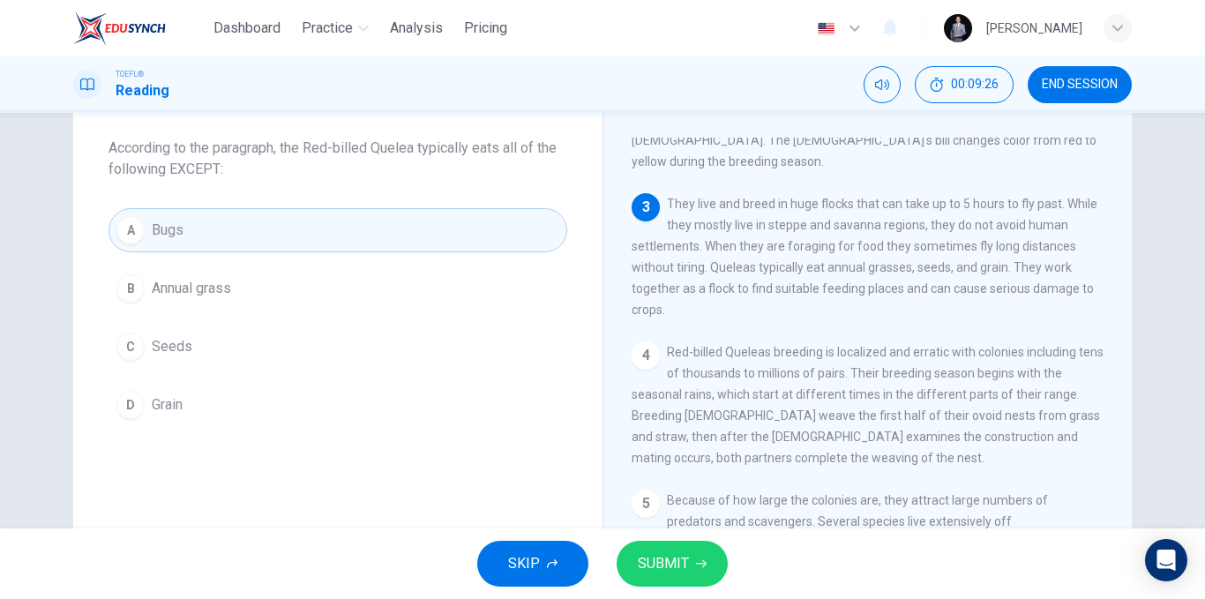
click at [680, 595] on div "SKIP SUBMIT" at bounding box center [602, 563] width 1205 height 71
click at [680, 566] on span "SUBMIT" at bounding box center [663, 563] width 51 height 25
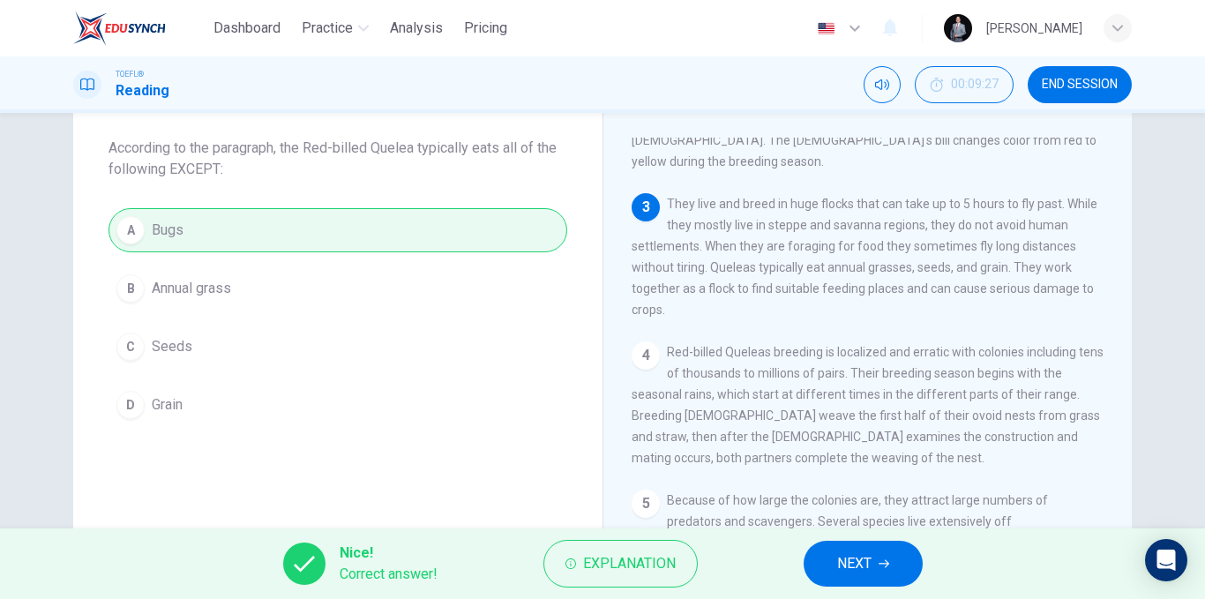
click at [851, 543] on button "NEXT" at bounding box center [863, 564] width 119 height 46
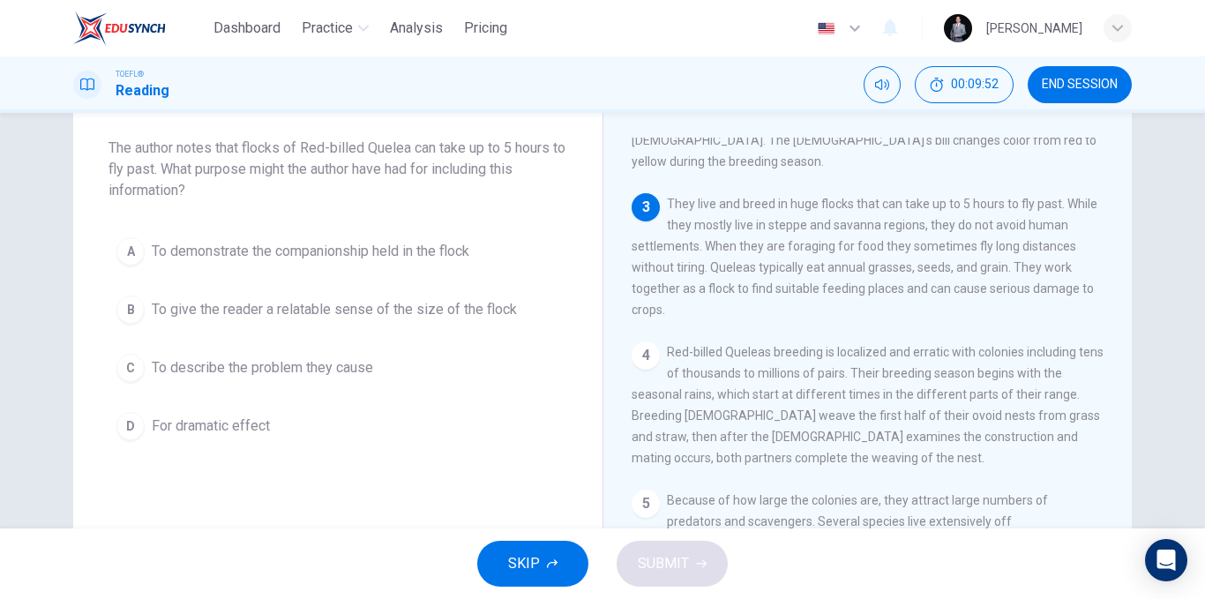
click at [461, 258] on span "To demonstrate the companionship held in the flock" at bounding box center [311, 251] width 318 height 21
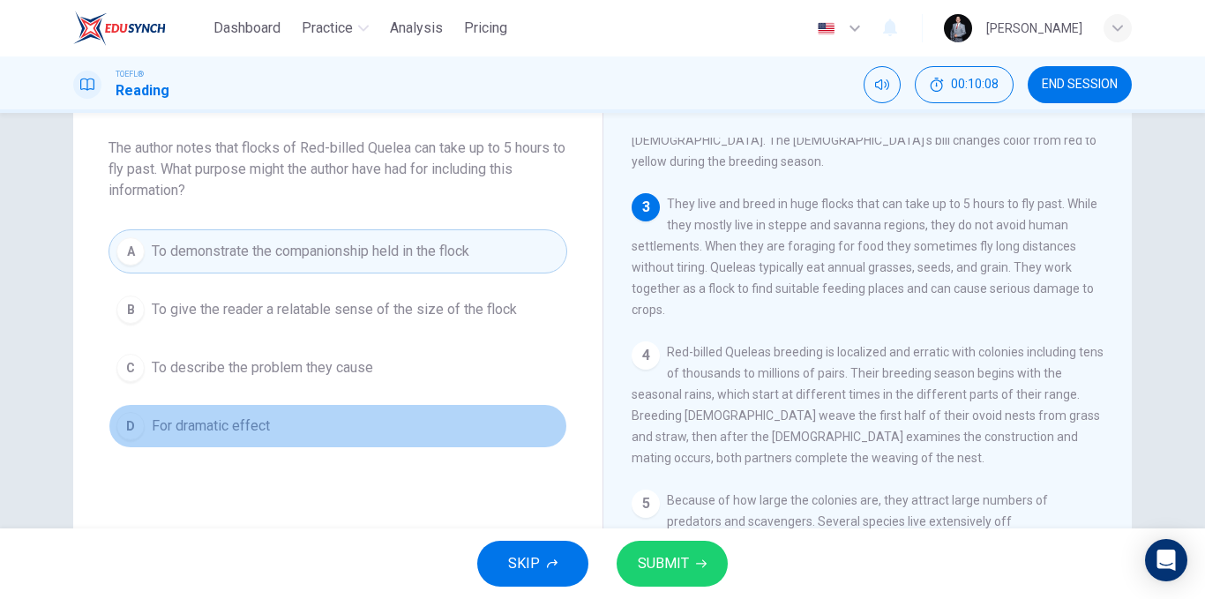
click at [292, 426] on button "D For dramatic effect" at bounding box center [338, 426] width 459 height 44
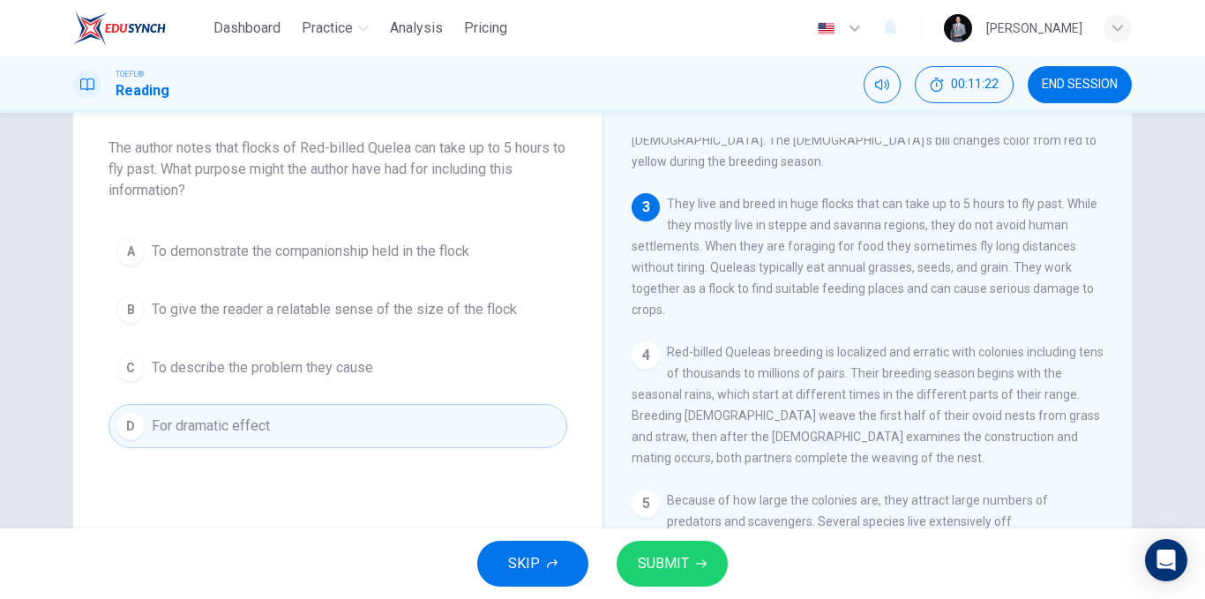
click at [476, 258] on button "A To demonstrate the companionship held in the flock" at bounding box center [338, 251] width 459 height 44
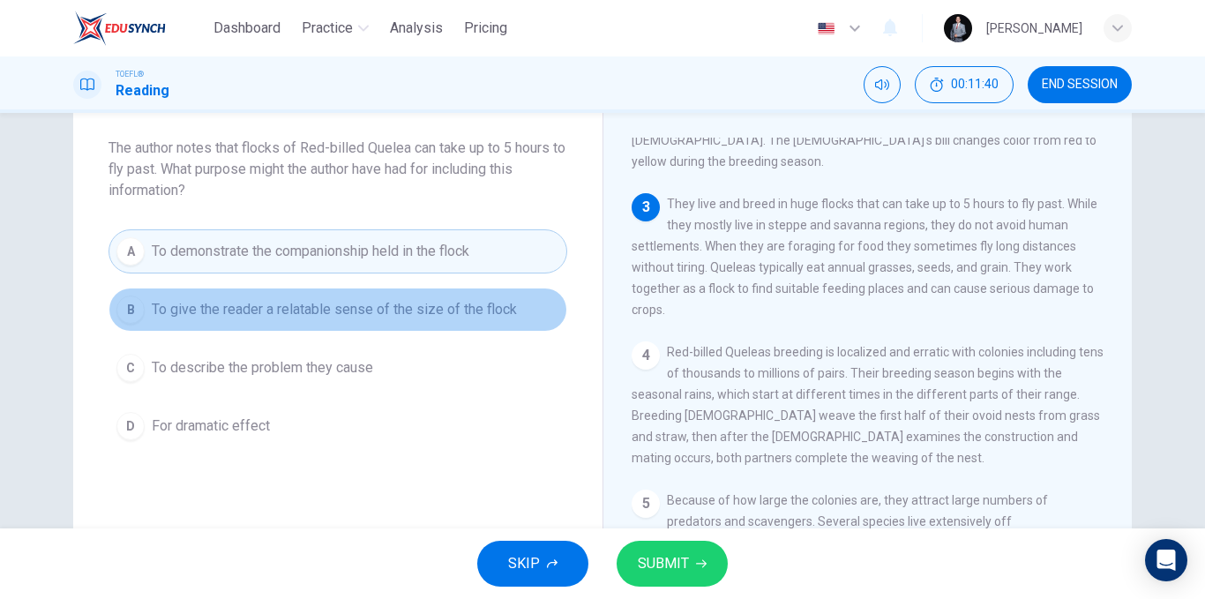
click at [472, 303] on span "To give the reader a relatable sense of the size of the flock" at bounding box center [334, 309] width 365 height 21
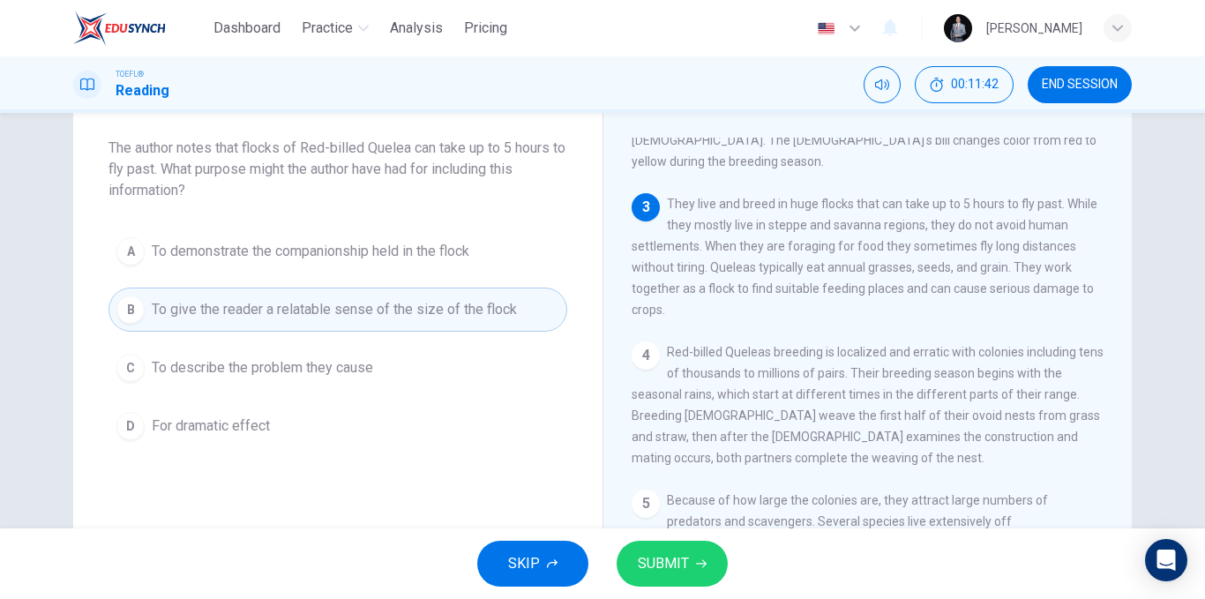
click at [673, 557] on span "SUBMIT" at bounding box center [663, 563] width 51 height 25
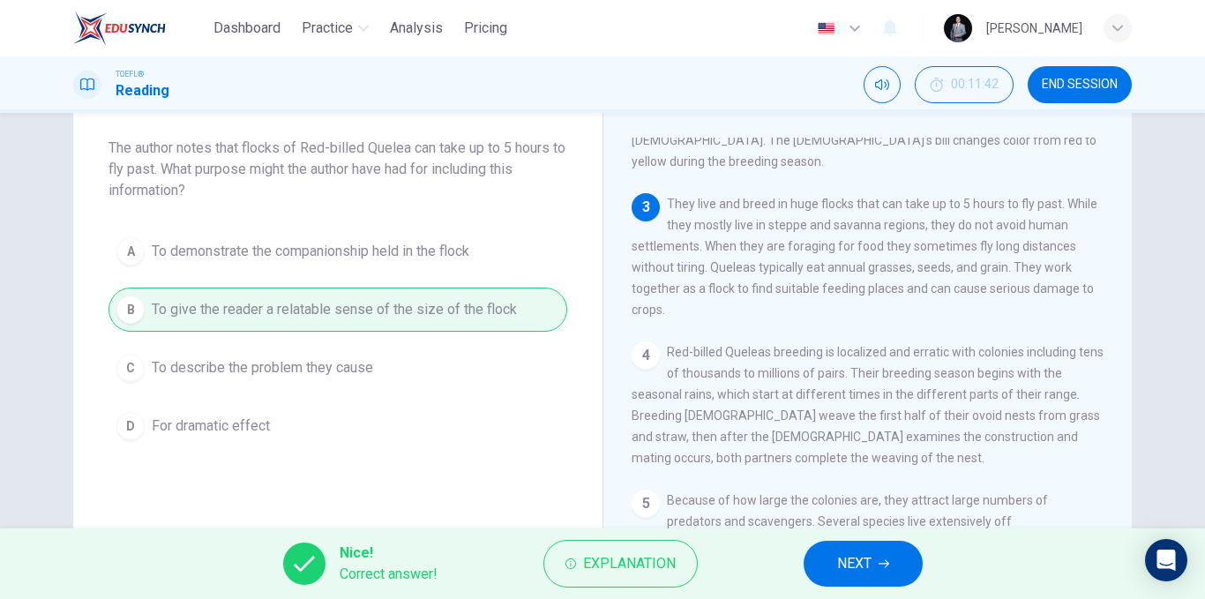
click at [826, 550] on button "NEXT" at bounding box center [863, 564] width 119 height 46
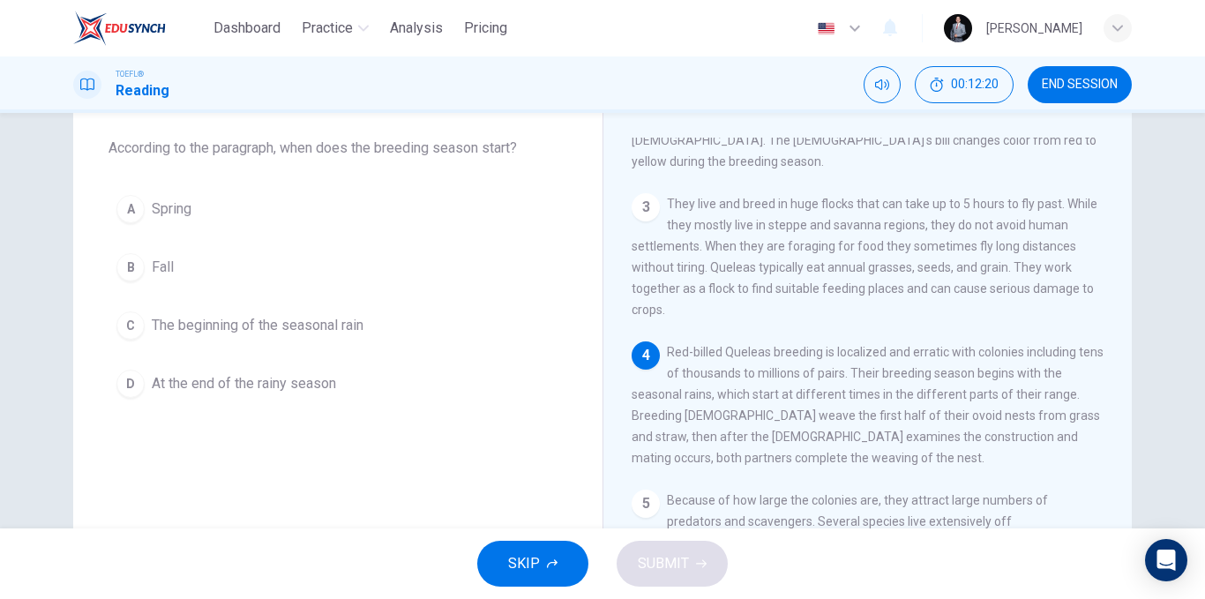
click at [338, 337] on button "C The beginning of the seasonal rain" at bounding box center [338, 325] width 459 height 44
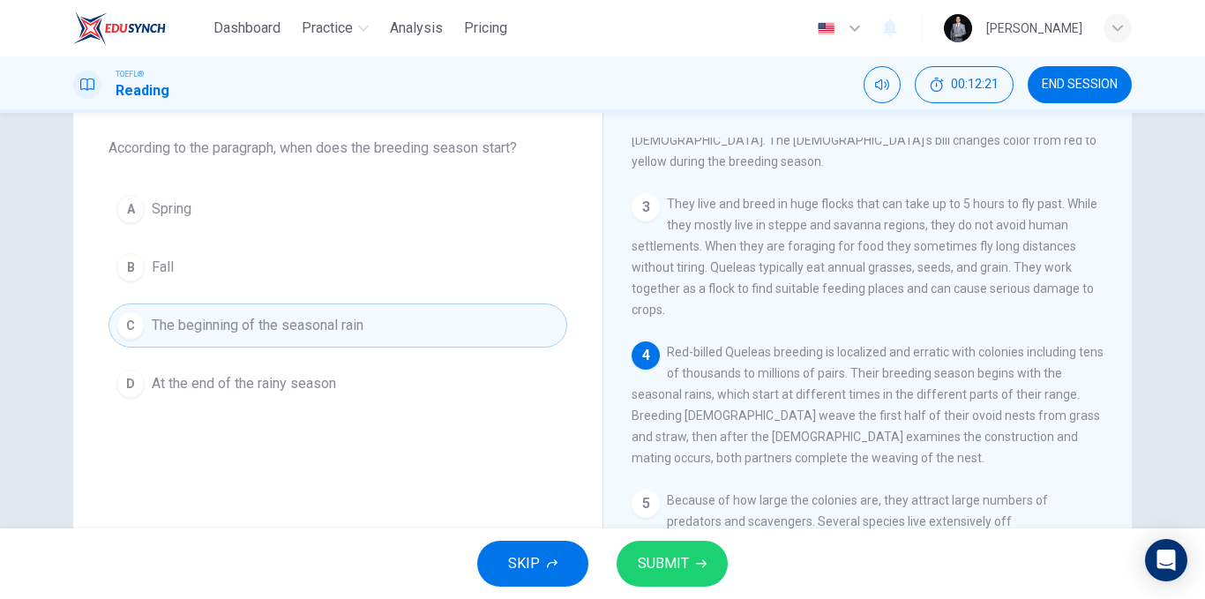
click at [667, 563] on span "SUBMIT" at bounding box center [663, 563] width 51 height 25
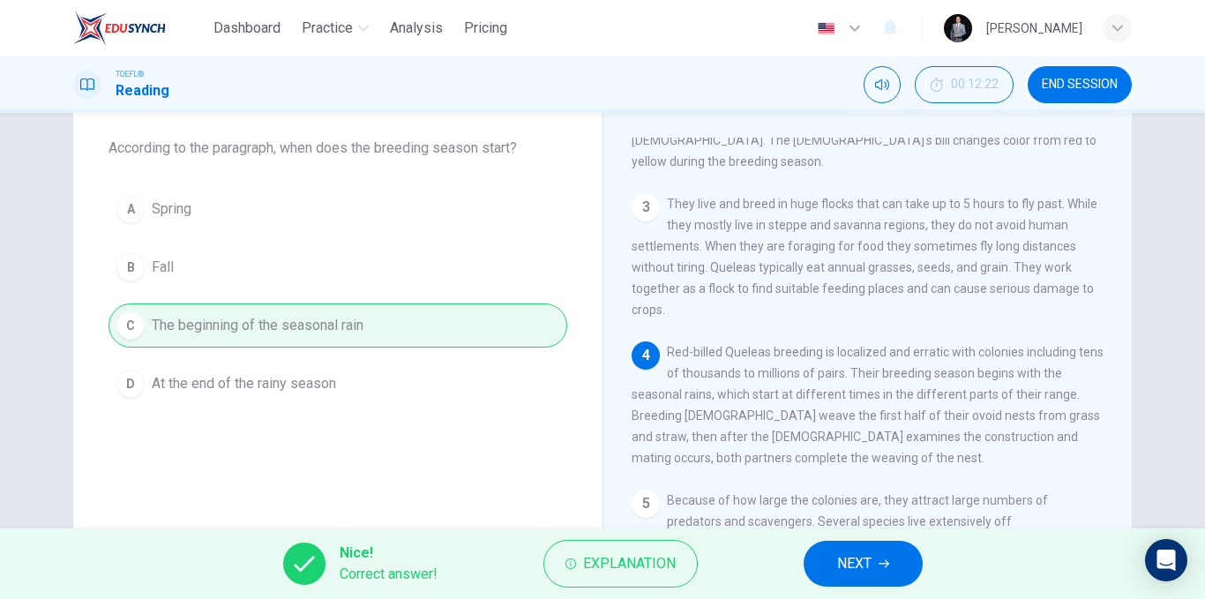
drag, startPoint x: 891, startPoint y: 560, endPoint x: 848, endPoint y: 544, distance: 46.1
click at [889, 558] on button "NEXT" at bounding box center [863, 564] width 119 height 46
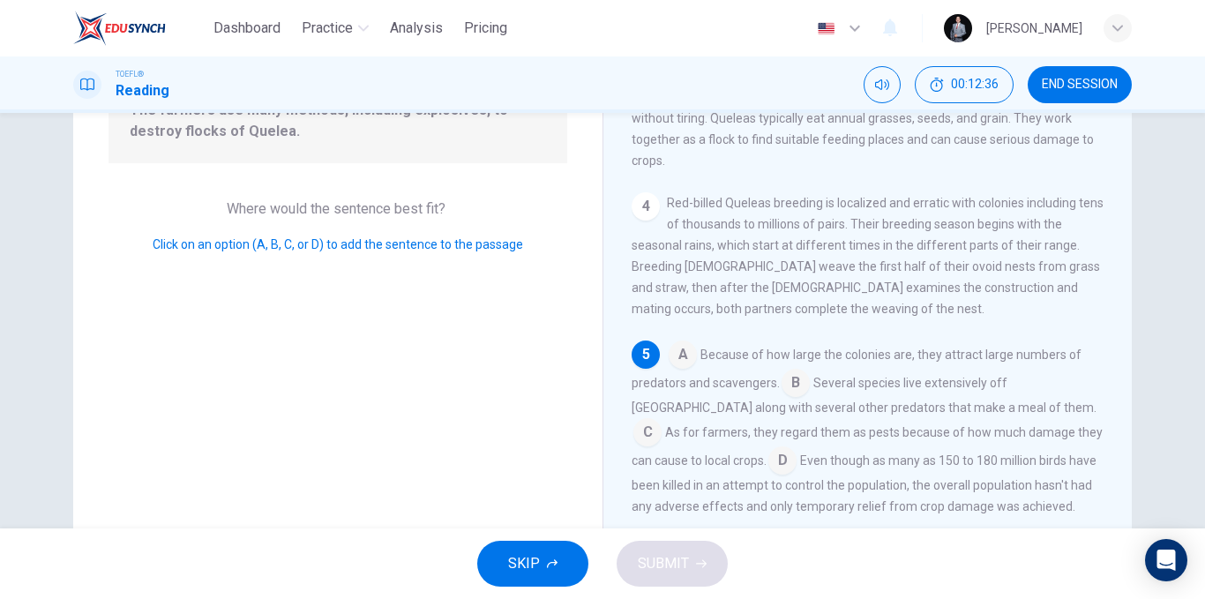
scroll to position [265, 0]
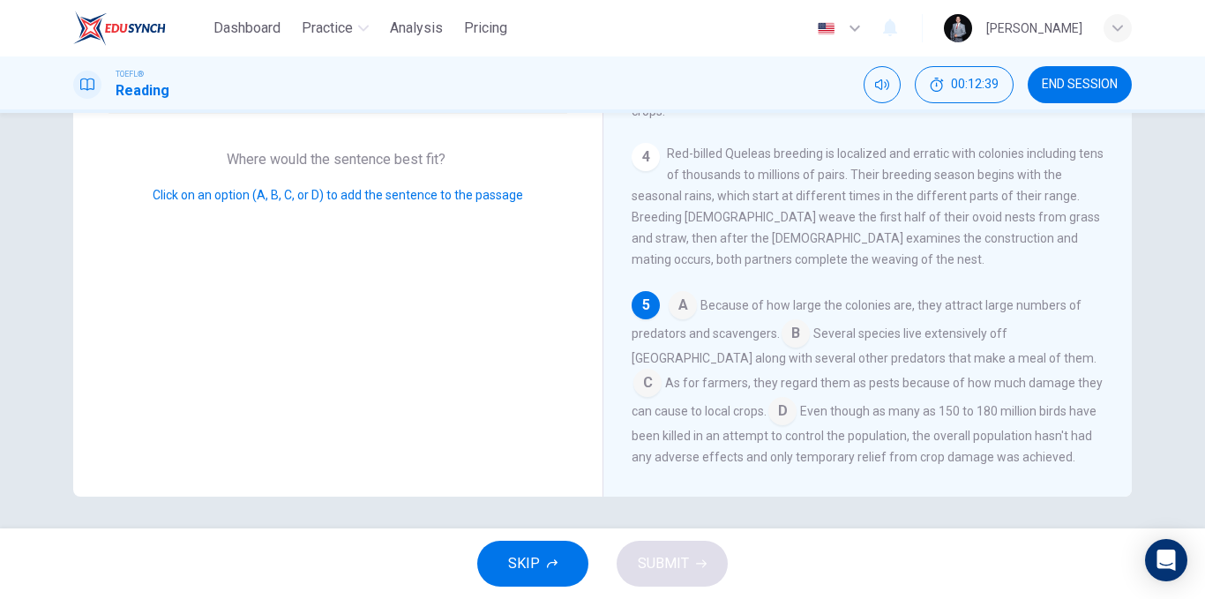
click at [691, 293] on input at bounding box center [683, 307] width 28 height 28
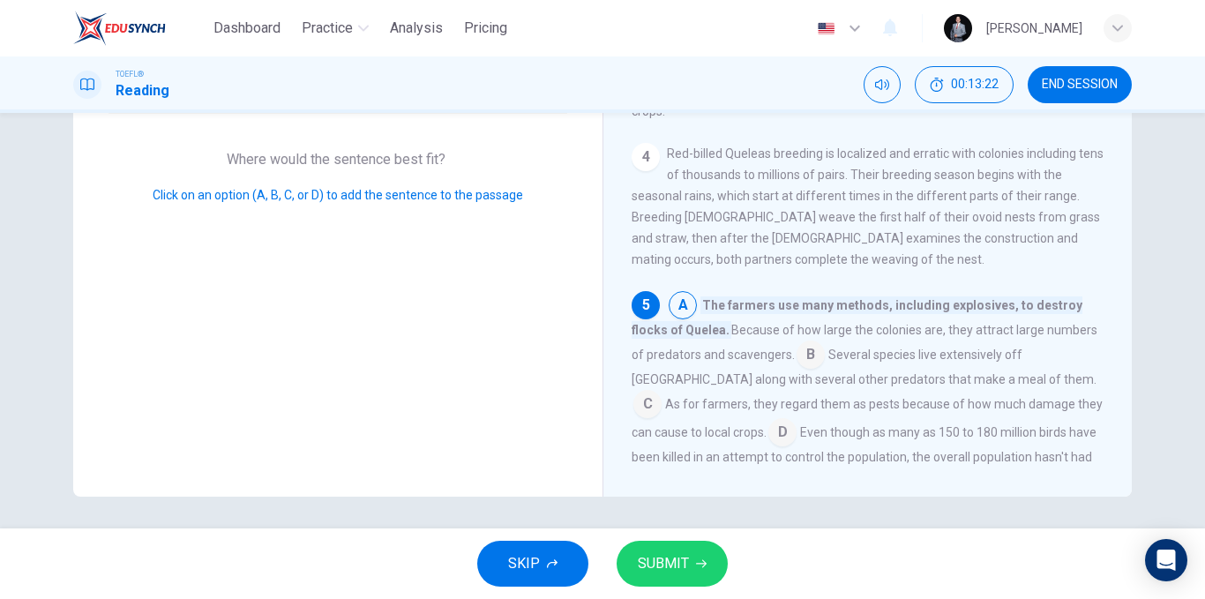
click at [768, 420] on input at bounding box center [782, 434] width 28 height 28
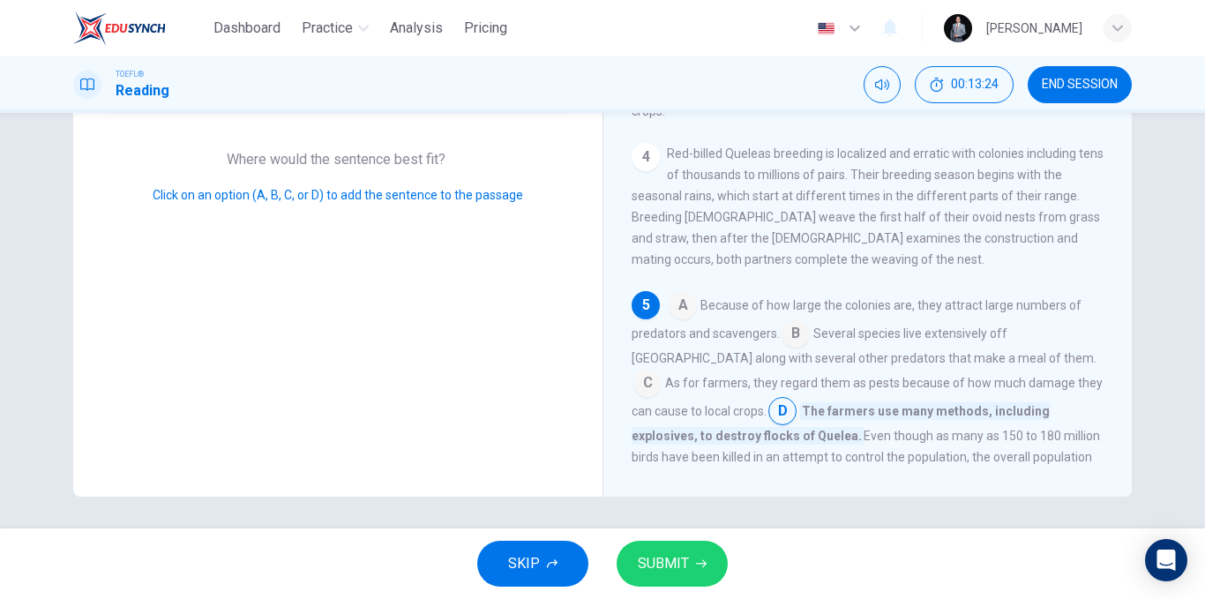
click at [662, 371] on input at bounding box center [647, 385] width 28 height 28
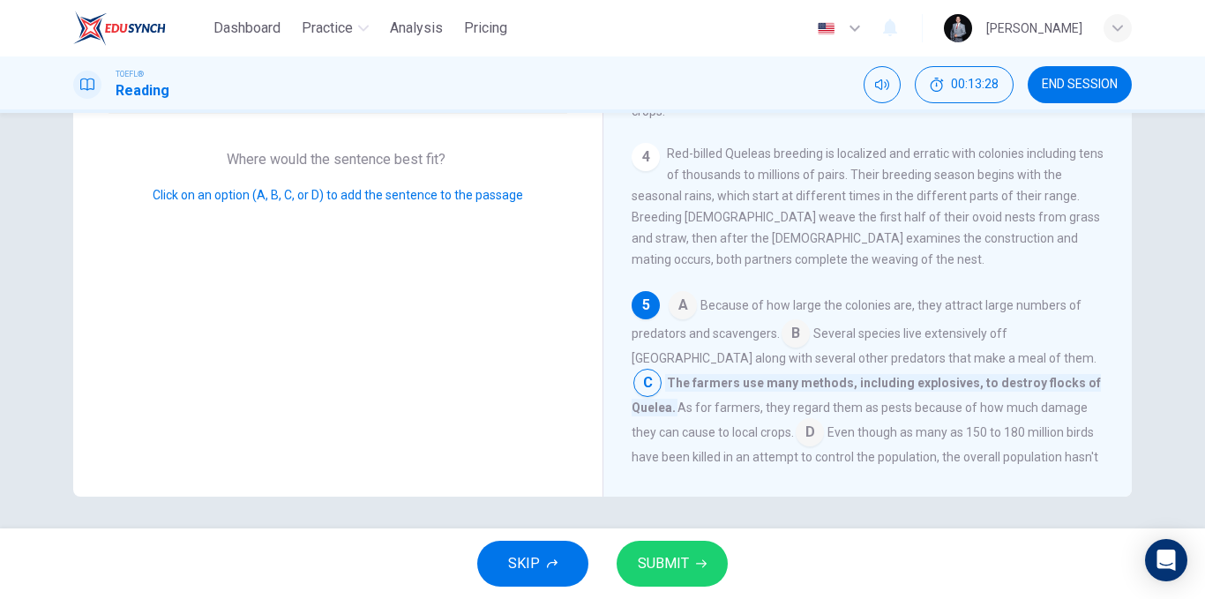
click at [796, 420] on input at bounding box center [810, 434] width 28 height 28
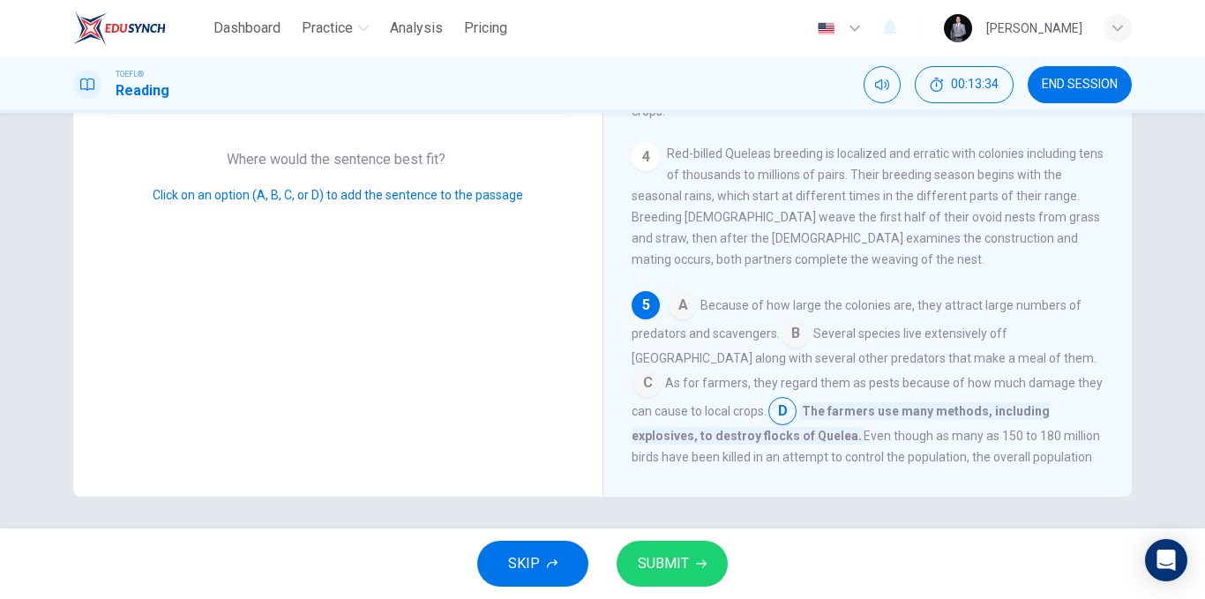
scroll to position [348, 0]
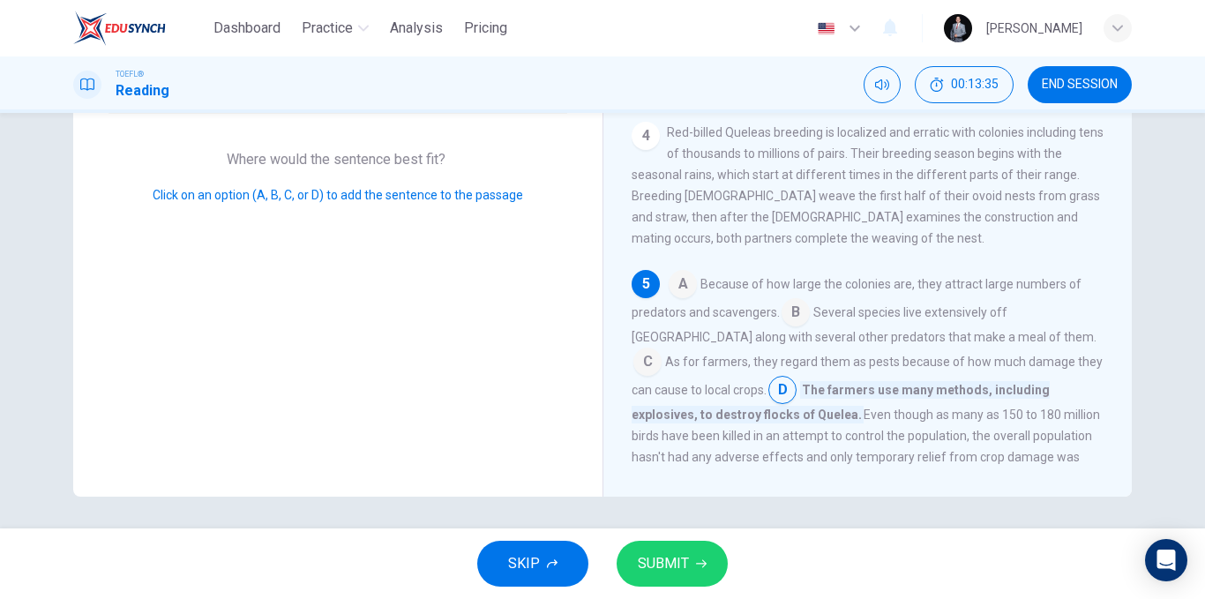
click at [984, 423] on div "A Because of how large the colonies are, they attract large numbers of predator…" at bounding box center [868, 379] width 473 height 219
click at [662, 349] on input at bounding box center [647, 363] width 28 height 28
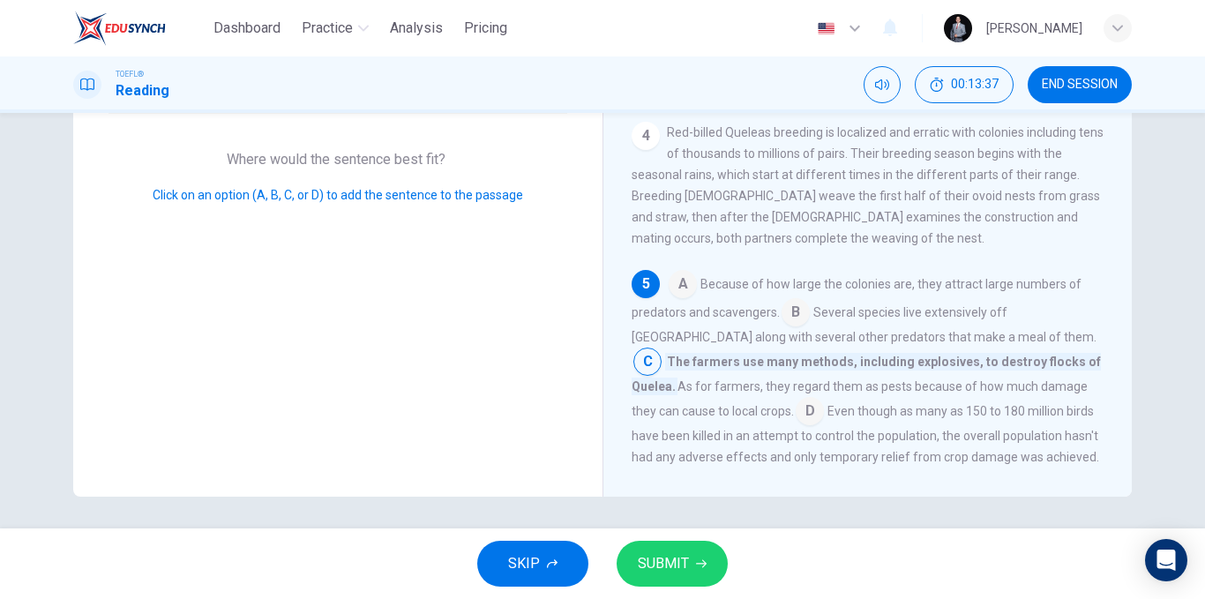
click at [792, 300] on input at bounding box center [796, 314] width 28 height 28
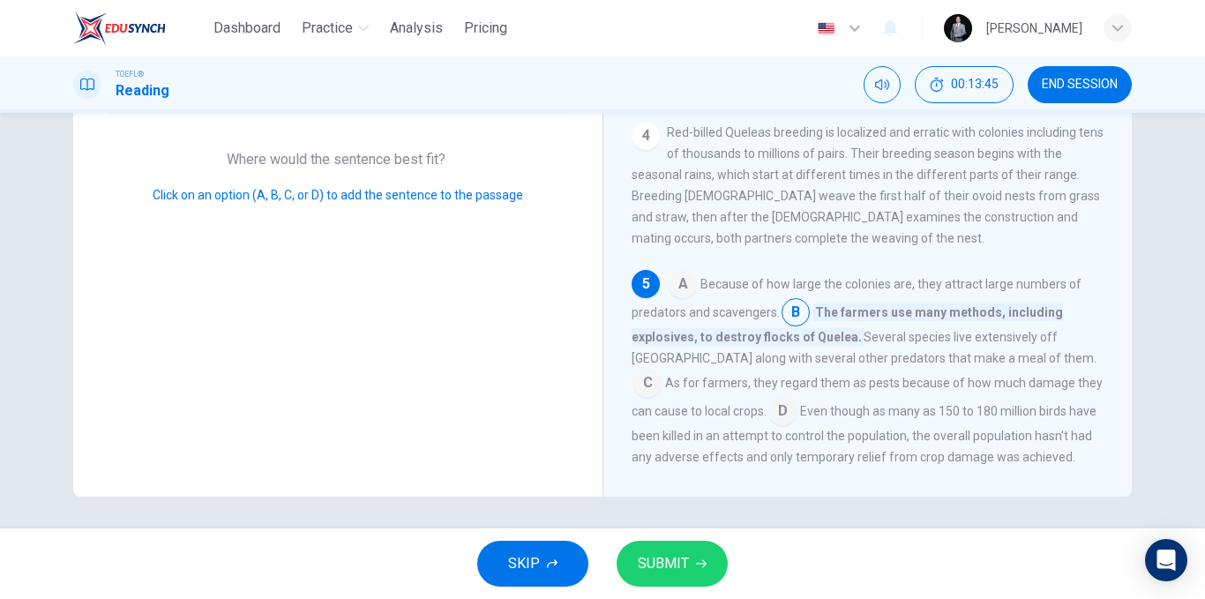
click at [768, 399] on input at bounding box center [782, 413] width 28 height 28
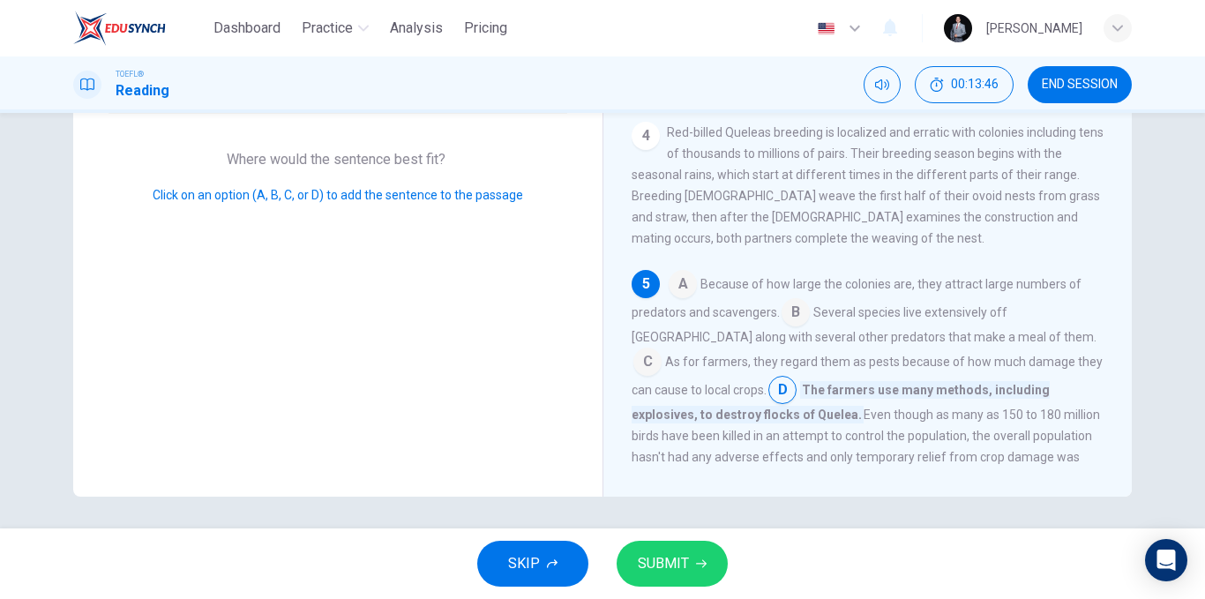
click at [699, 548] on button "SUBMIT" at bounding box center [672, 564] width 111 height 46
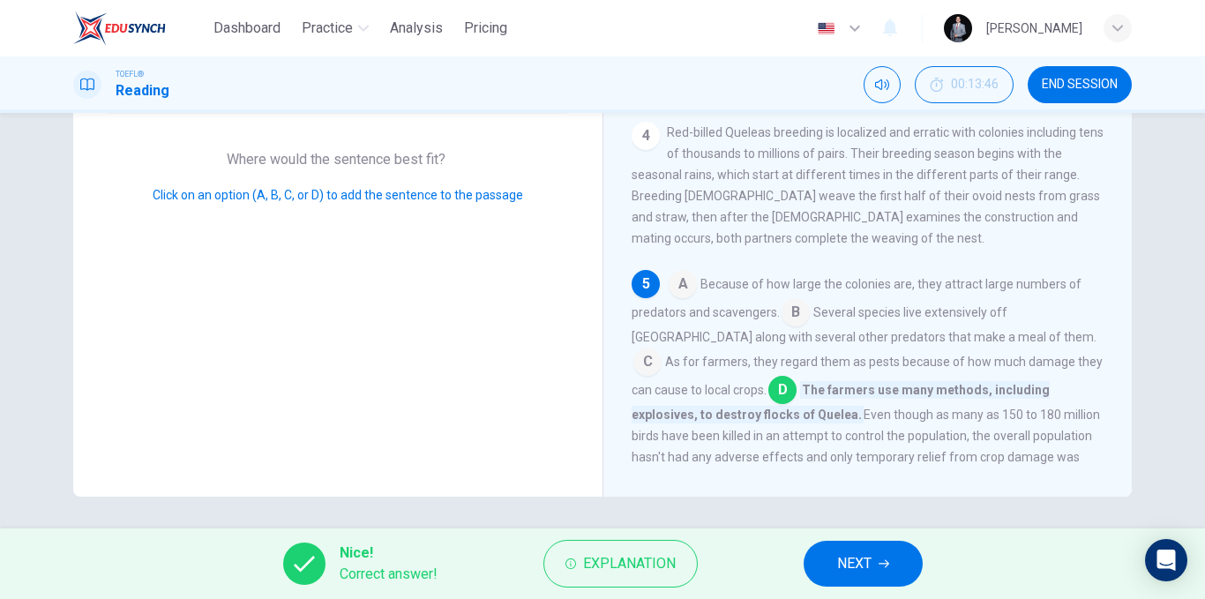
click at [839, 559] on span "NEXT" at bounding box center [854, 563] width 34 height 25
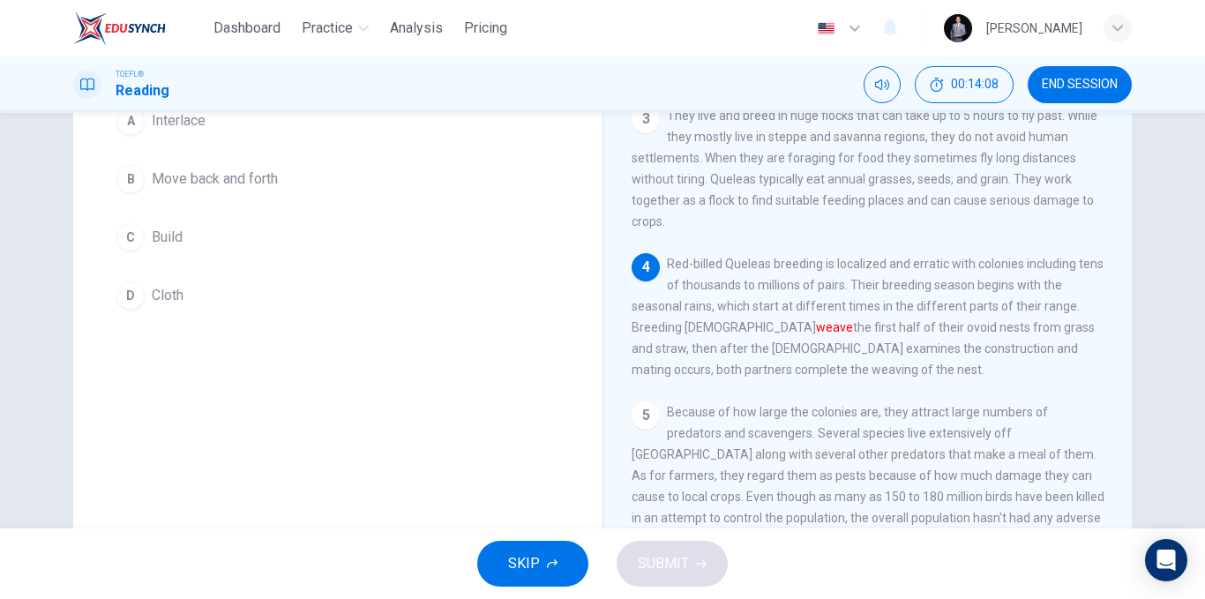
scroll to position [88, 0]
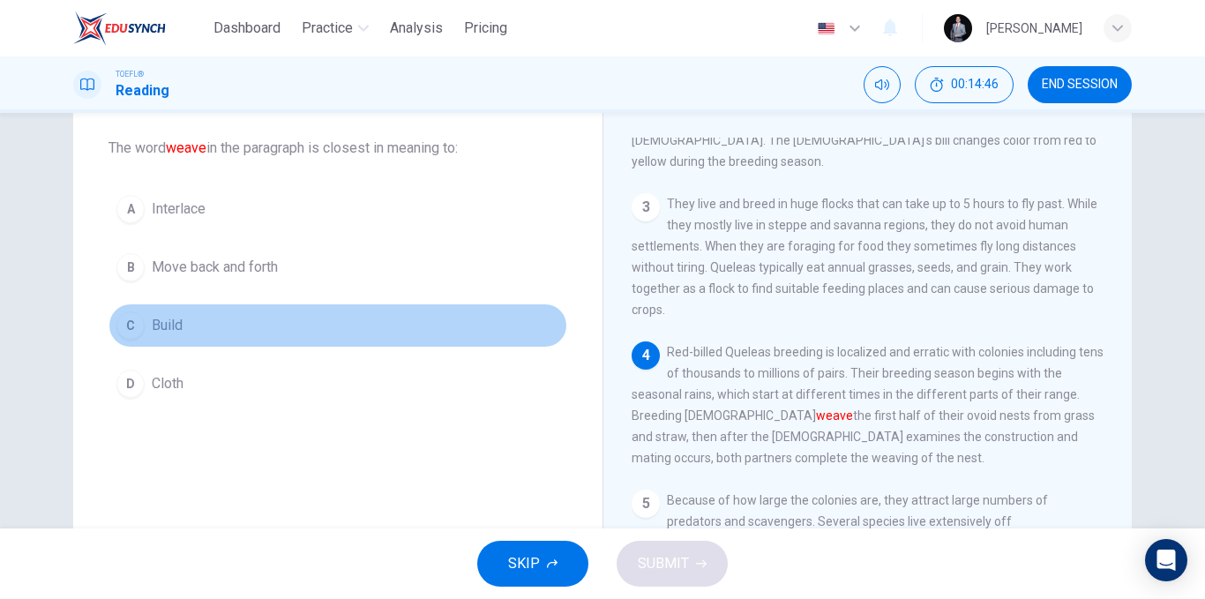
click at [189, 327] on button "C Build" at bounding box center [338, 325] width 459 height 44
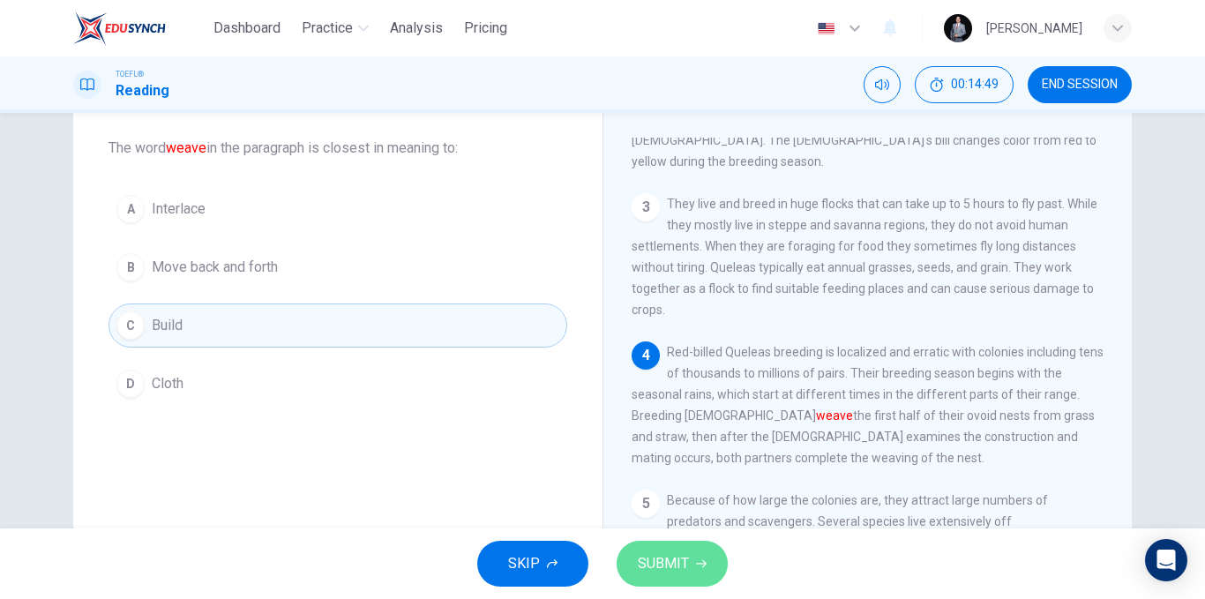
click at [664, 559] on span "SUBMIT" at bounding box center [663, 563] width 51 height 25
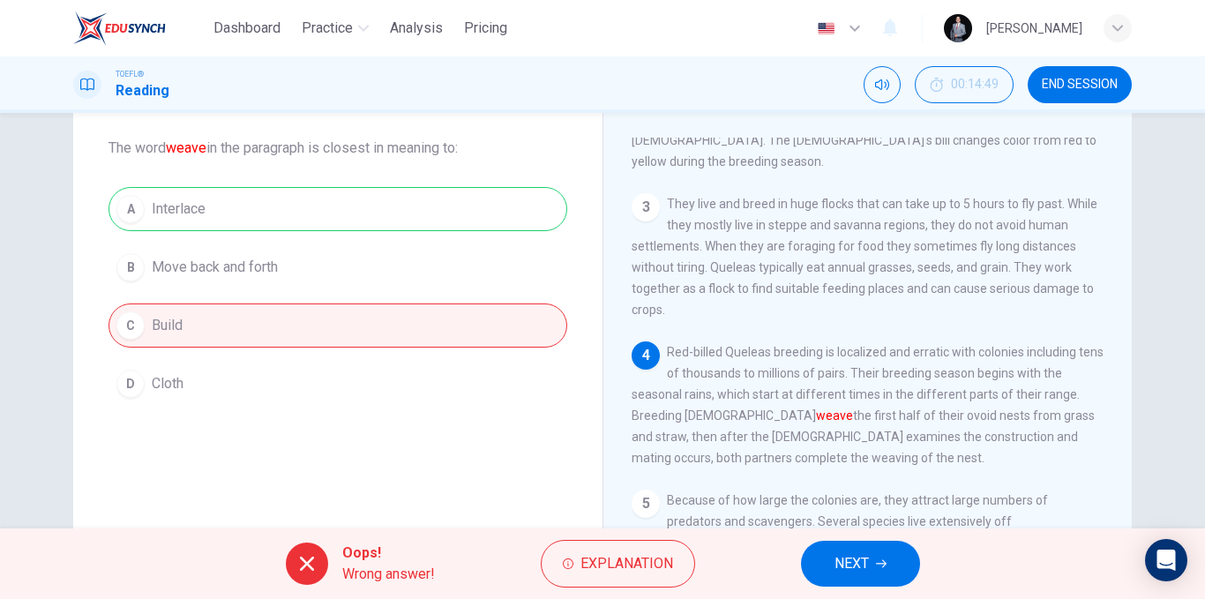
drag, startPoint x: 232, startPoint y: 215, endPoint x: 122, endPoint y: 221, distance: 110.4
click at [122, 221] on div "A Interlace B Move back and forth C Build D Cloth" at bounding box center [338, 296] width 459 height 219
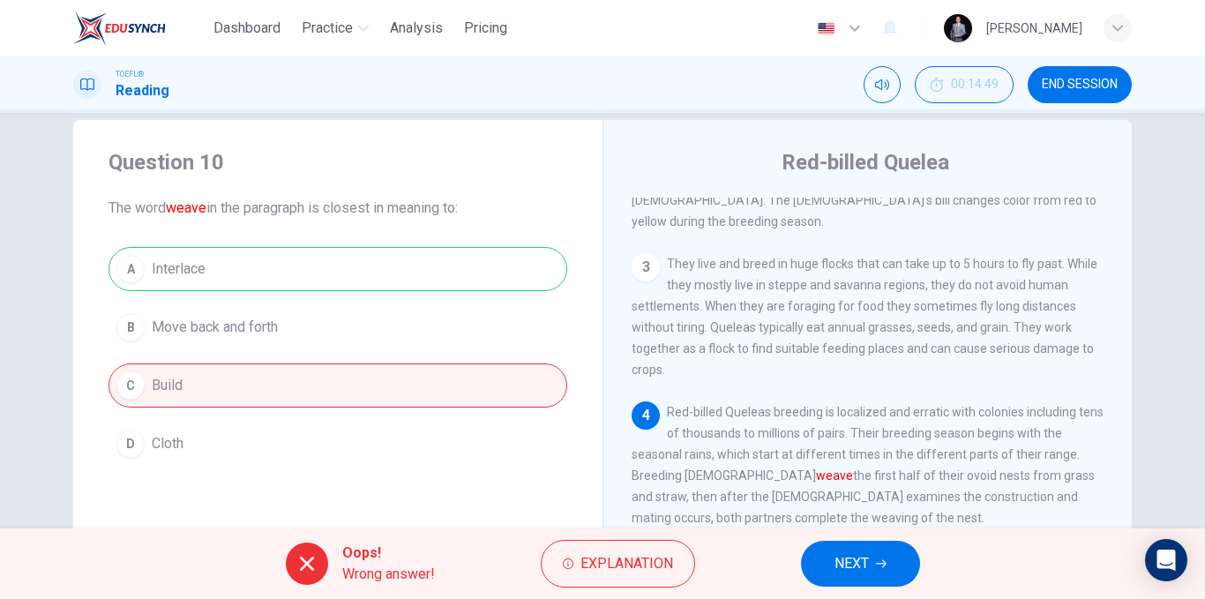
scroll to position [0, 0]
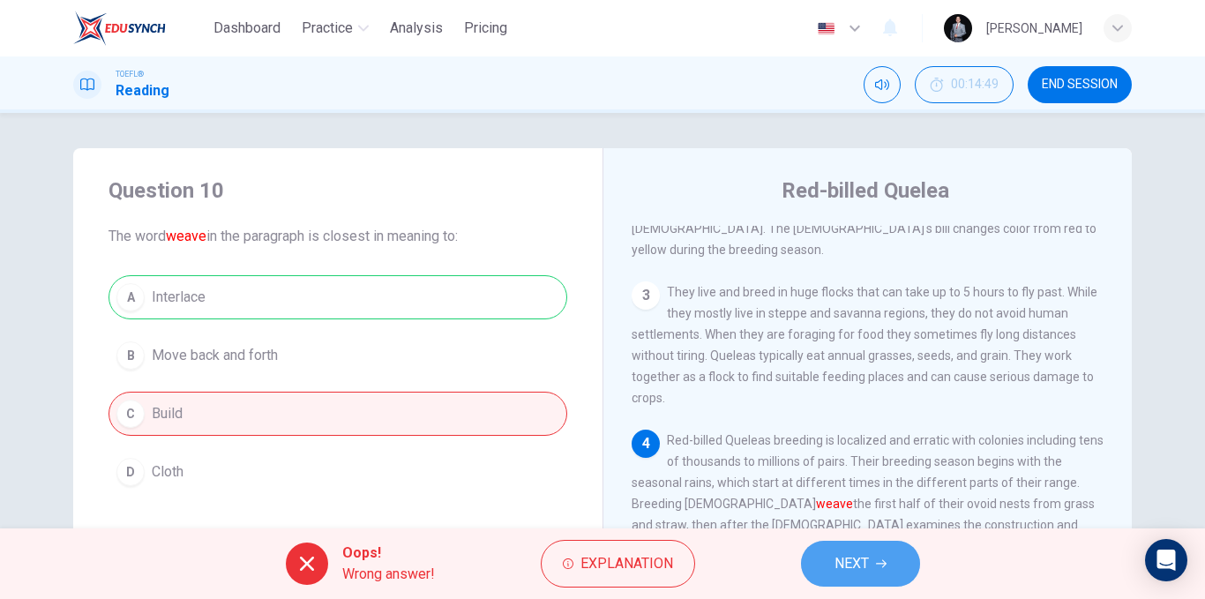
click at [858, 564] on span "NEXT" at bounding box center [852, 563] width 34 height 25
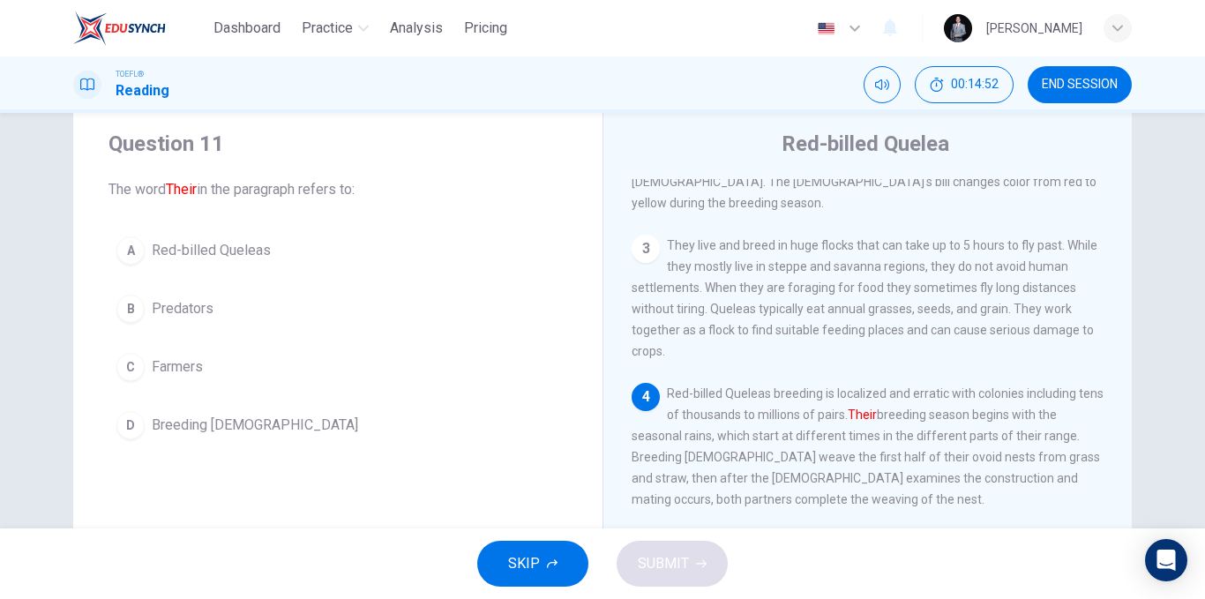
scroll to position [88, 0]
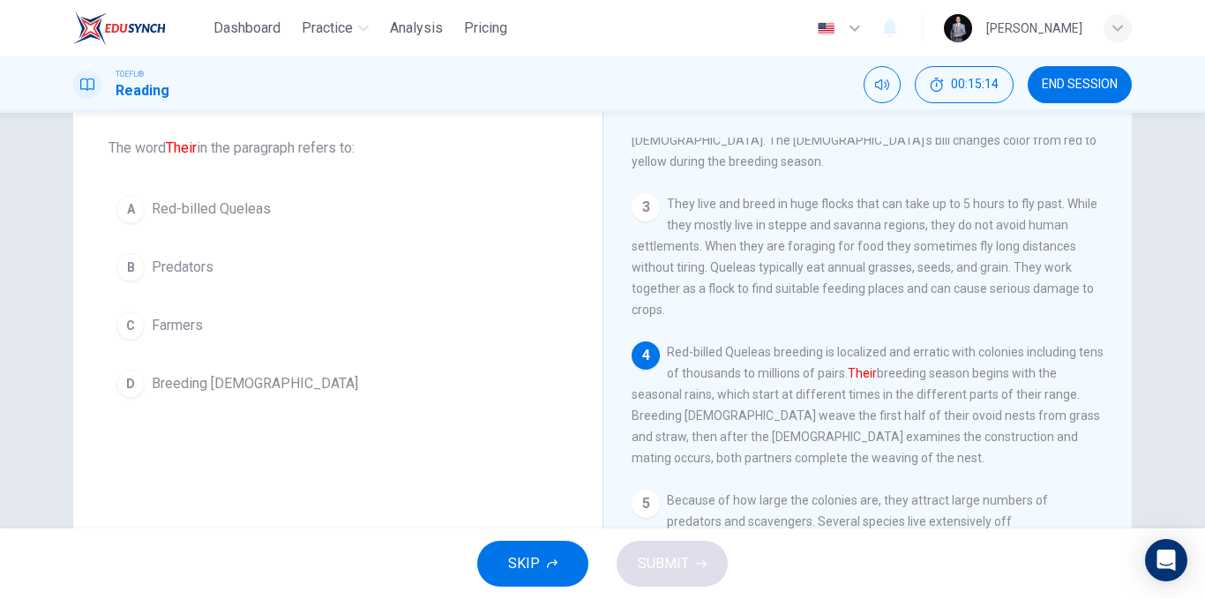
click at [213, 214] on span "Red-billed Queleas" at bounding box center [211, 208] width 119 height 21
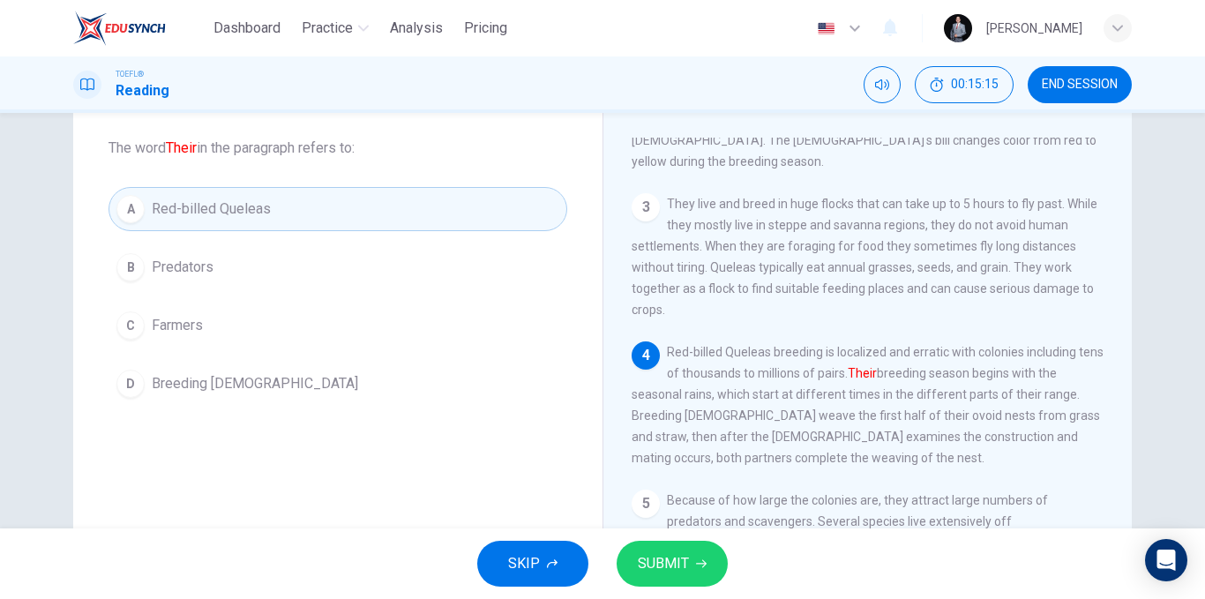
click at [705, 567] on icon "button" at bounding box center [701, 563] width 11 height 11
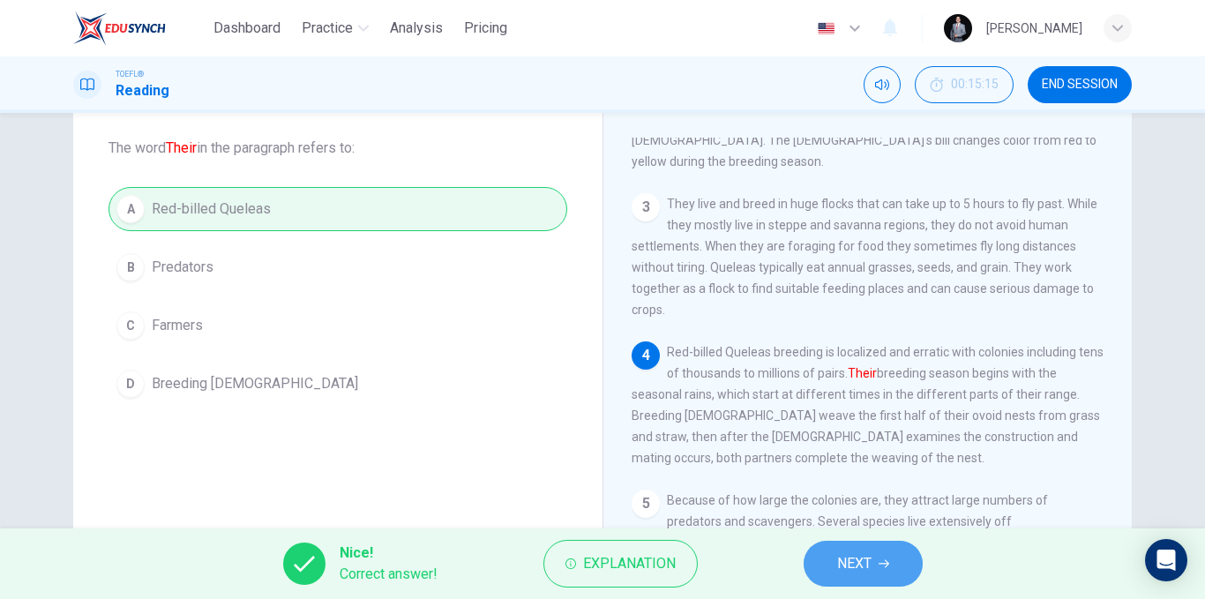
click at [857, 581] on button "NEXT" at bounding box center [863, 564] width 119 height 46
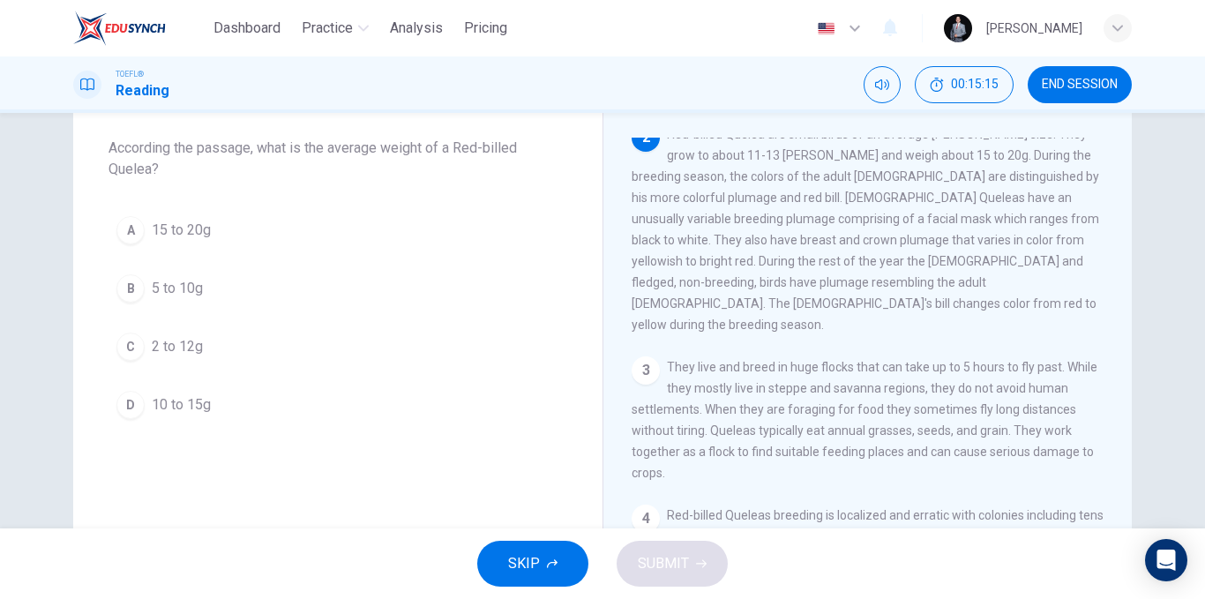
scroll to position [109, 0]
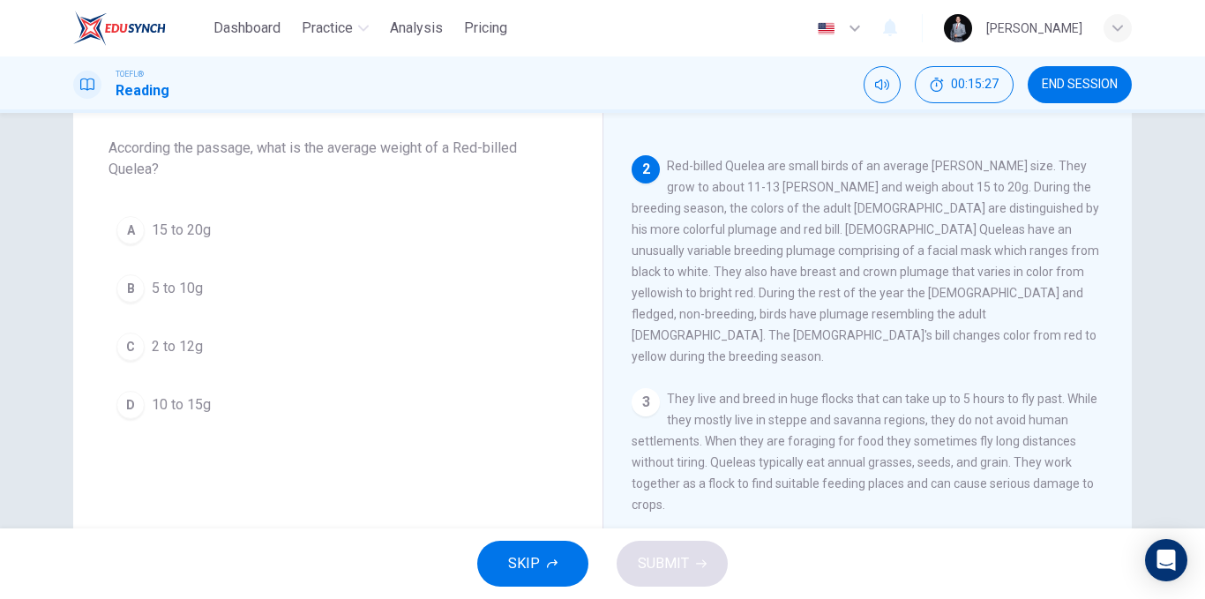
click at [205, 239] on span "15 to 20g" at bounding box center [181, 230] width 59 height 21
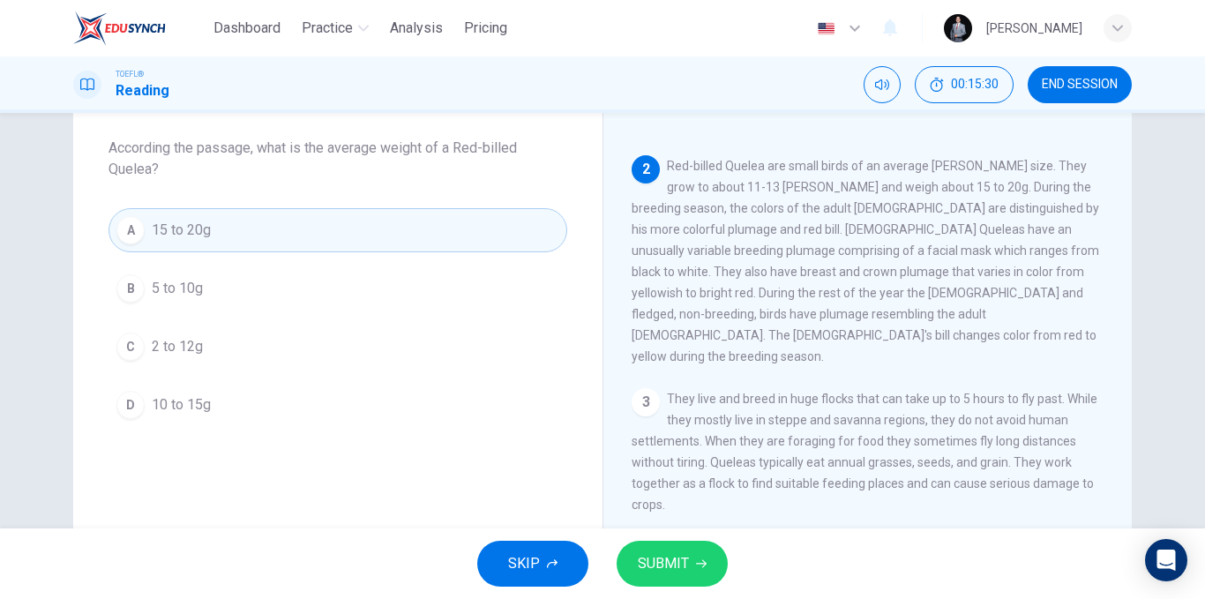
click at [671, 562] on span "SUBMIT" at bounding box center [663, 563] width 51 height 25
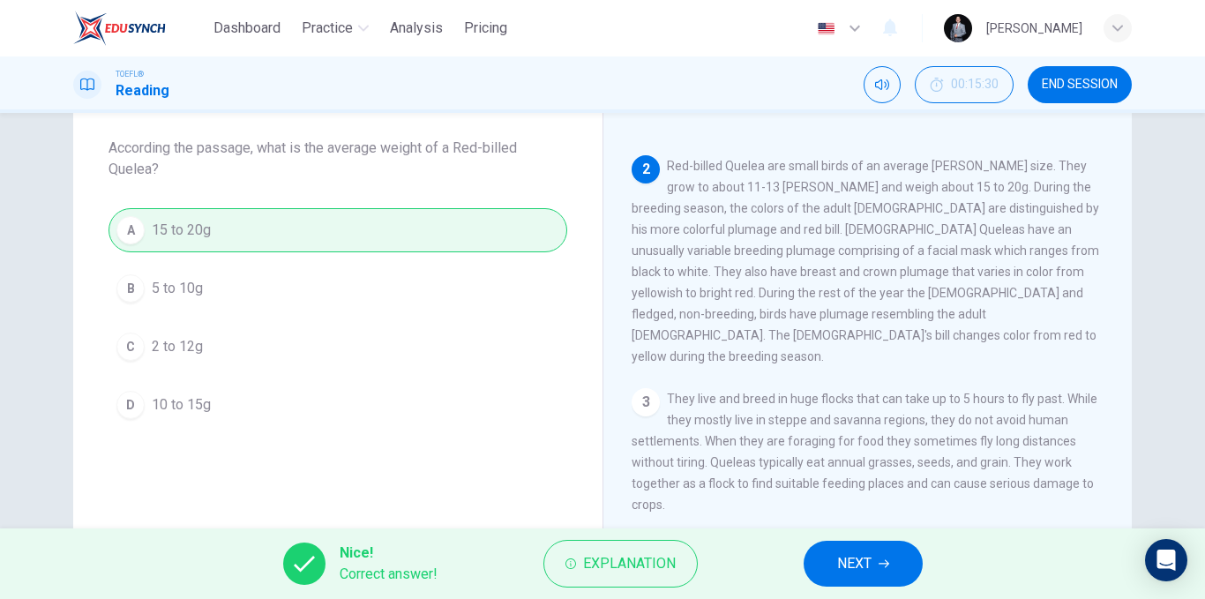
click at [840, 564] on span "NEXT" at bounding box center [854, 563] width 34 height 25
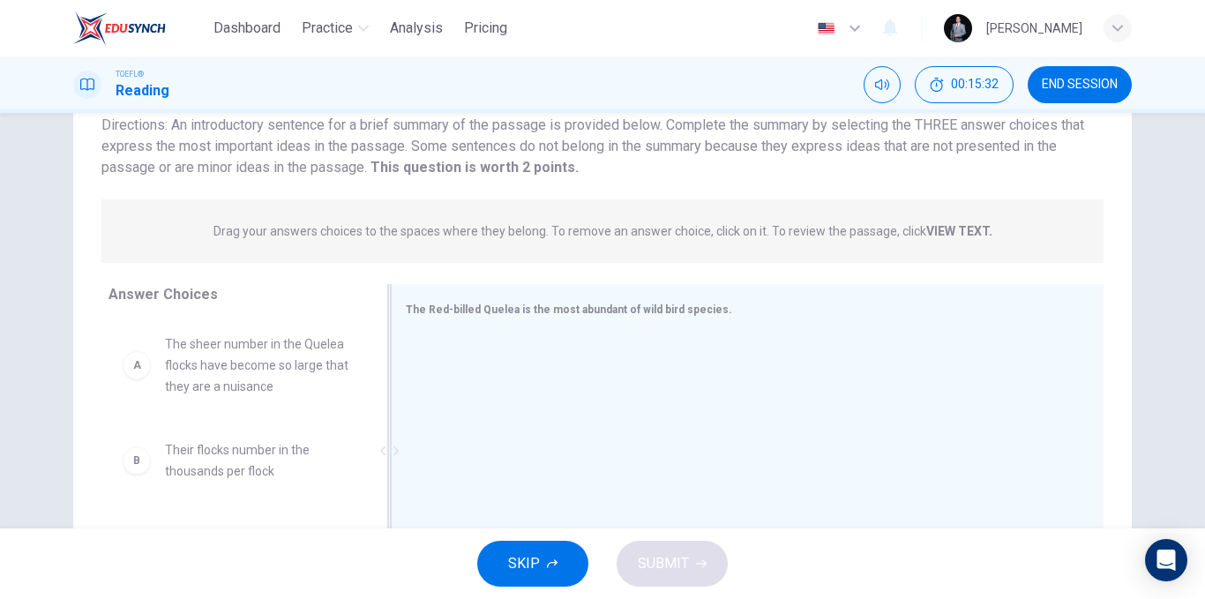
scroll to position [176, 0]
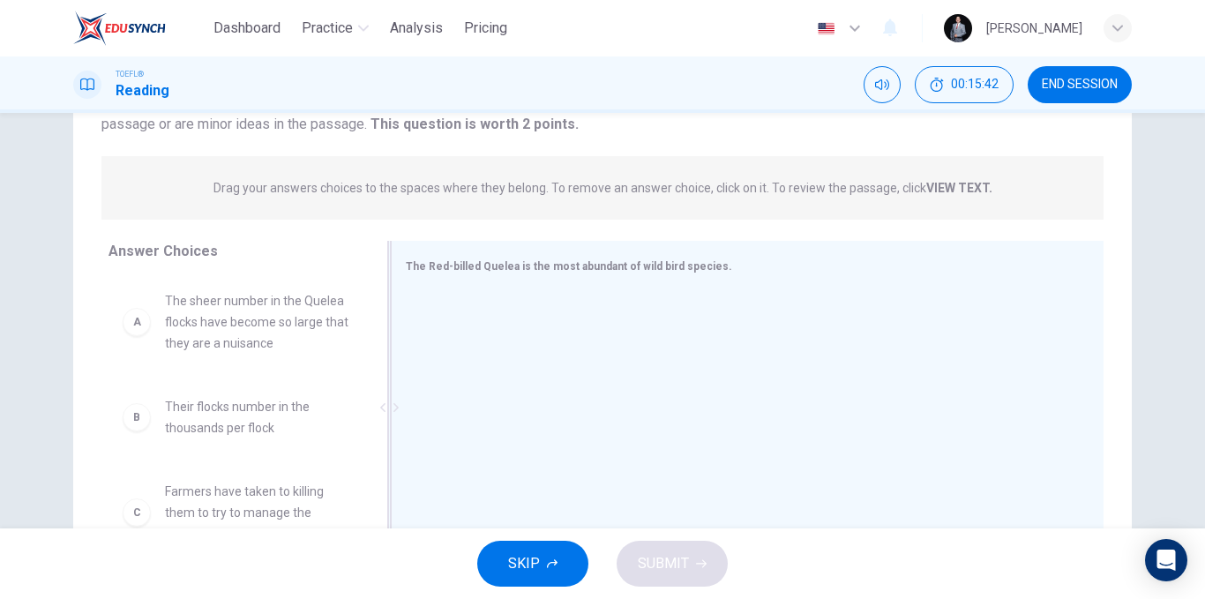
drag, startPoint x: 582, startPoint y: 269, endPoint x: 386, endPoint y: 252, distance: 197.4
click at [391, 252] on div "The Red-billed Quelea is the most abundant of wild bird species." at bounding box center [747, 407] width 713 height 333
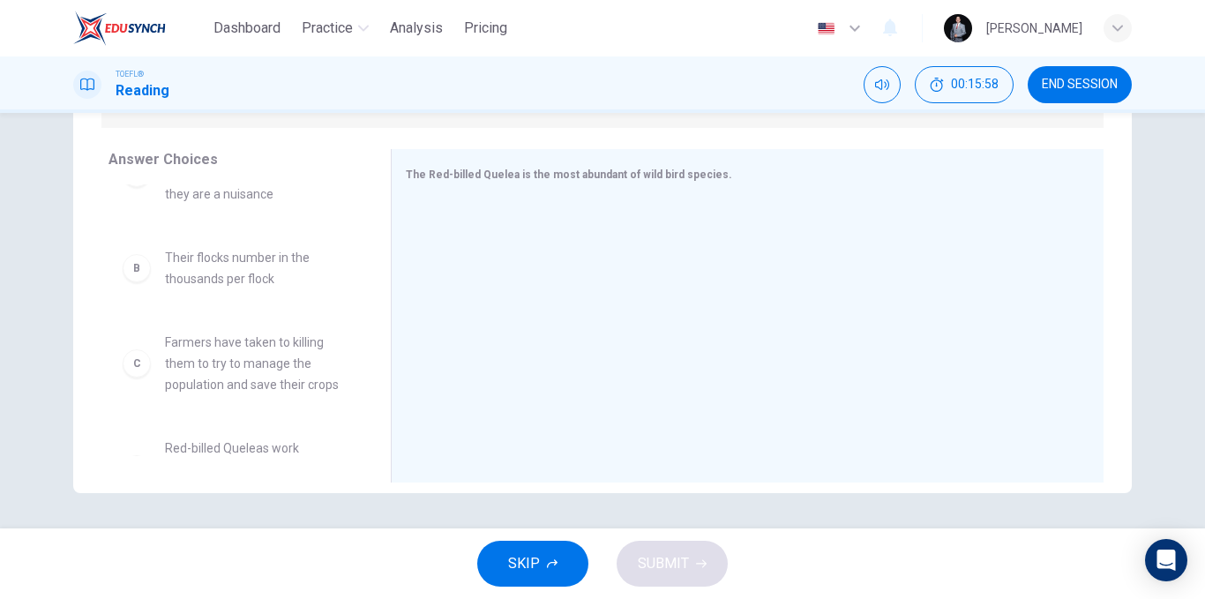
scroll to position [88, 0]
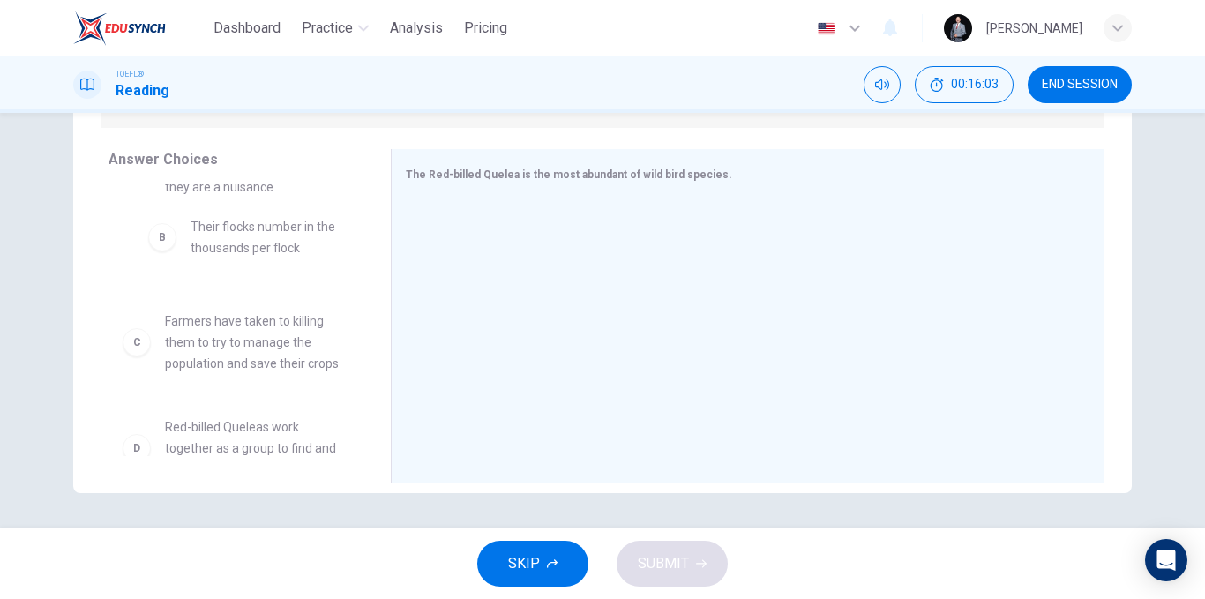
drag, startPoint x: 258, startPoint y: 249, endPoint x: 284, endPoint y: 251, distance: 25.6
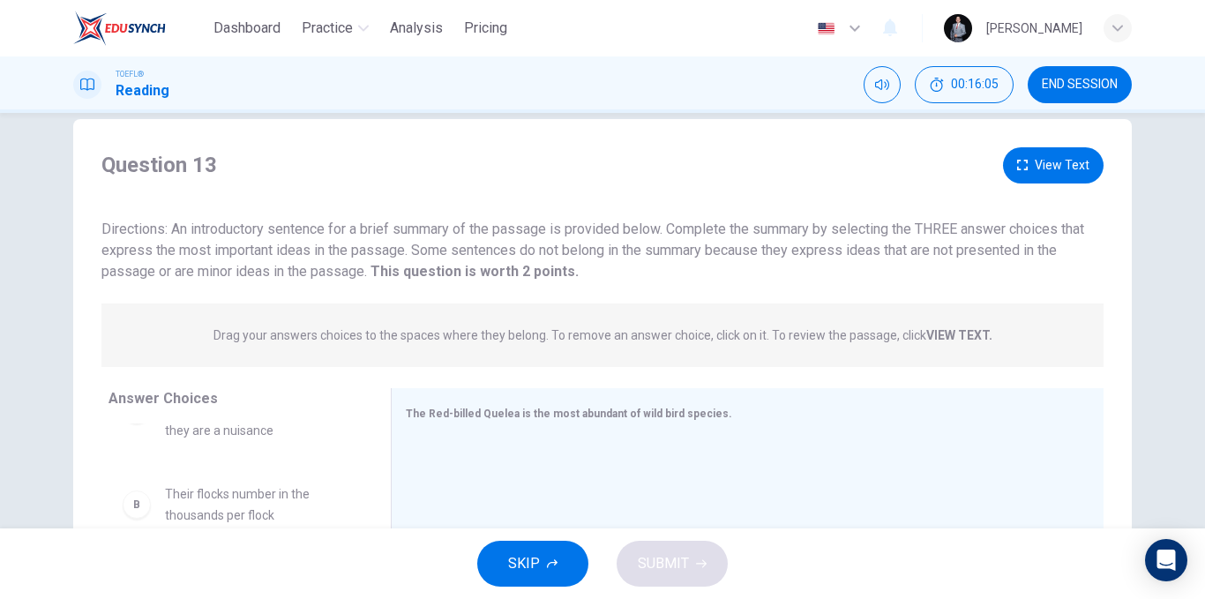
scroll to position [0, 0]
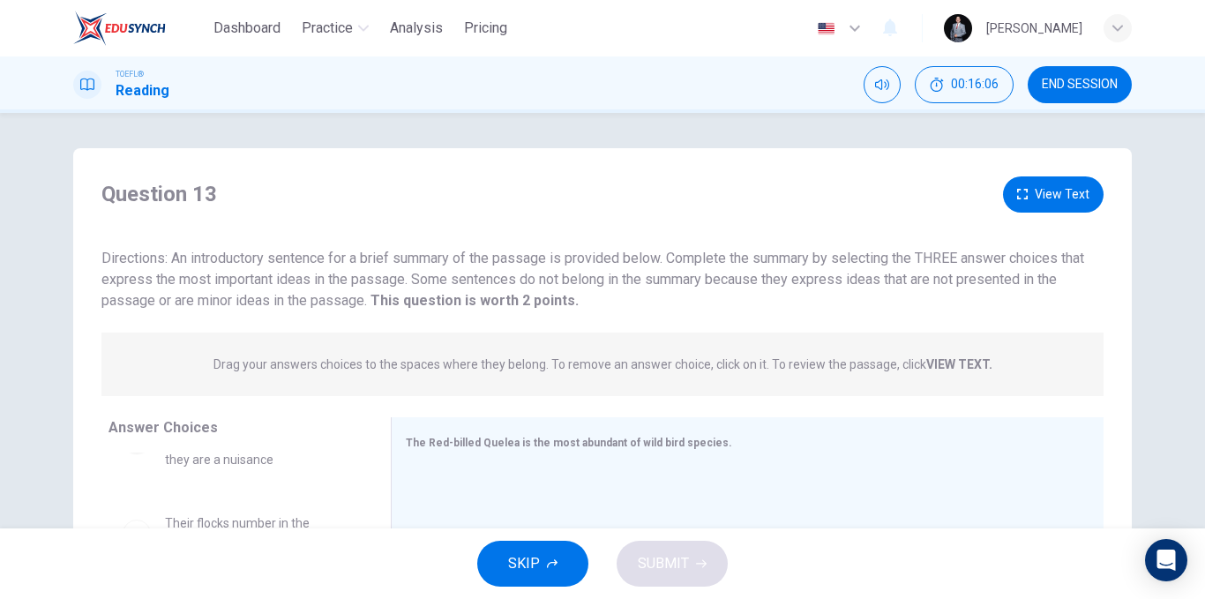
click at [1036, 200] on button "View Text" at bounding box center [1053, 194] width 101 height 36
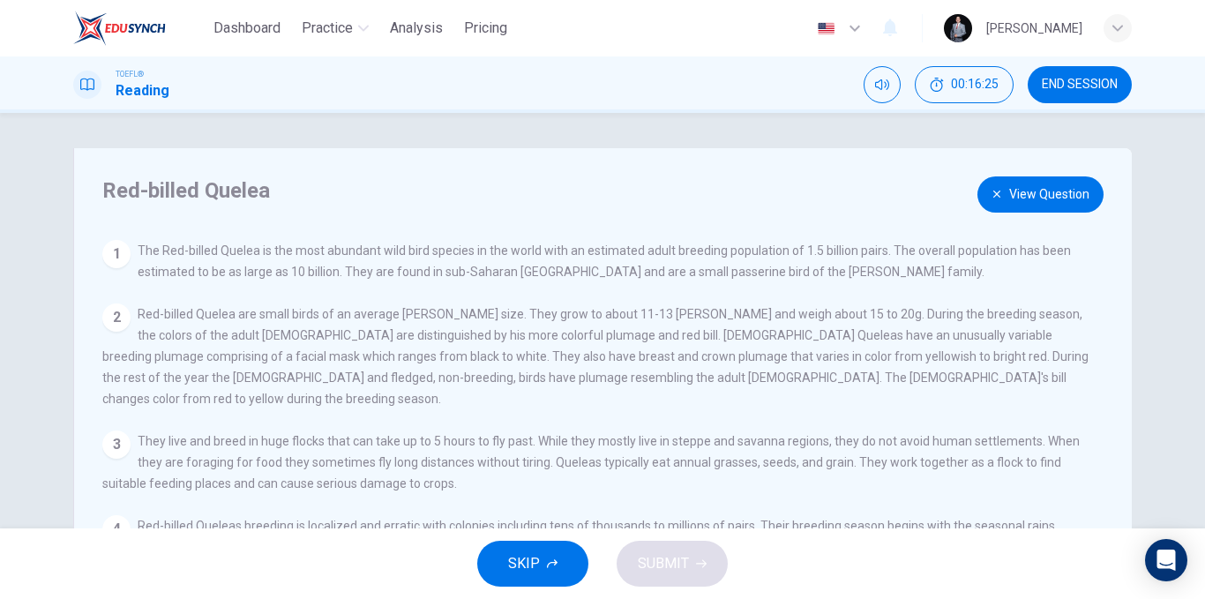
click at [1037, 183] on button "View Question" at bounding box center [1040, 194] width 126 height 36
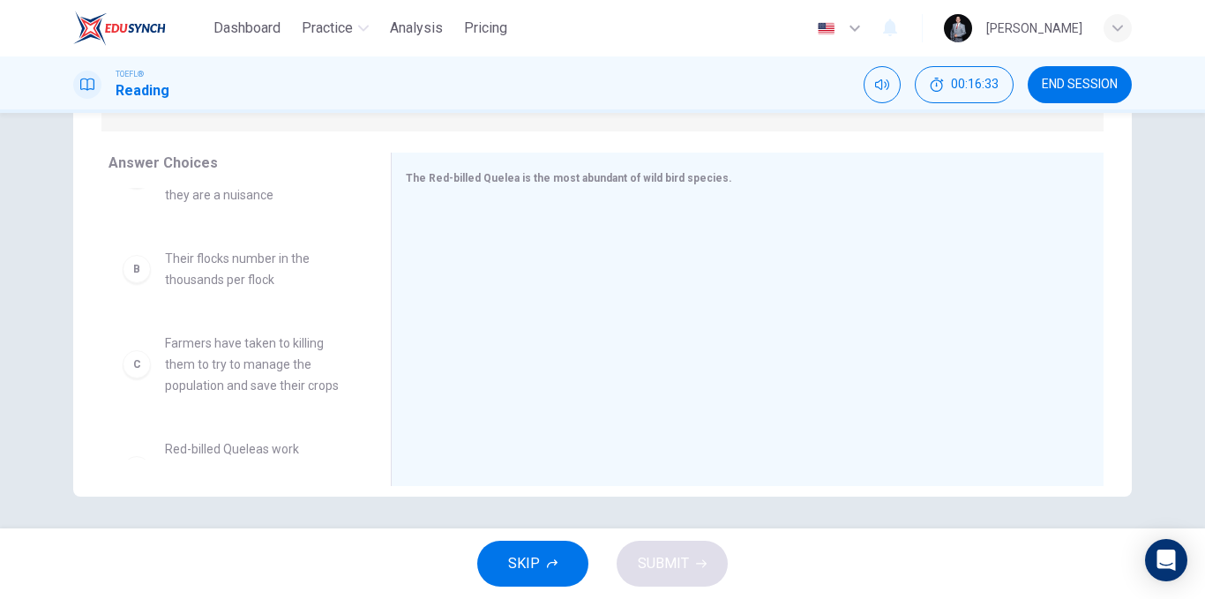
scroll to position [148, 0]
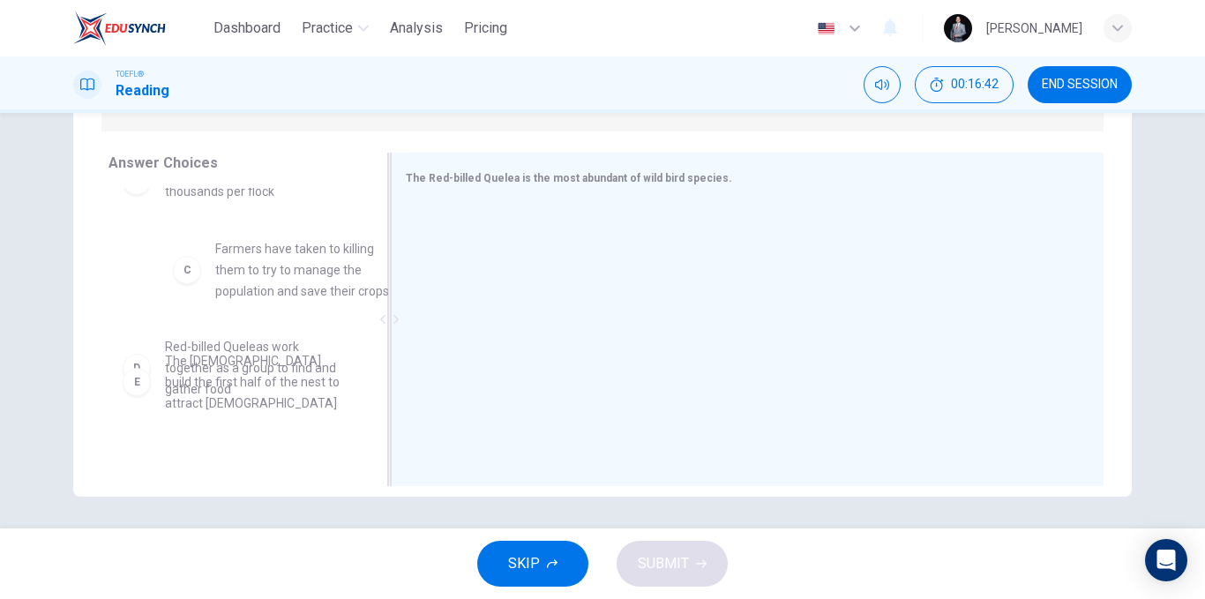
drag, startPoint x: 281, startPoint y: 286, endPoint x: 460, endPoint y: 268, distance: 180.8
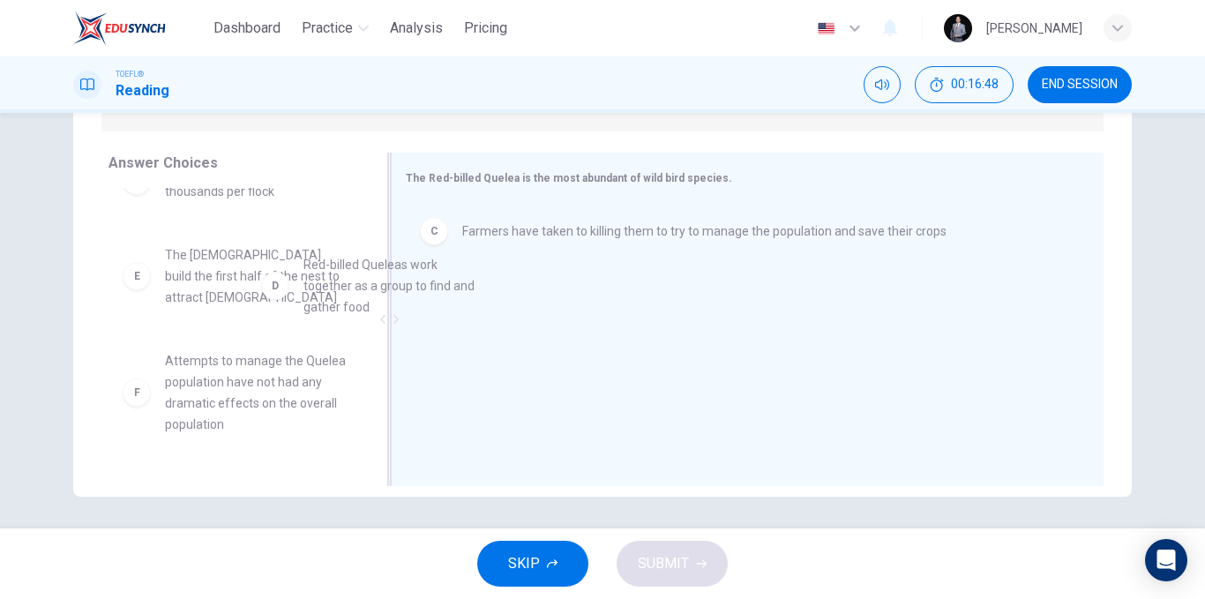
drag, startPoint x: 229, startPoint y: 278, endPoint x: 460, endPoint y: 277, distance: 230.2
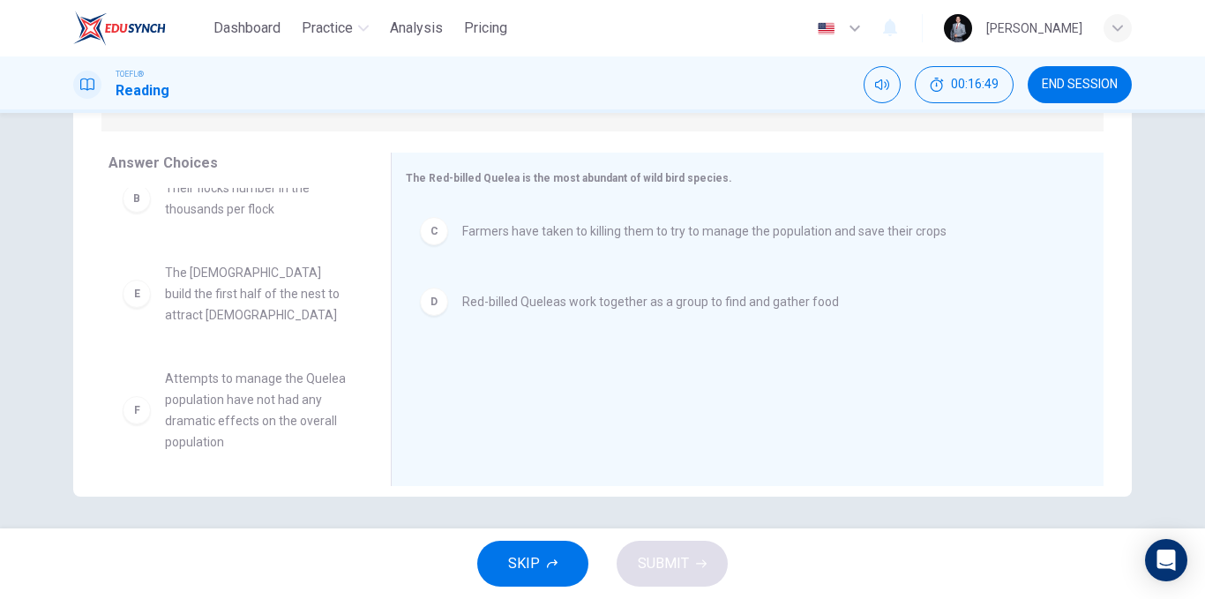
scroll to position [116, 0]
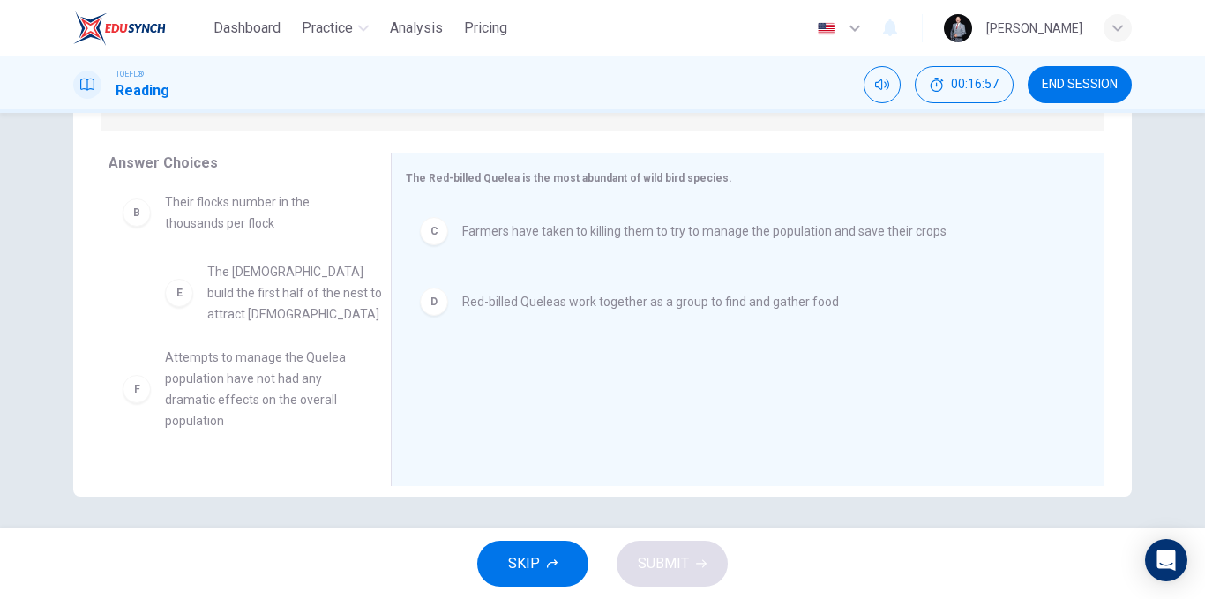
drag, startPoint x: 253, startPoint y: 312, endPoint x: 302, endPoint y: 302, distance: 49.7
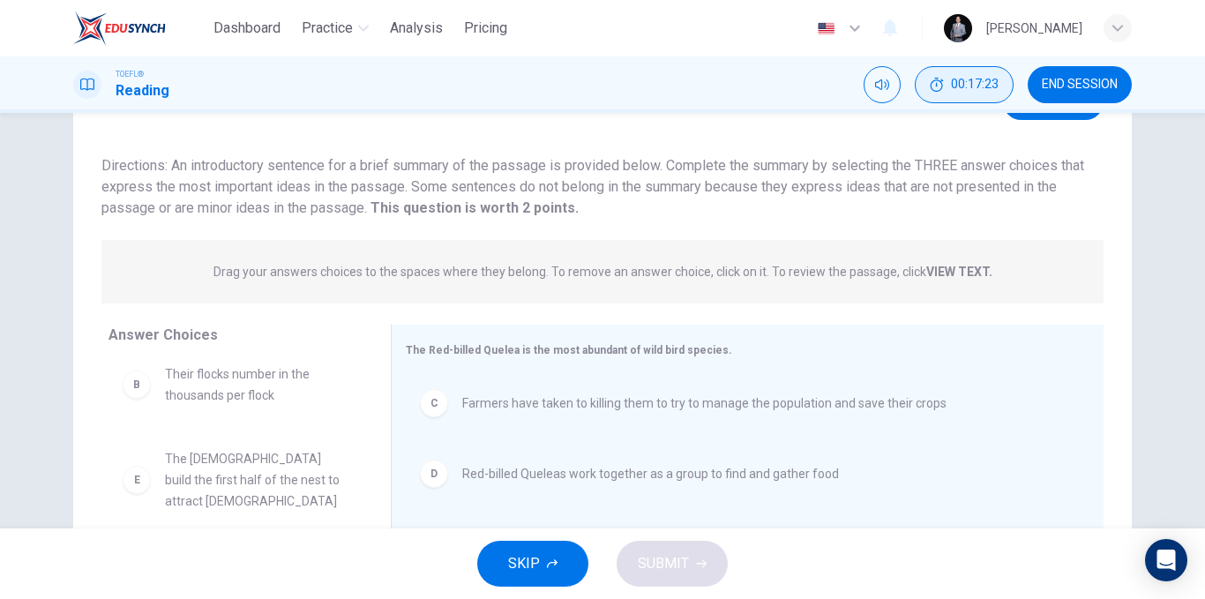
scroll to position [0, 0]
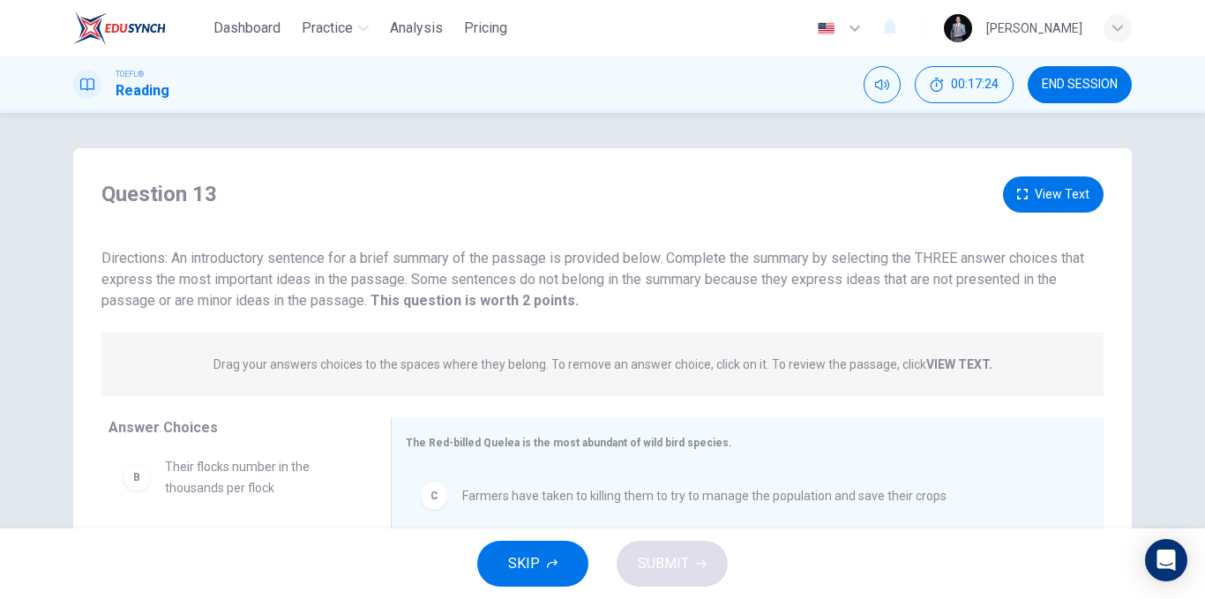
click at [1036, 204] on button "View Text" at bounding box center [1053, 194] width 101 height 36
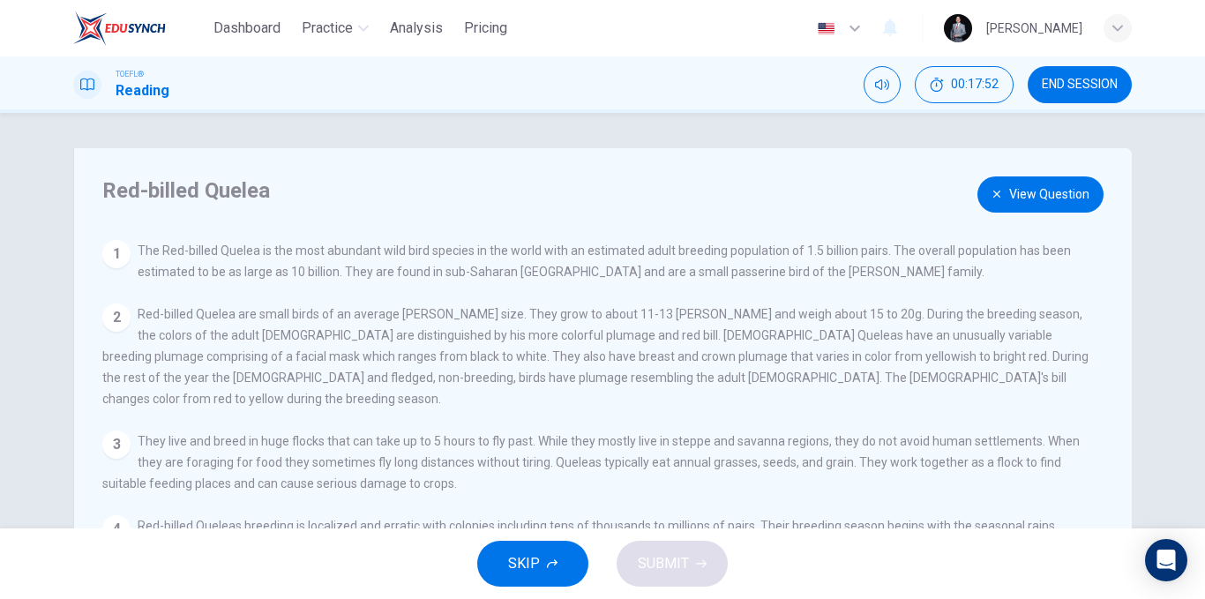
click at [1068, 191] on button "View Question" at bounding box center [1040, 194] width 126 height 36
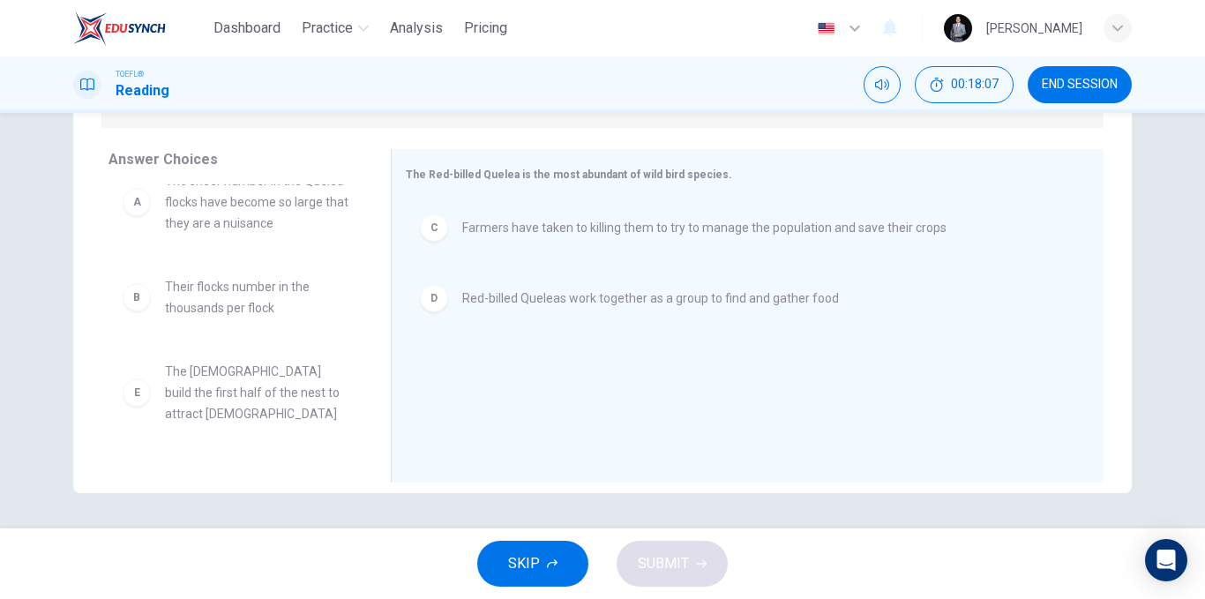
scroll to position [116, 0]
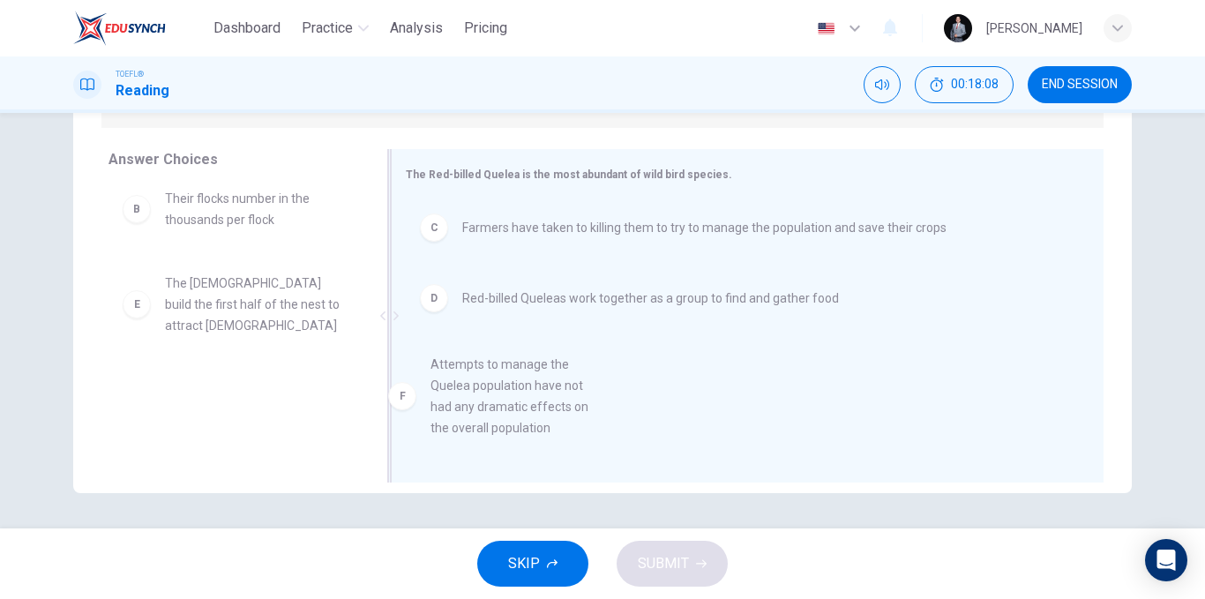
drag, startPoint x: 266, startPoint y: 390, endPoint x: 594, endPoint y: 373, distance: 328.6
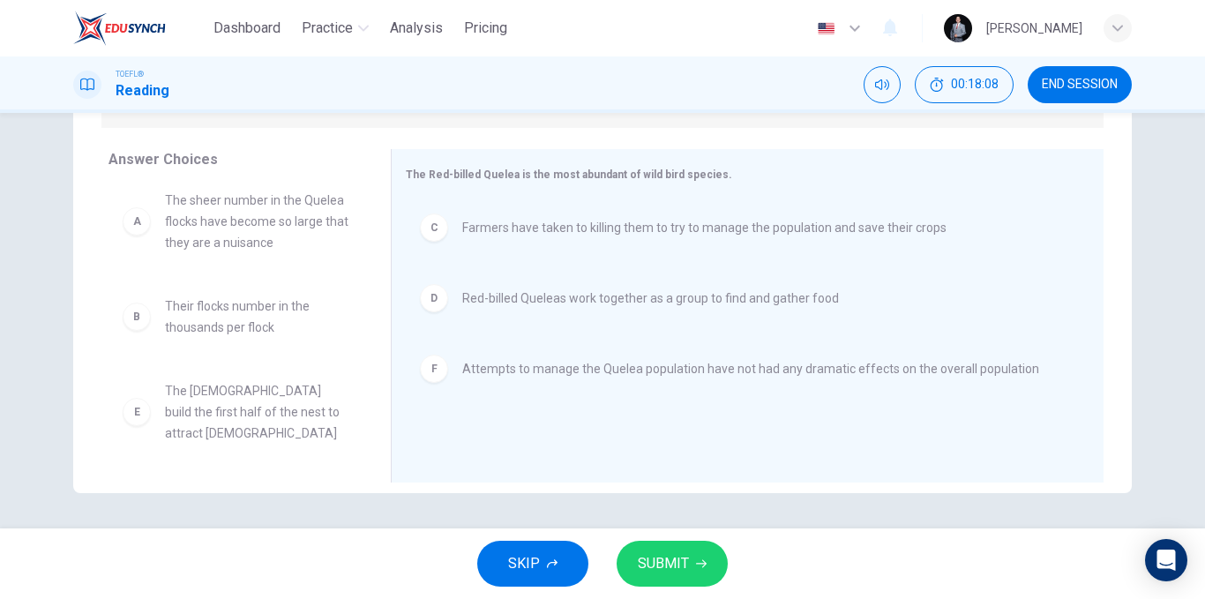
scroll to position [0, 0]
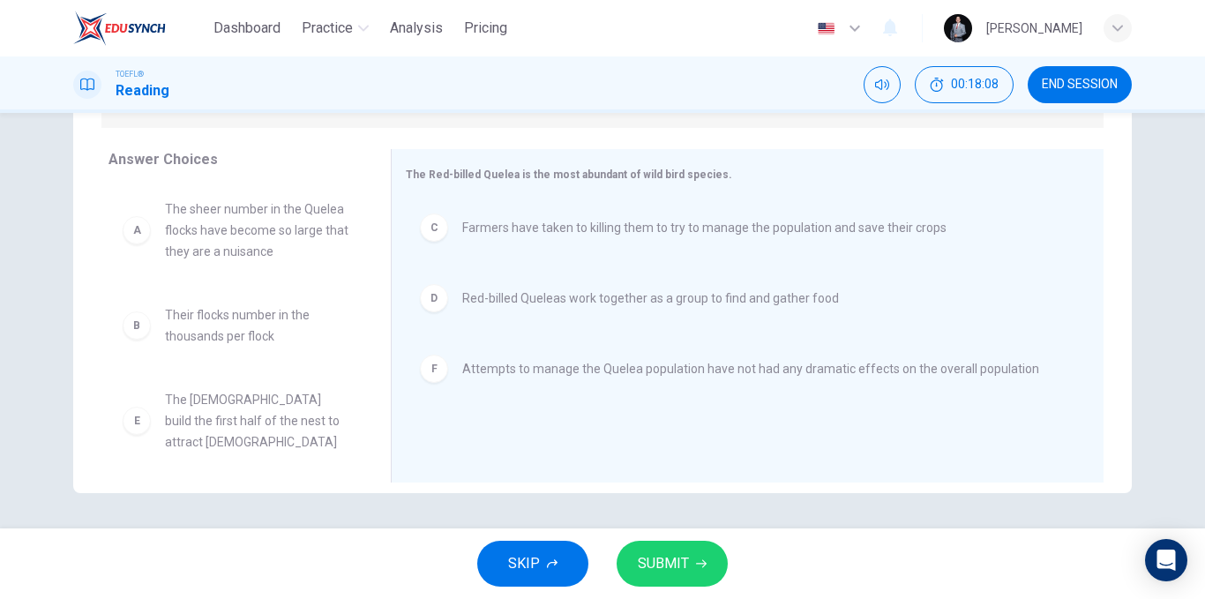
click at [673, 573] on span "SUBMIT" at bounding box center [663, 563] width 51 height 25
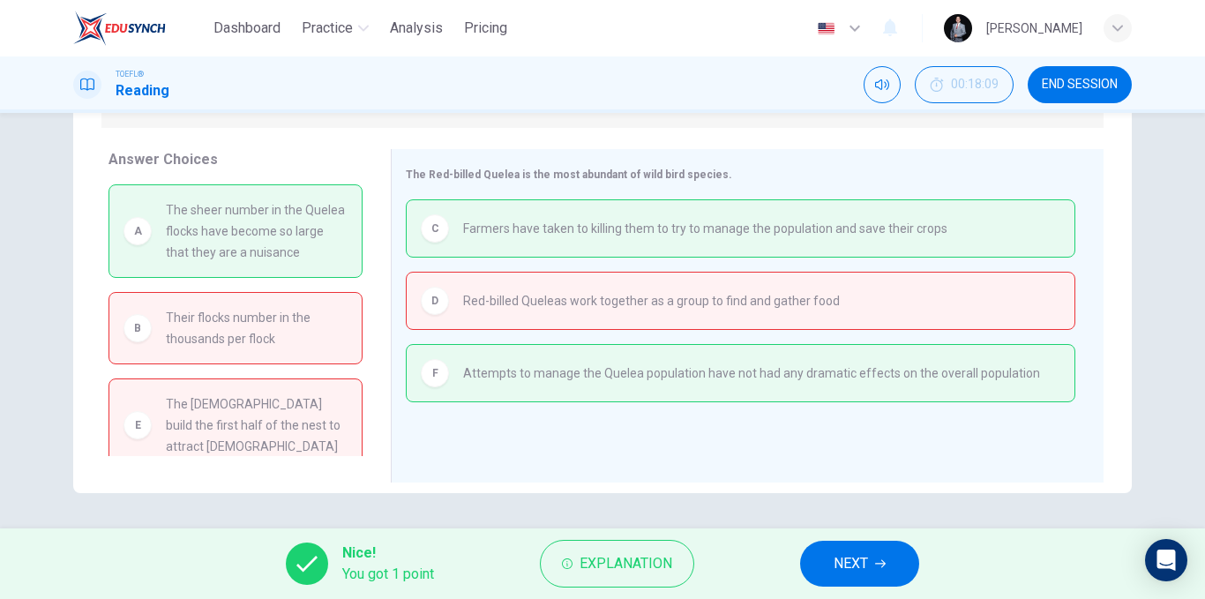
click at [1067, 84] on span "END SESSION" at bounding box center [1080, 85] width 76 height 14
